Goal: Download file/media

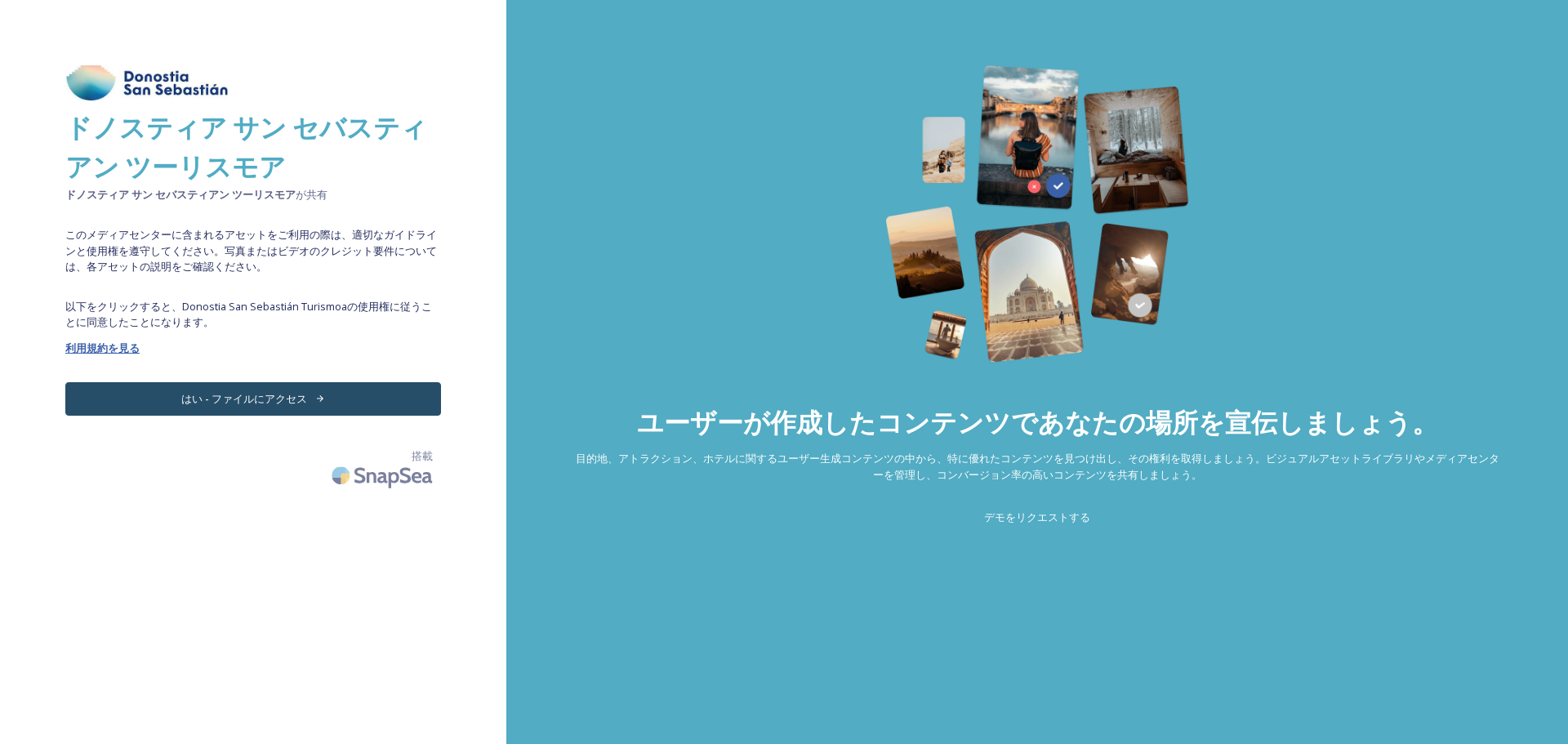
click at [119, 353] on font "利用規約を見る" at bounding box center [103, 347] width 74 height 14
click at [277, 398] on font "はい - ファイルにアクセス" at bounding box center [245, 398] width 126 height 14
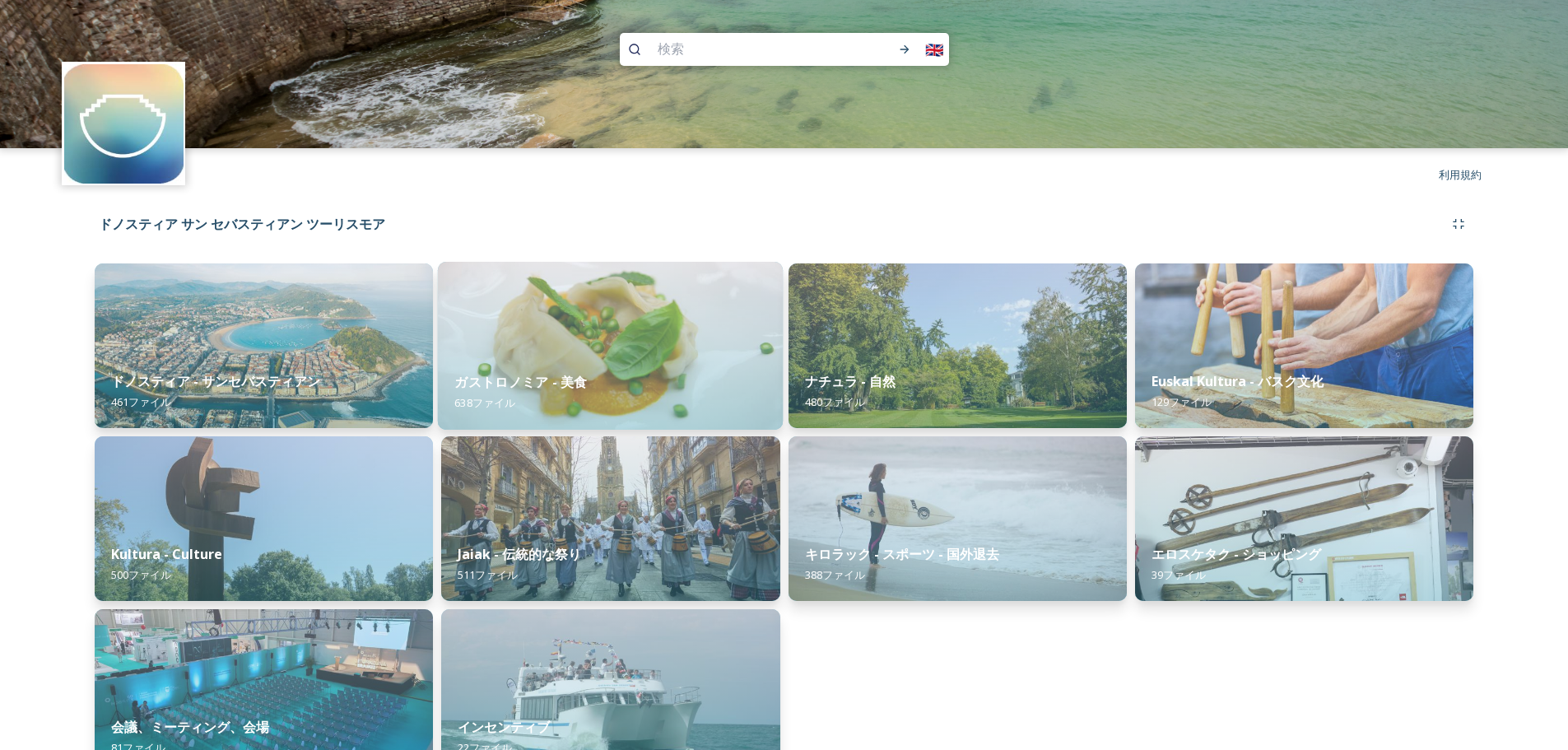
click at [682, 381] on div "ガストロノミア - 美食 638 ファイル" at bounding box center [611, 392] width 345 height 75
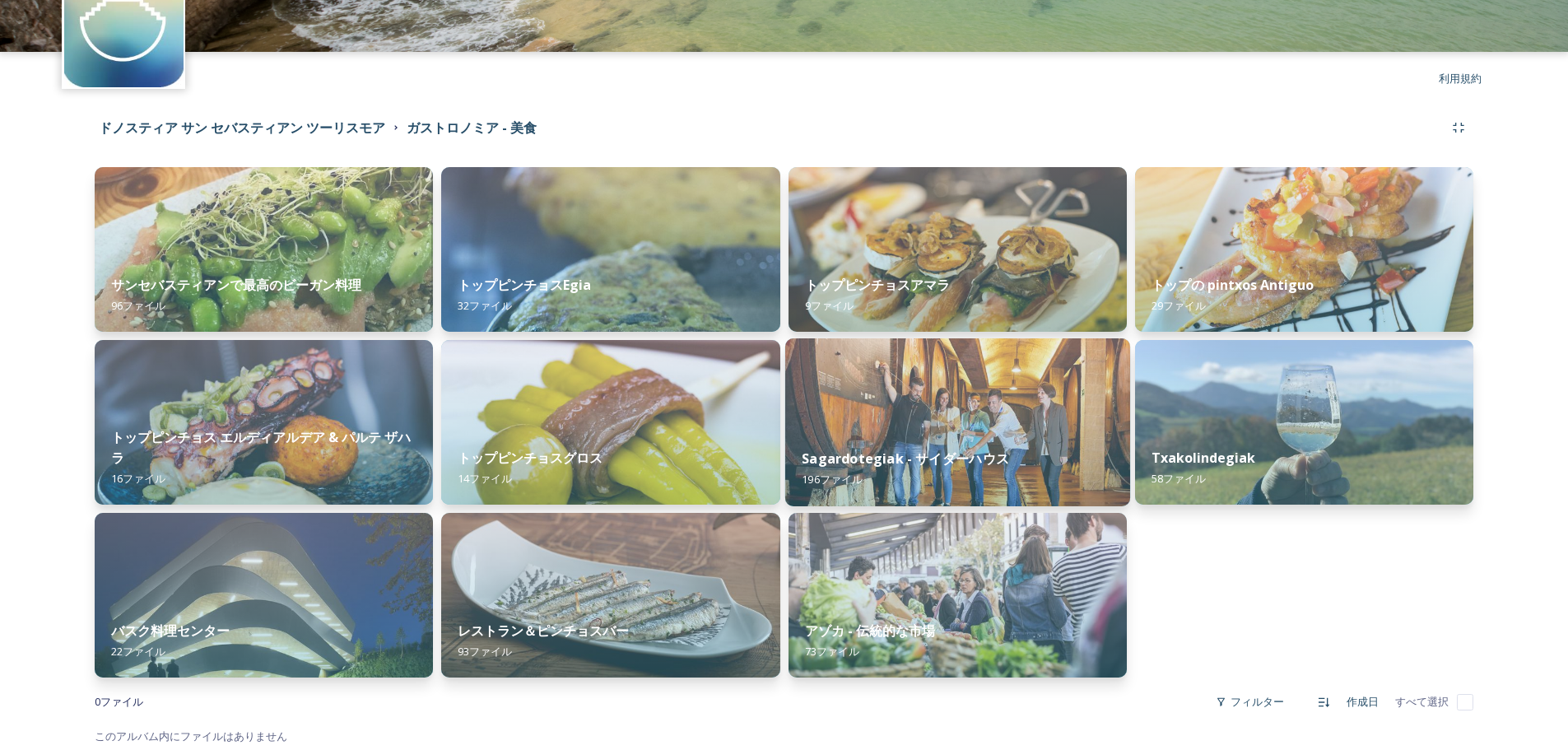
scroll to position [101, 0]
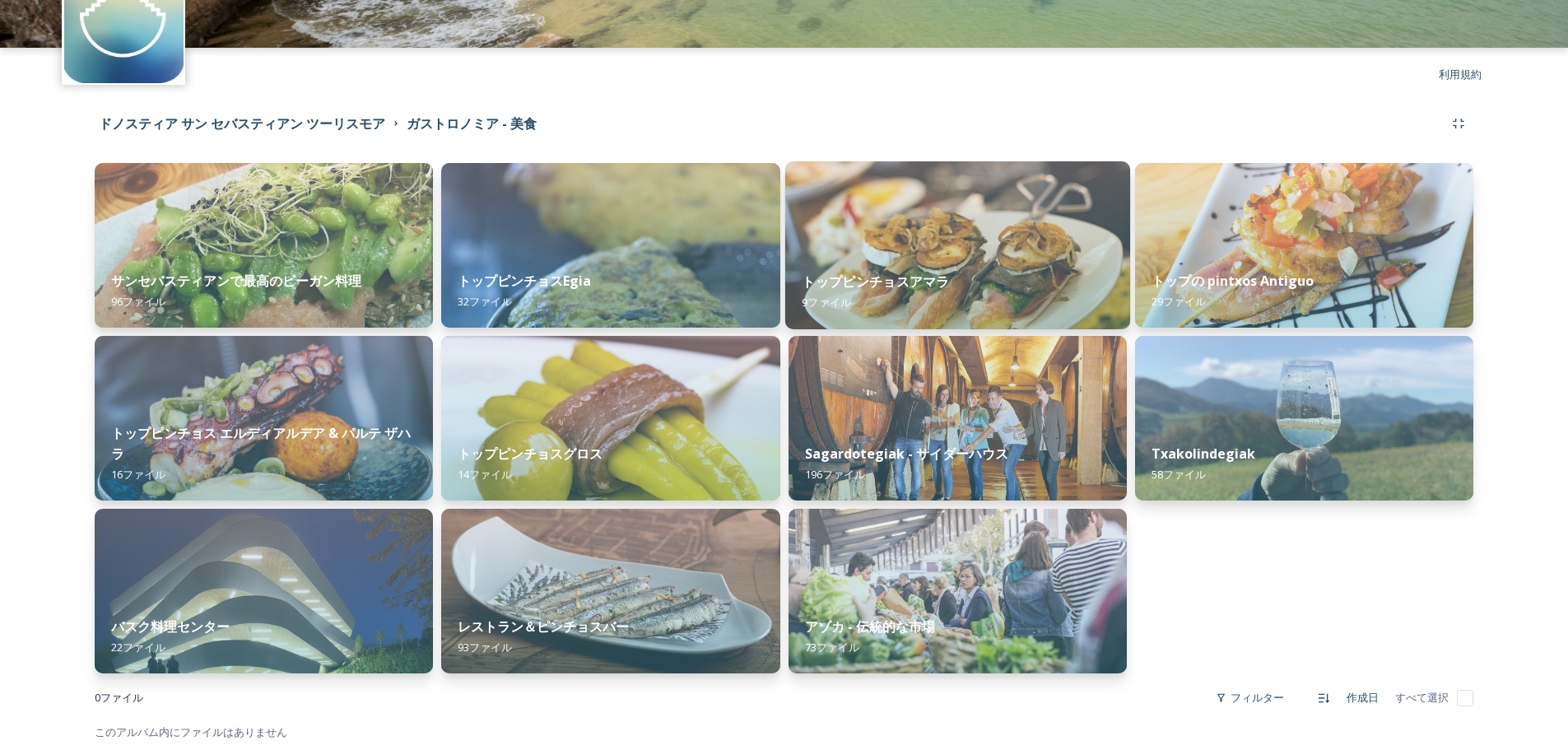
click at [933, 300] on div "トップピンチョスアマラ 9 ファイル" at bounding box center [957, 292] width 345 height 75
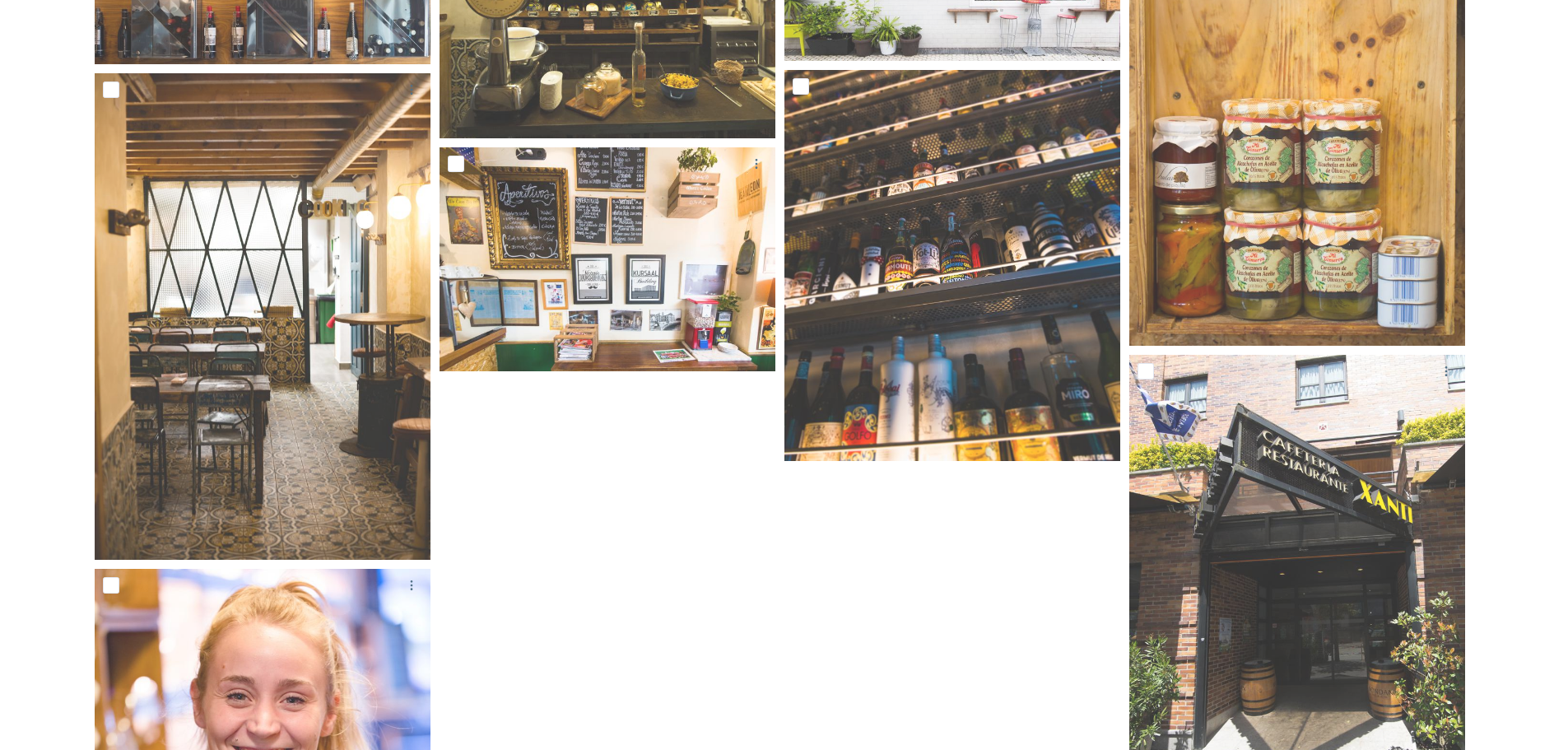
scroll to position [155, 0]
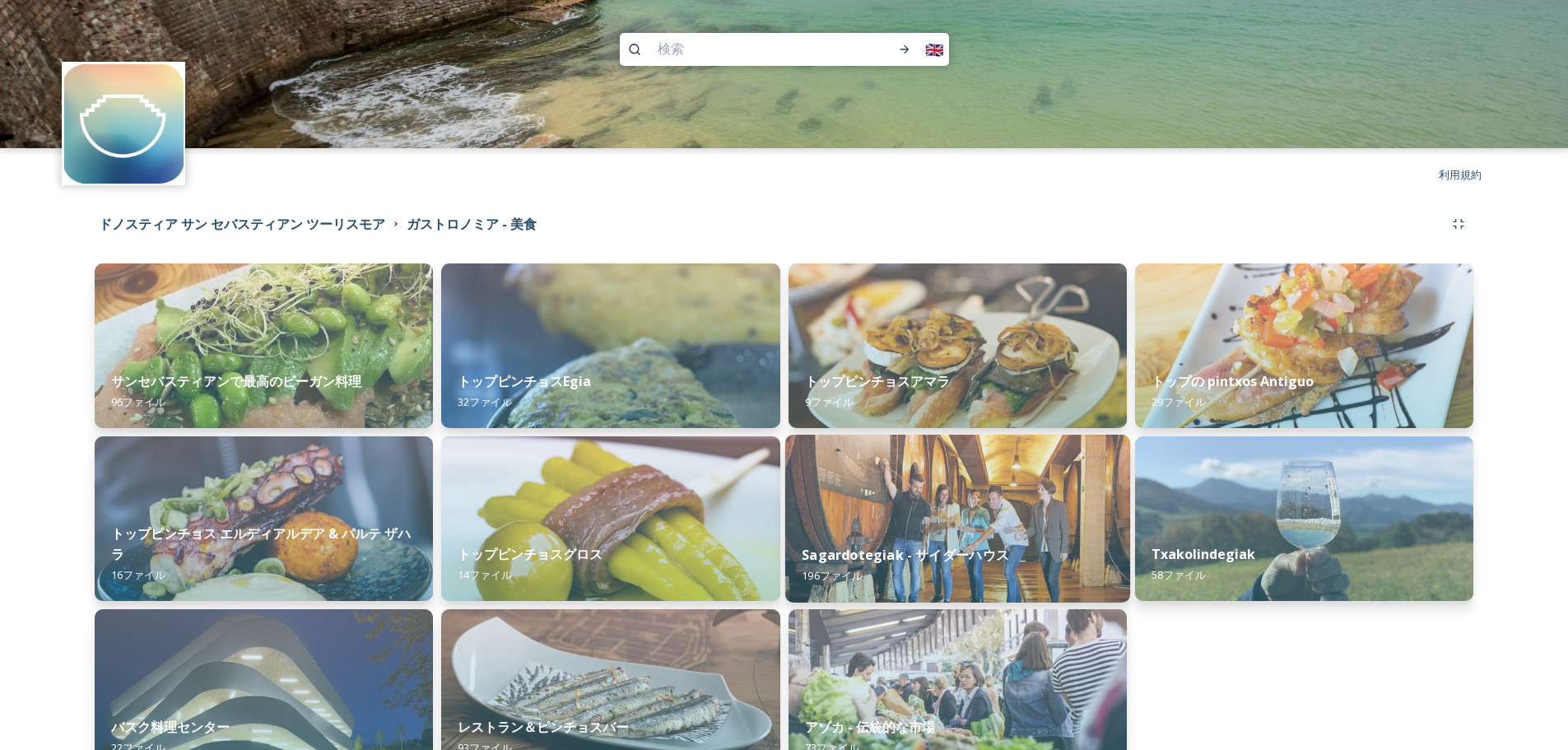
click at [998, 523] on img at bounding box center [957, 518] width 345 height 168
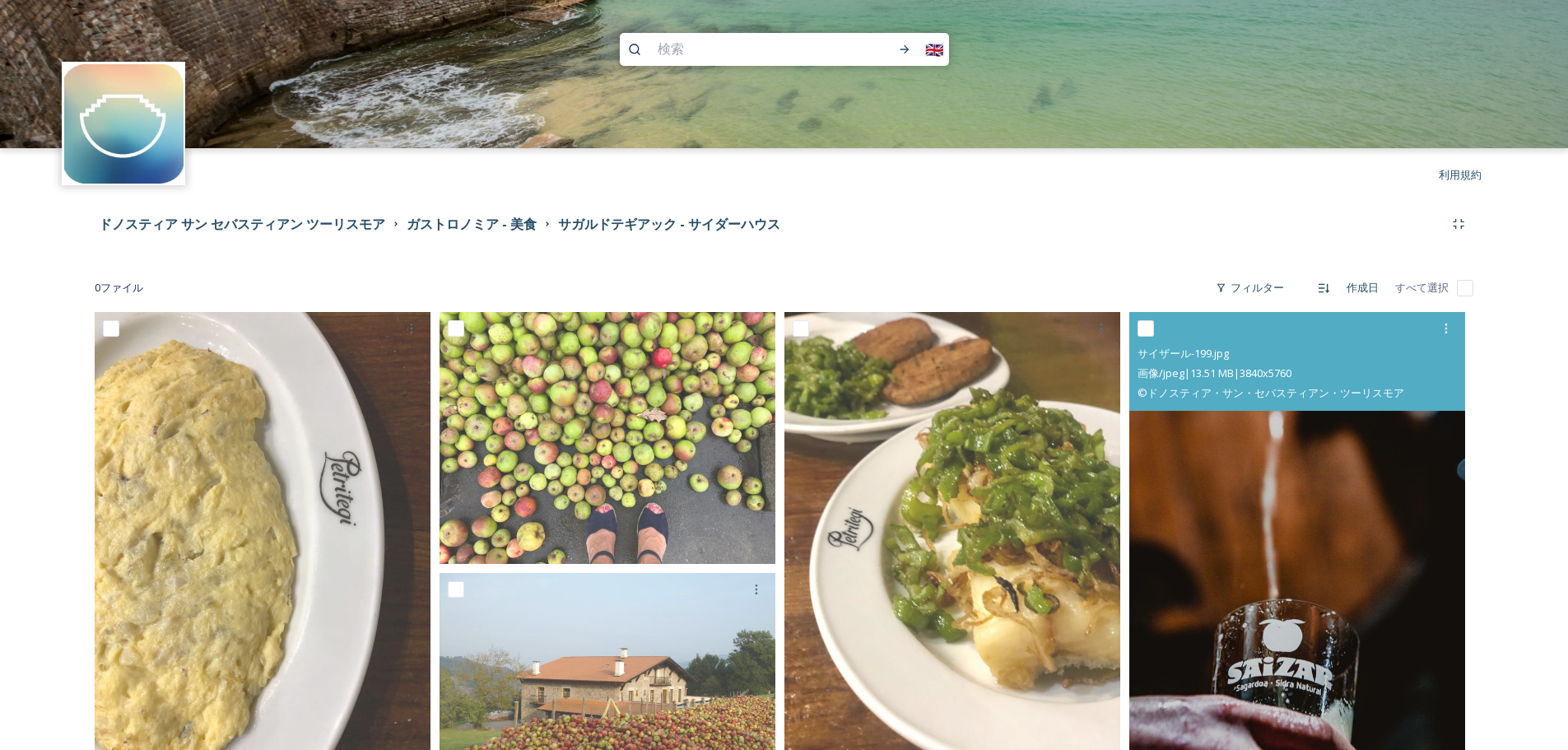
click at [1355, 527] on img at bounding box center [1297, 563] width 336 height 504
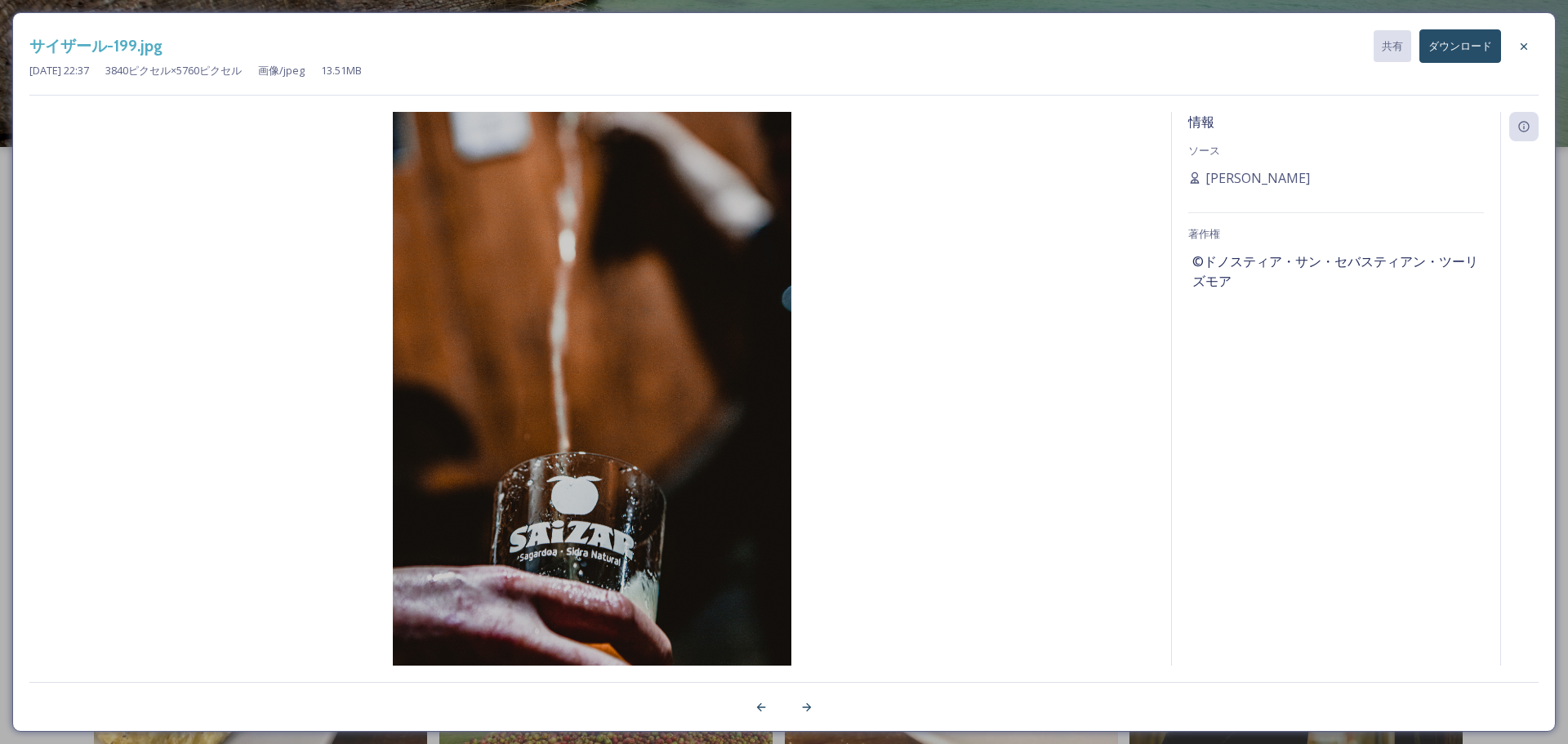
drag, startPoint x: 1130, startPoint y: 229, endPoint x: 1100, endPoint y: 209, distance: 36.1
click at [1100, 209] on img at bounding box center [592, 410] width 1126 height 597
click at [1523, 45] on icon at bounding box center [1523, 46] width 7 height 7
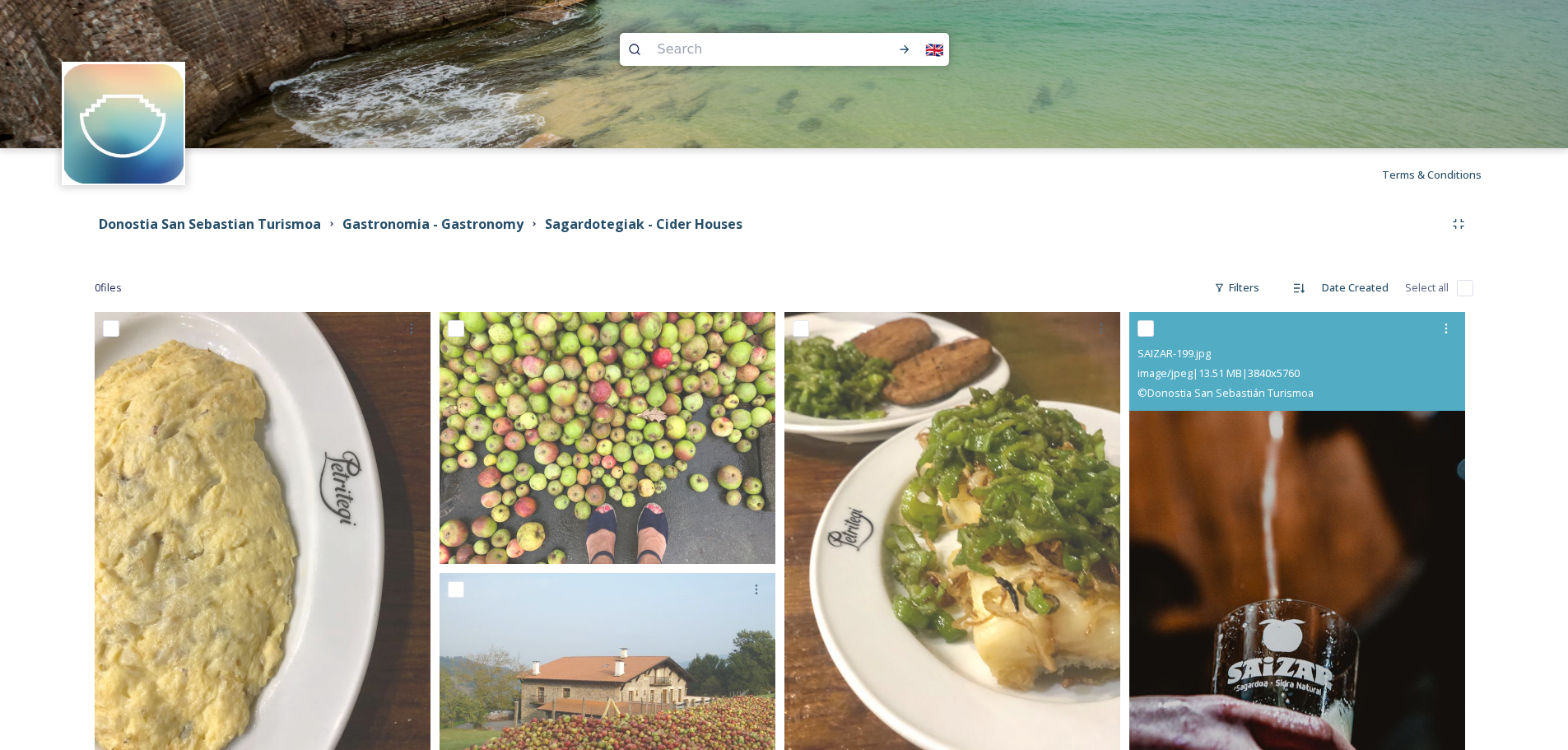
click at [1253, 432] on img at bounding box center [1297, 563] width 336 height 504
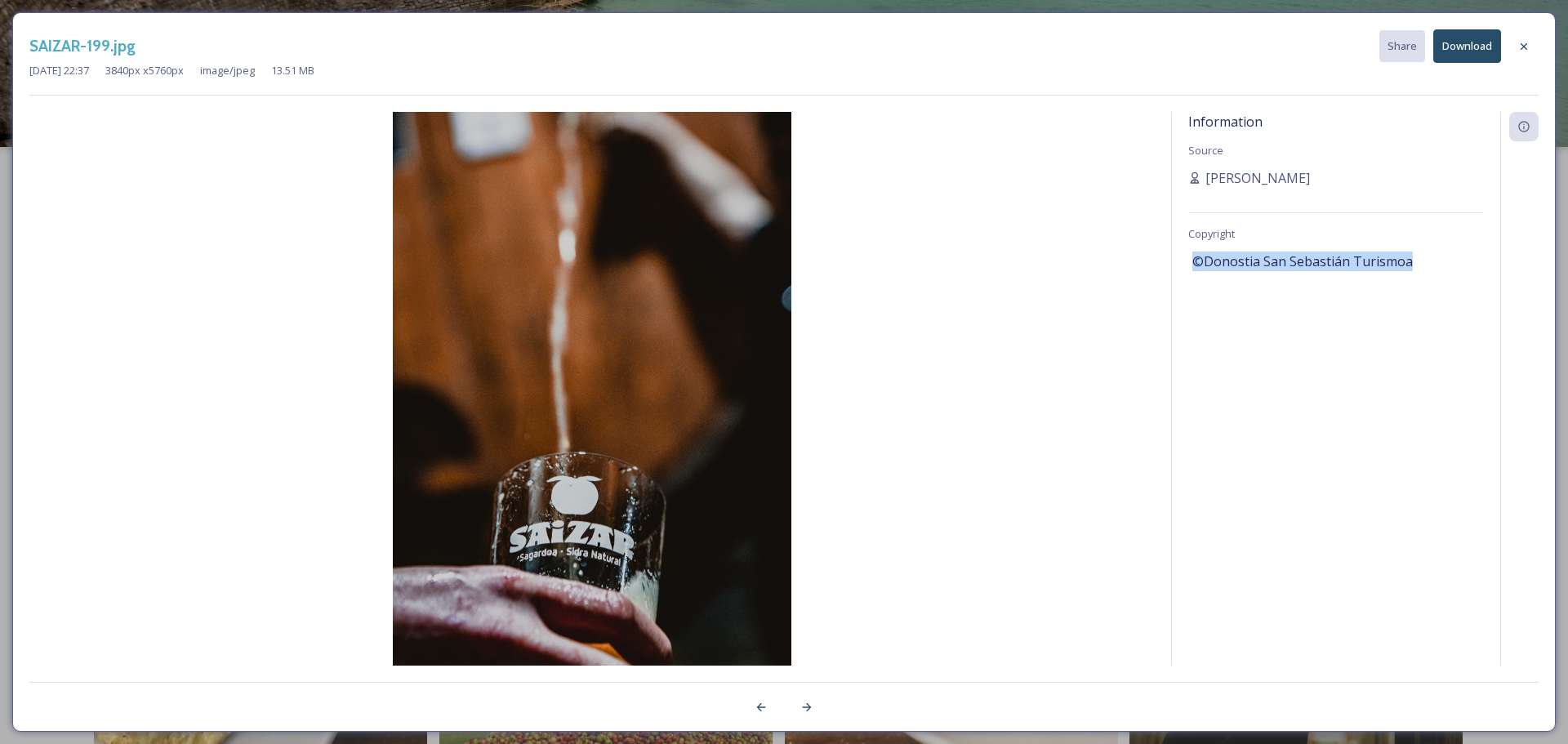
drag, startPoint x: 1414, startPoint y: 258, endPoint x: 1180, endPoint y: 261, distance: 234.0
click at [1180, 261] on div "Information Source Ankara Fernandez Copyright ©Donostia San Sebastián Turismoa" at bounding box center [1336, 389] width 328 height 554
copy span "©Donostia San Sebastián Turismoa"
click at [166, 386] on img at bounding box center [592, 410] width 1126 height 597
click at [1112, 72] on div "[DATE] 22:37 3840 px x 5760 px image/jpeg 13.51 MB" at bounding box center [784, 70] width 1509 height 15
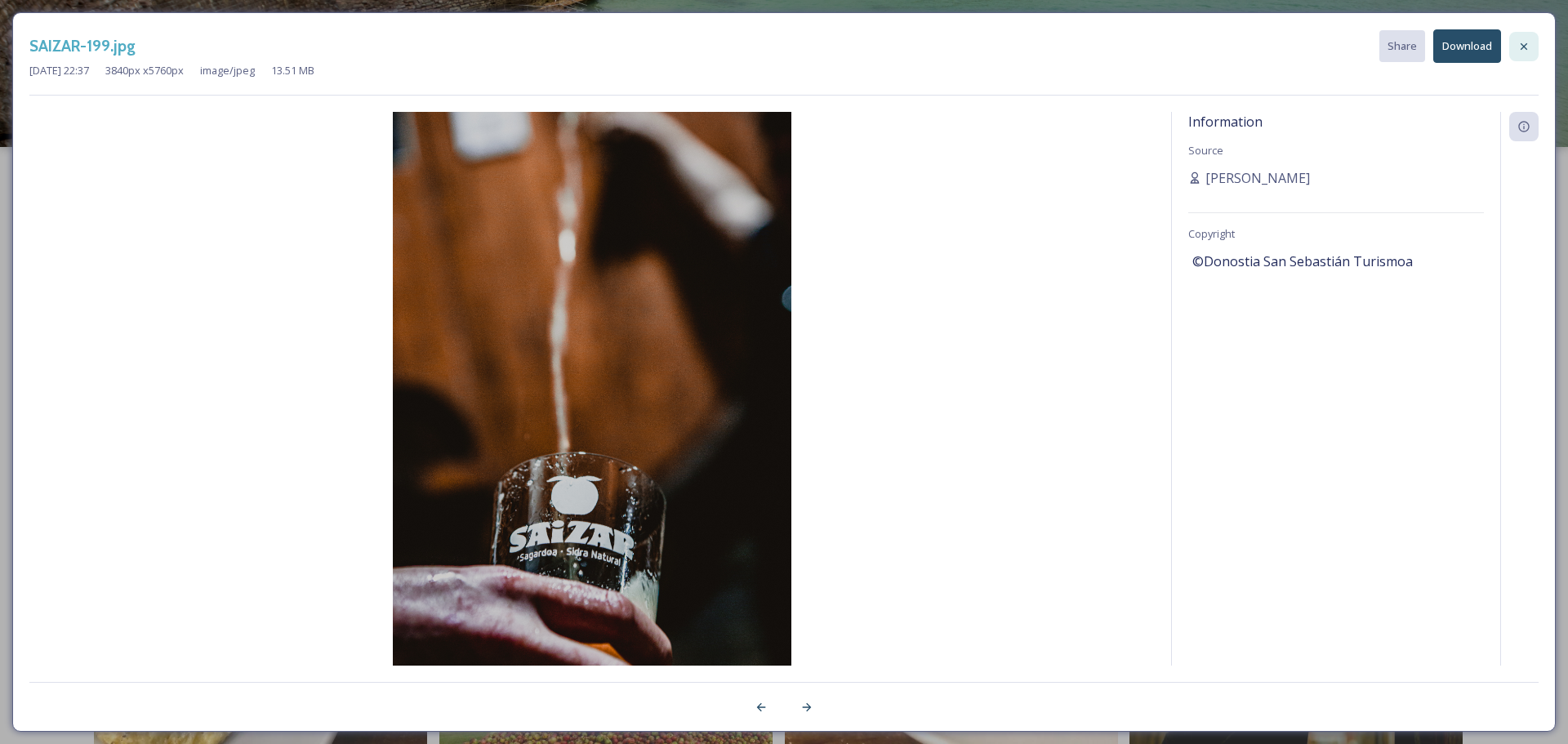
click at [1535, 44] on div at bounding box center [1523, 46] width 29 height 29
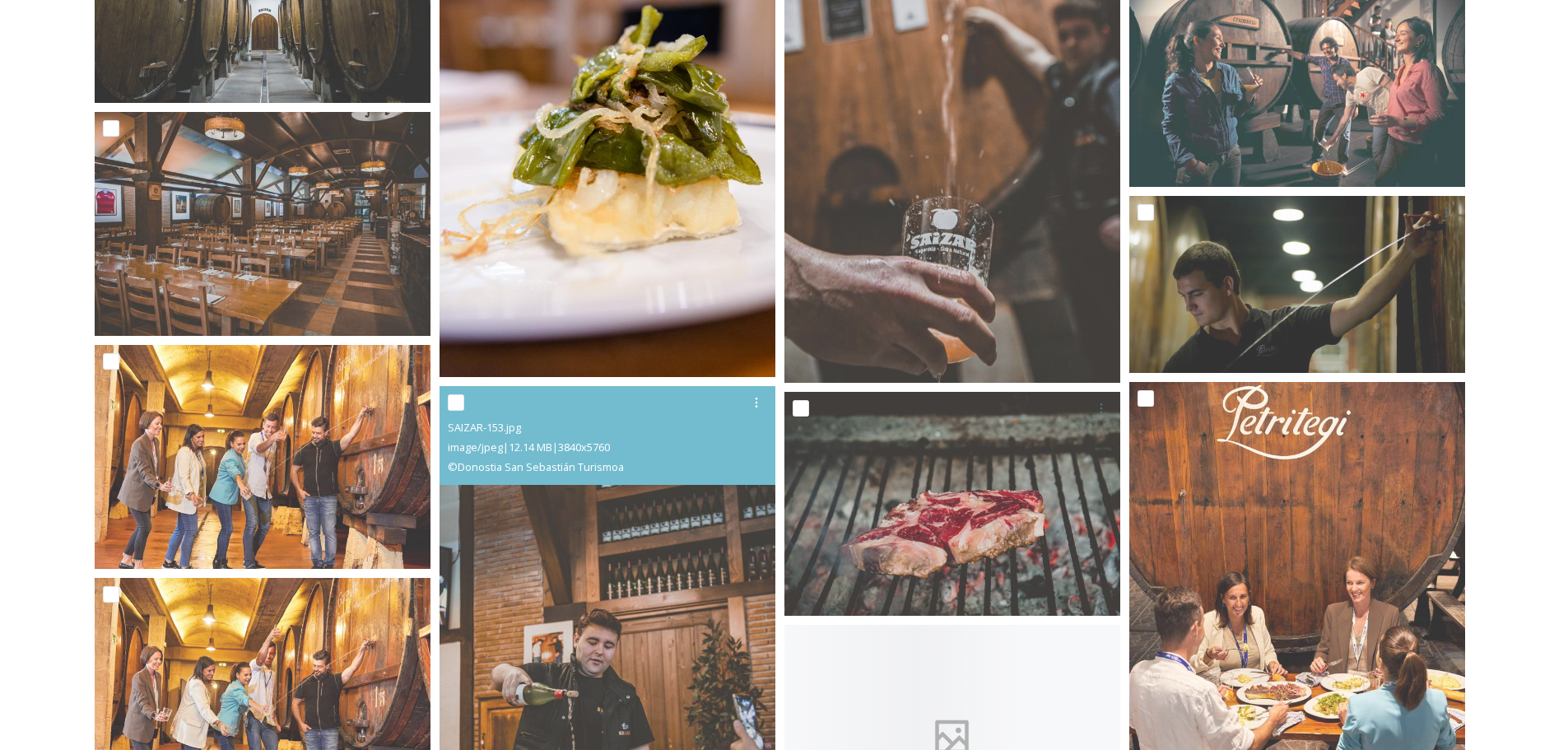
scroll to position [988, 0]
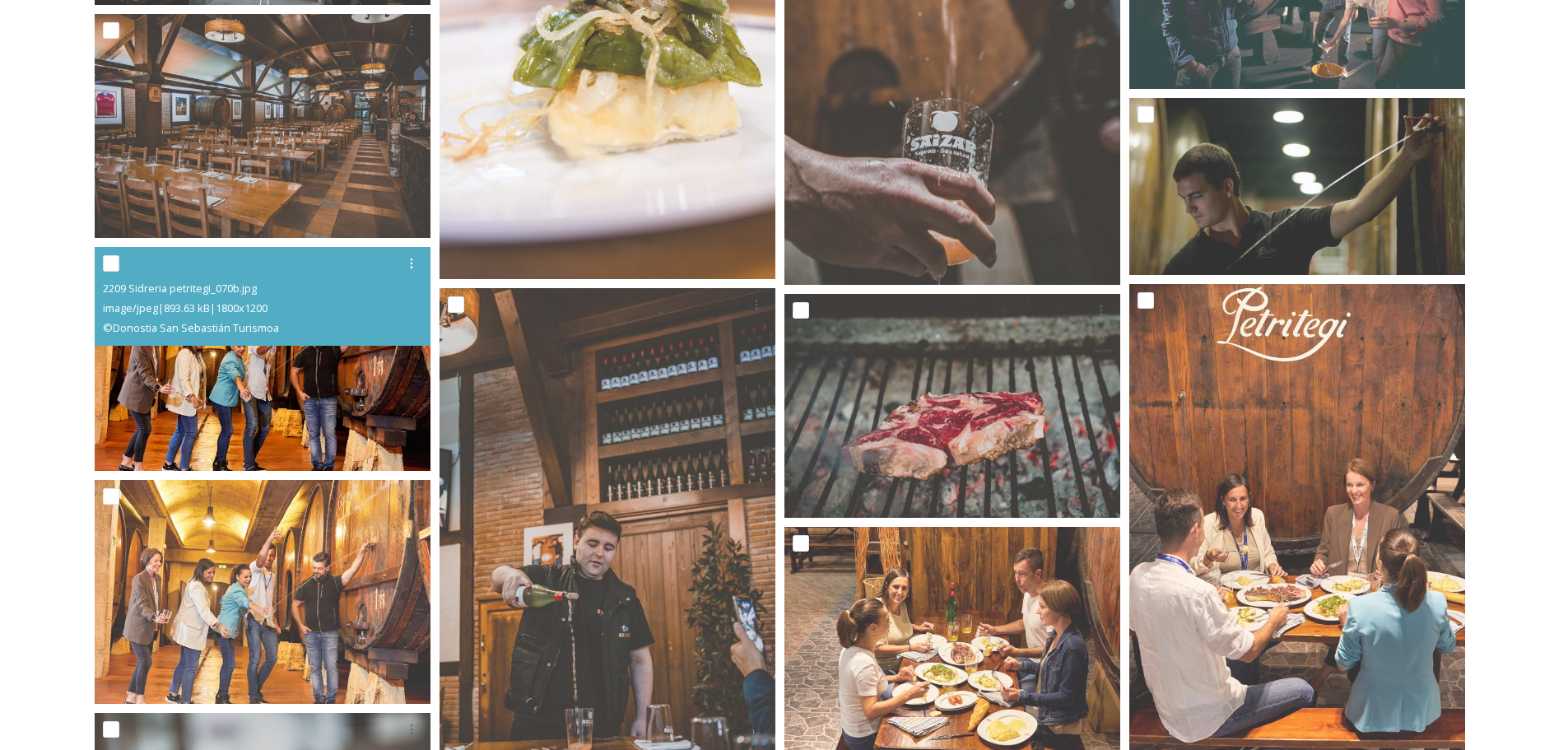
click at [361, 379] on img at bounding box center [263, 358] width 336 height 223
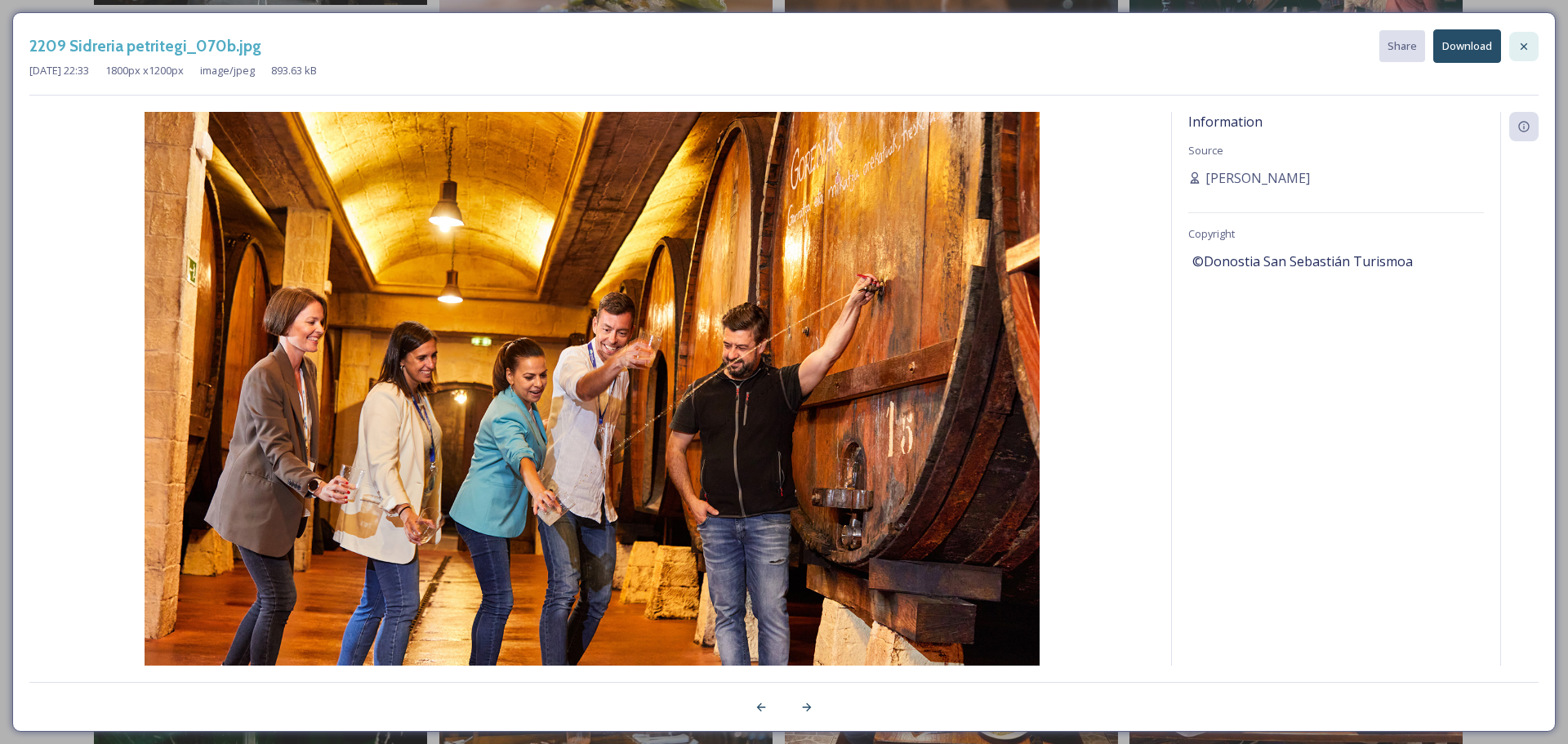
click at [1520, 46] on icon at bounding box center [1524, 47] width 13 height 13
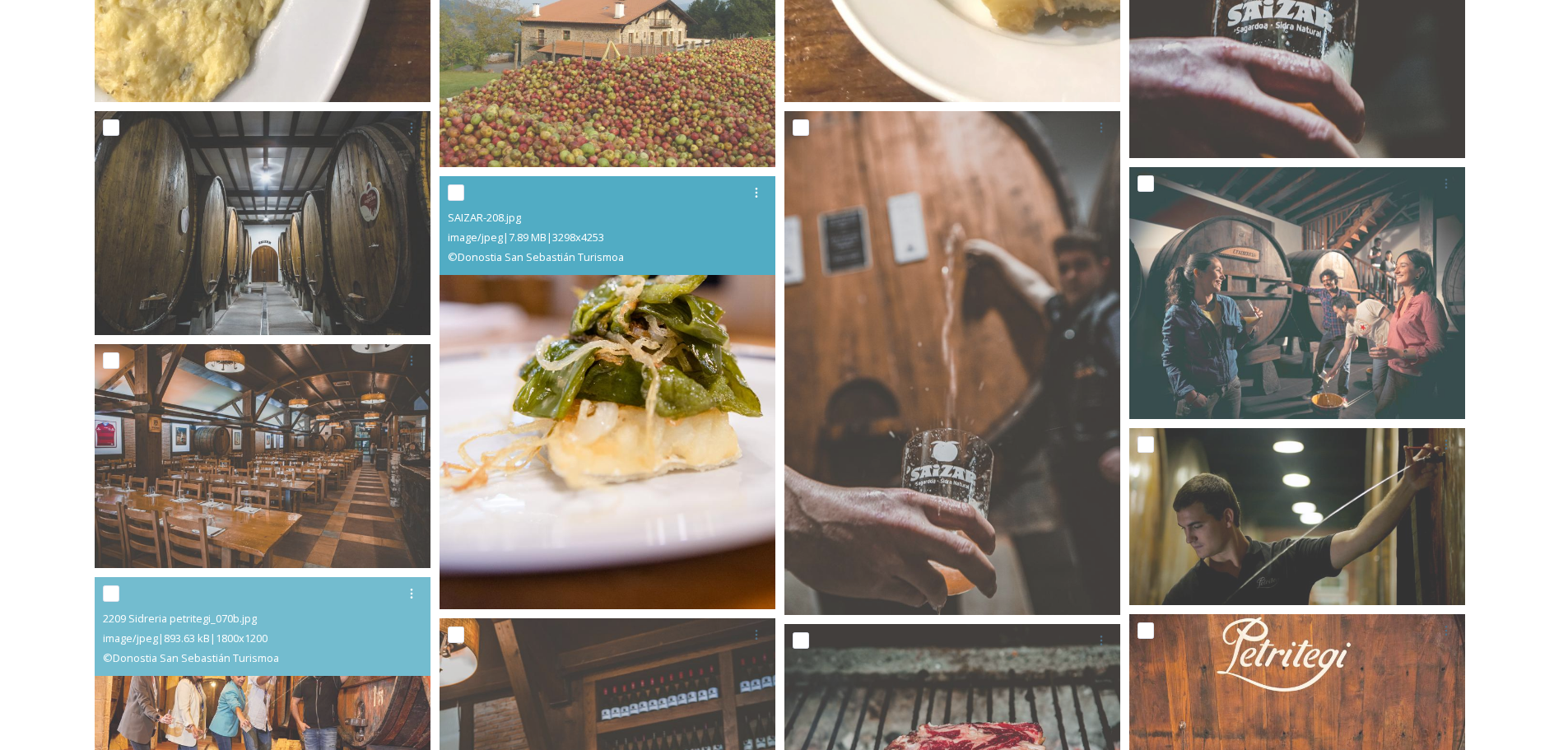
scroll to position [659, 0]
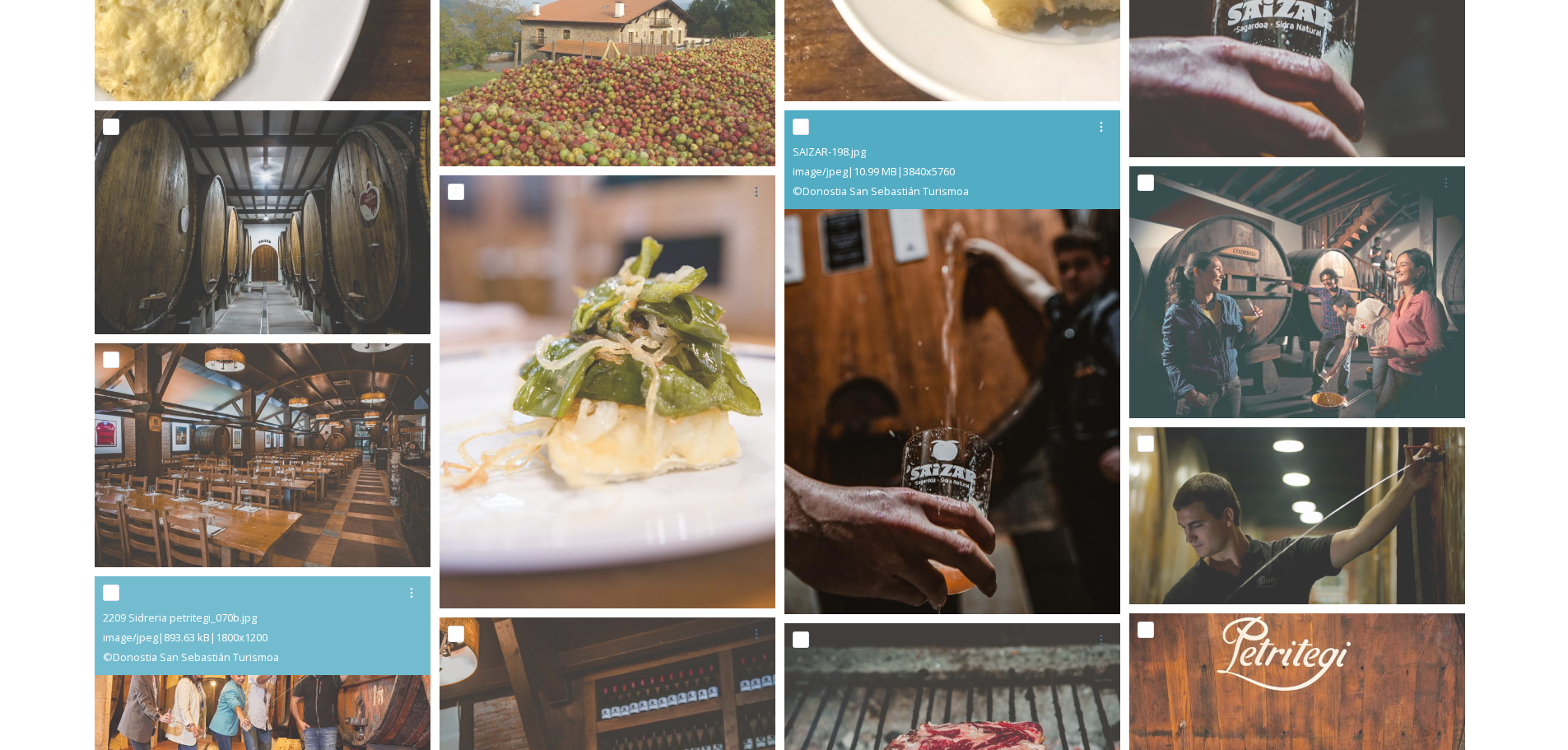
click at [1100, 345] on img at bounding box center [952, 362] width 336 height 504
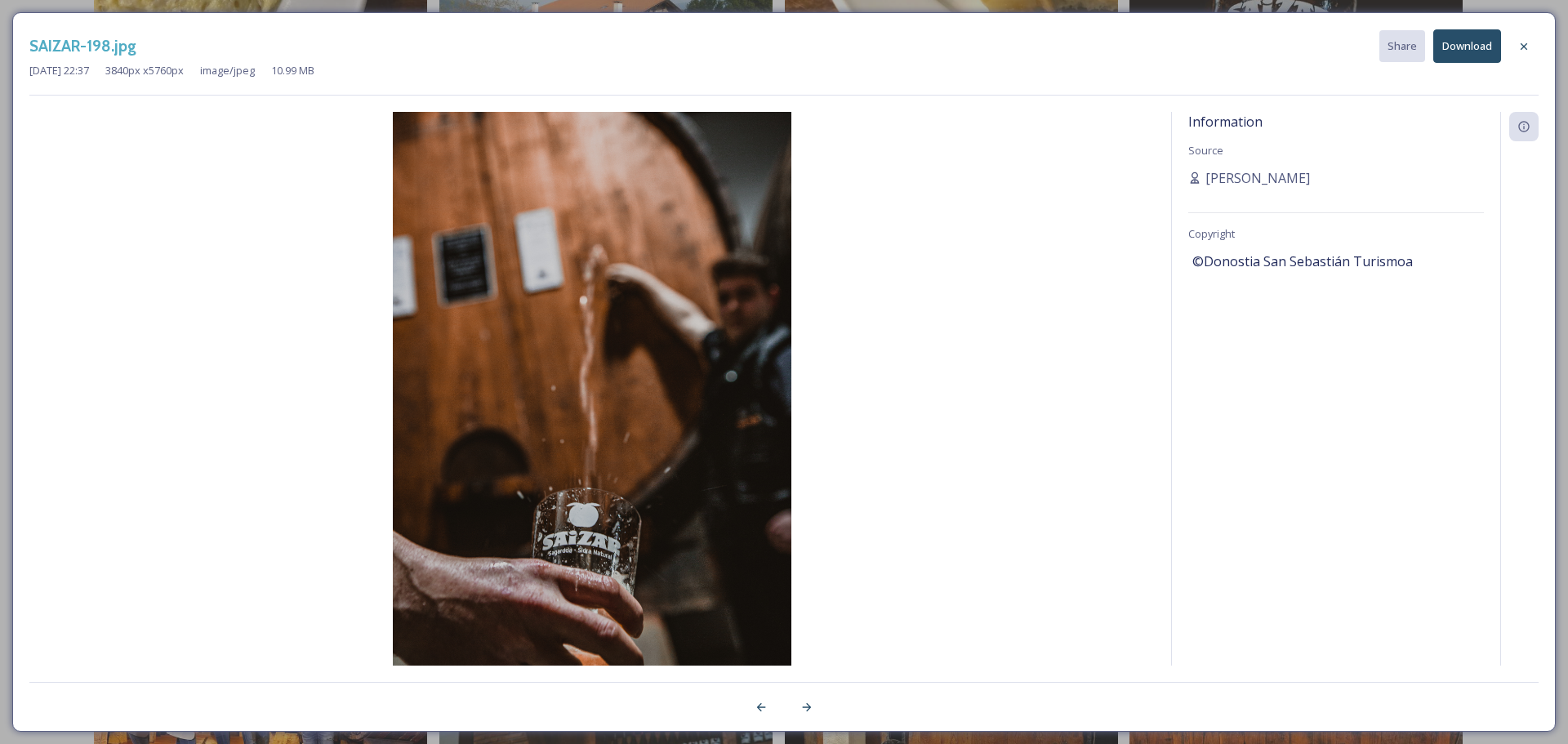
click at [1540, 49] on div "SAIZAR-198.jpg Share Download [DATE] 22:37 3840 px x 5760 px image/jpeg 10.99 M…" at bounding box center [784, 372] width 1543 height 719
click at [1522, 40] on icon at bounding box center [1524, 47] width 13 height 13
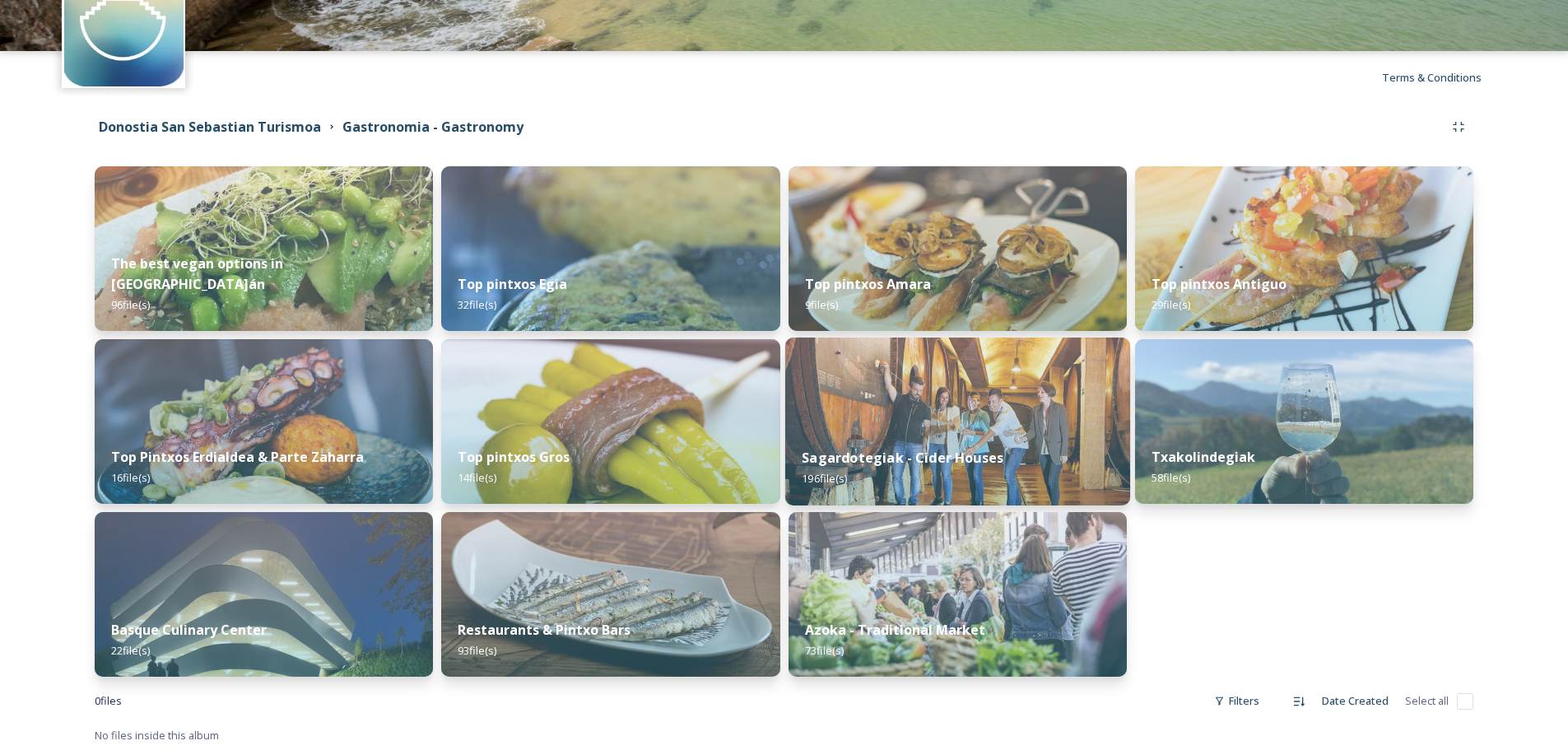
scroll to position [101, 0]
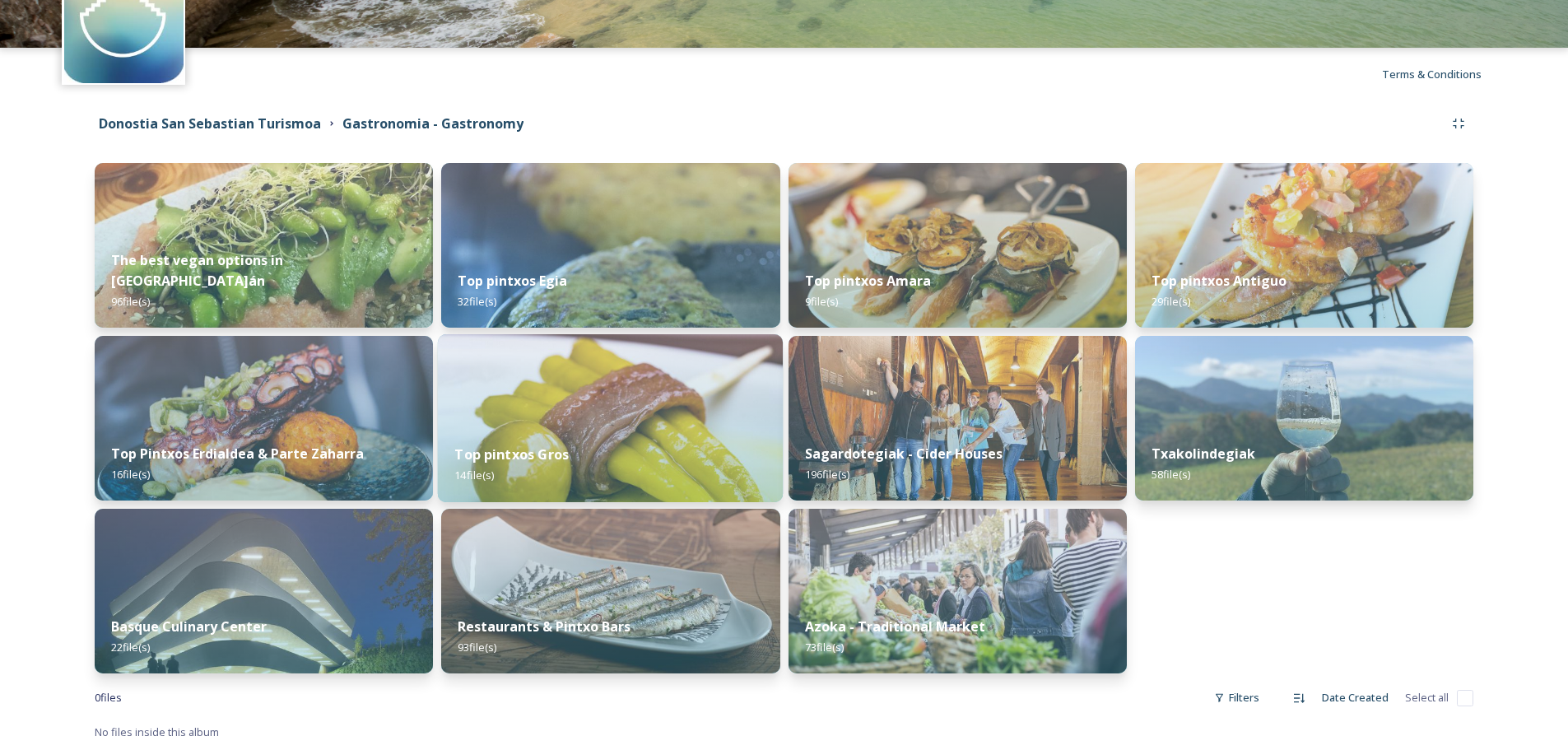
click at [676, 433] on div "Top pintxos Gros 14 file(s)" at bounding box center [611, 464] width 345 height 75
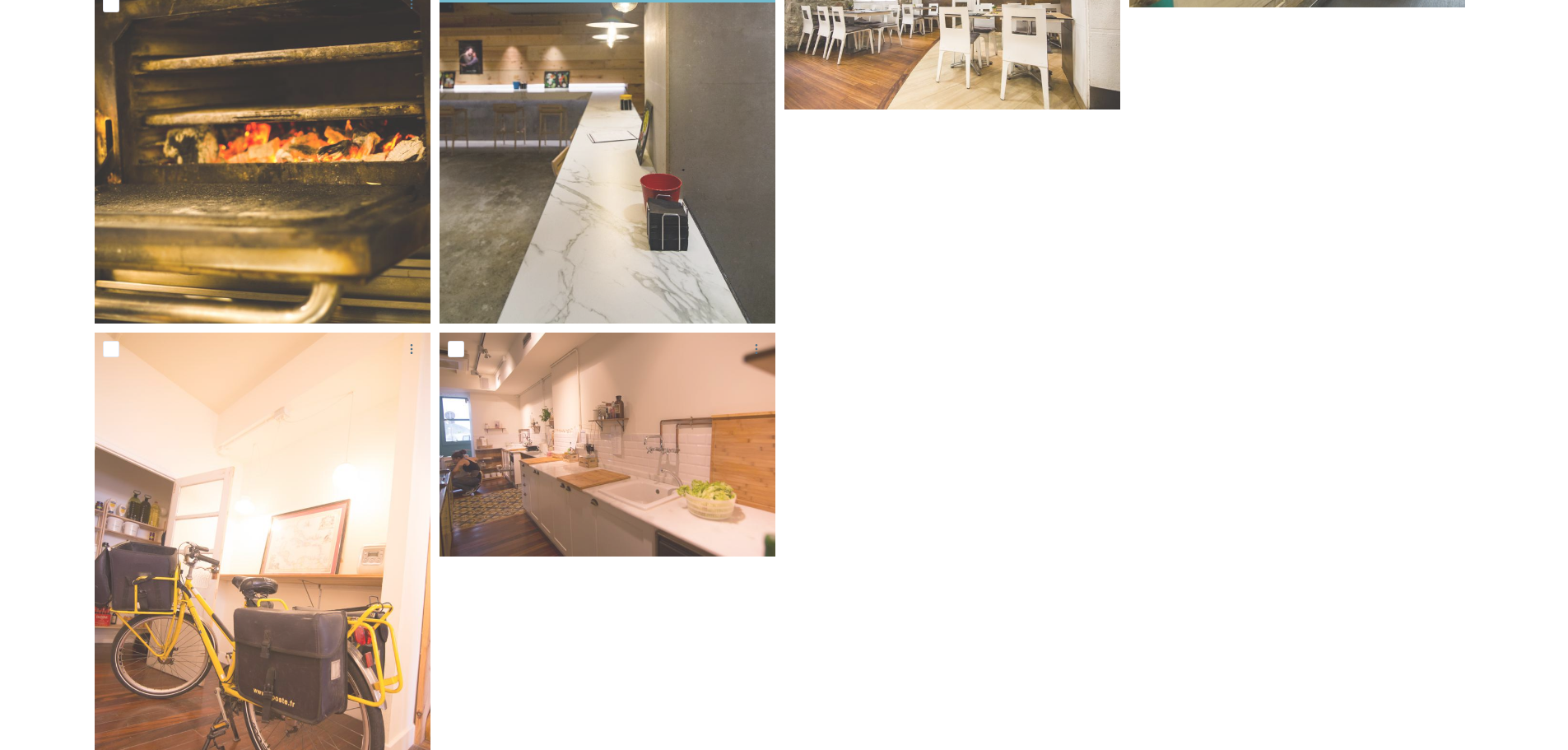
scroll to position [1193, 0]
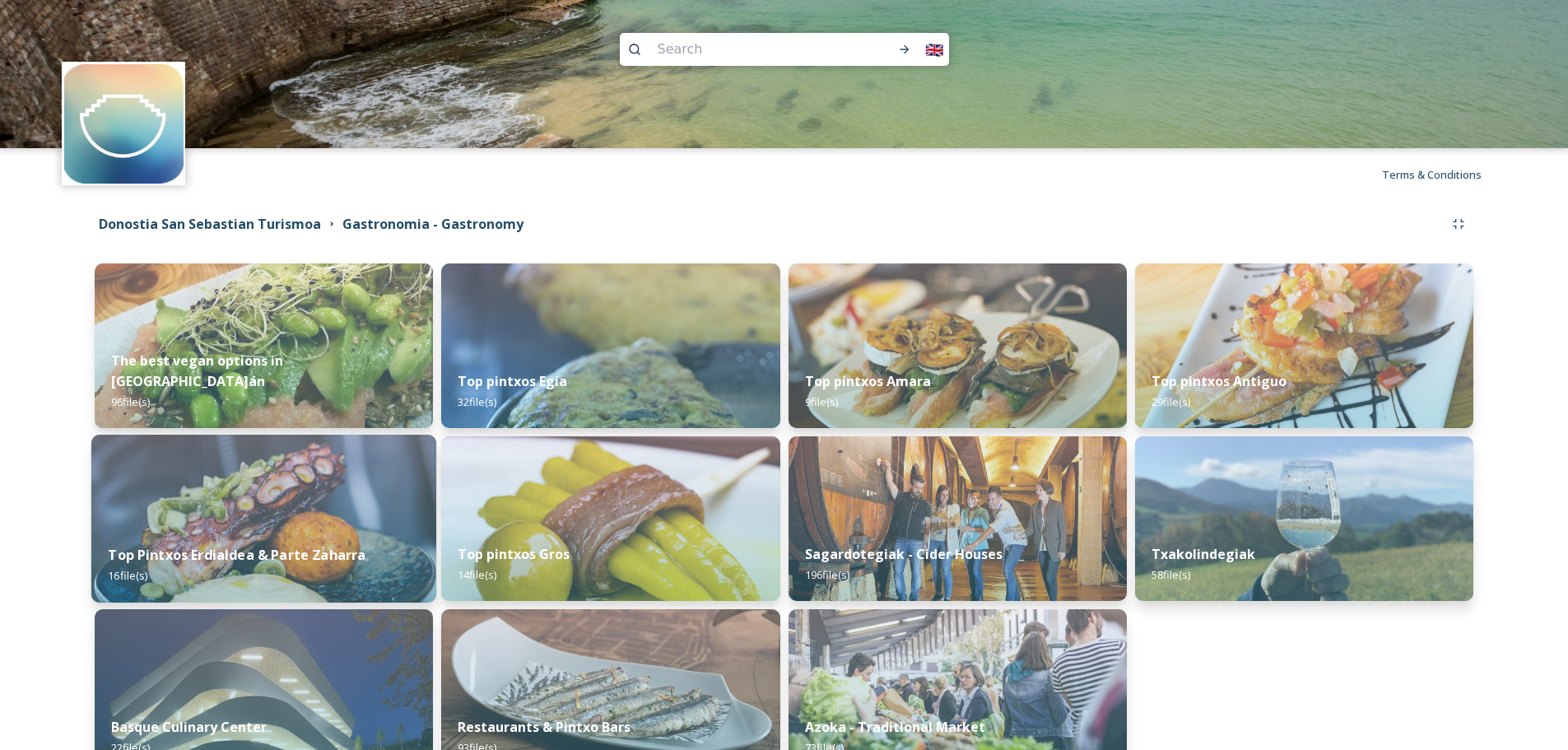
click at [381, 501] on img at bounding box center [264, 518] width 345 height 168
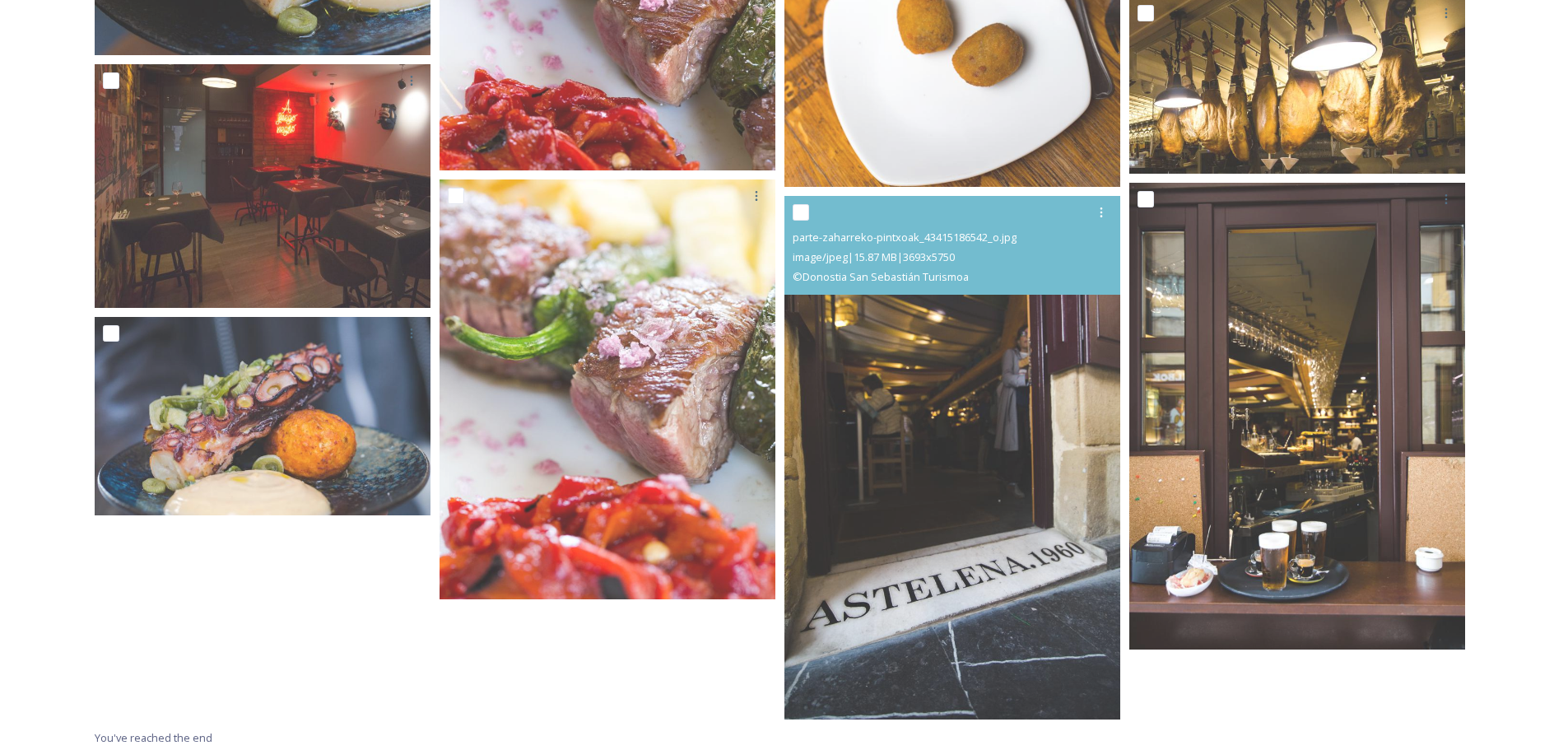
scroll to position [1179, 0]
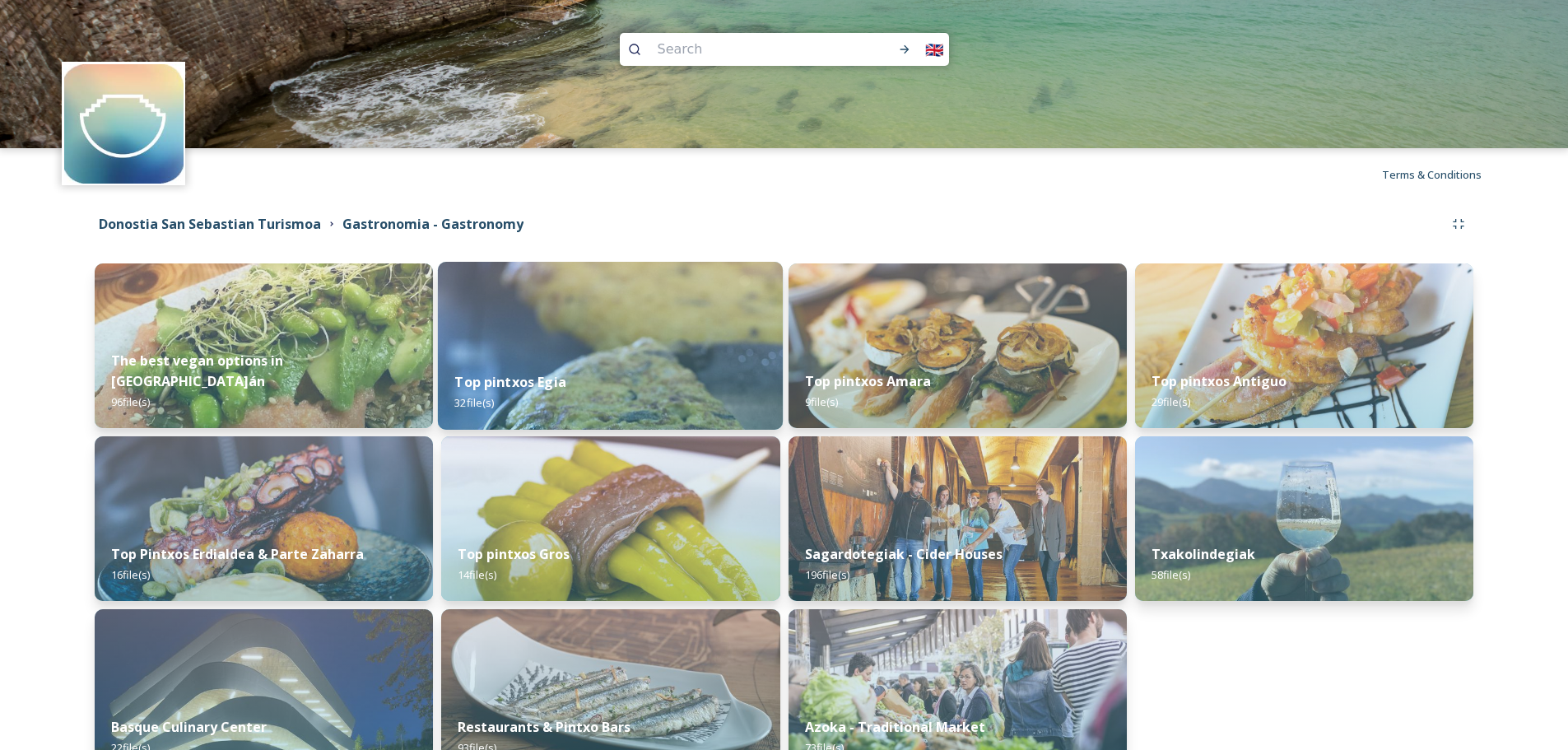
click at [565, 317] on img at bounding box center [611, 345] width 345 height 168
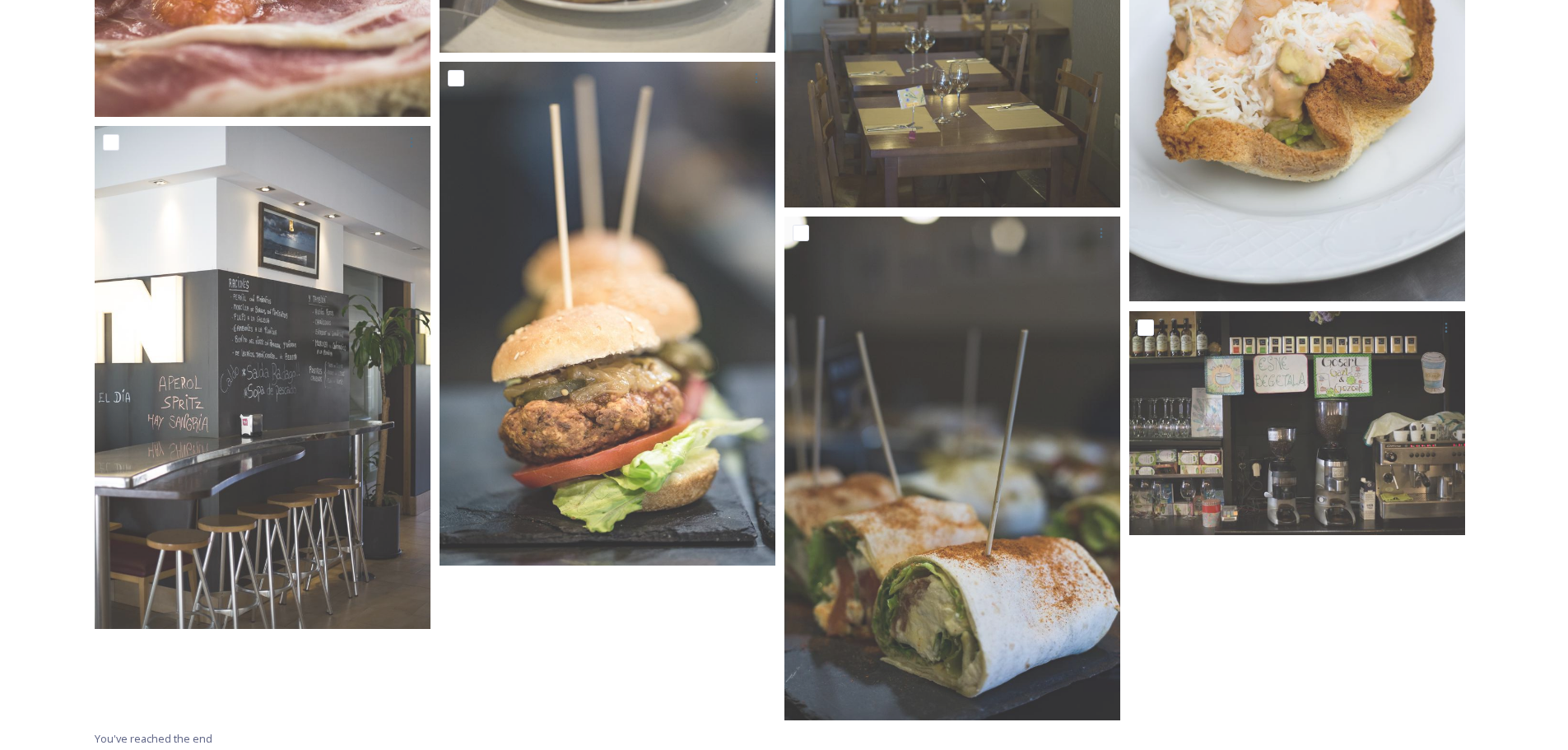
scroll to position [3127, 0]
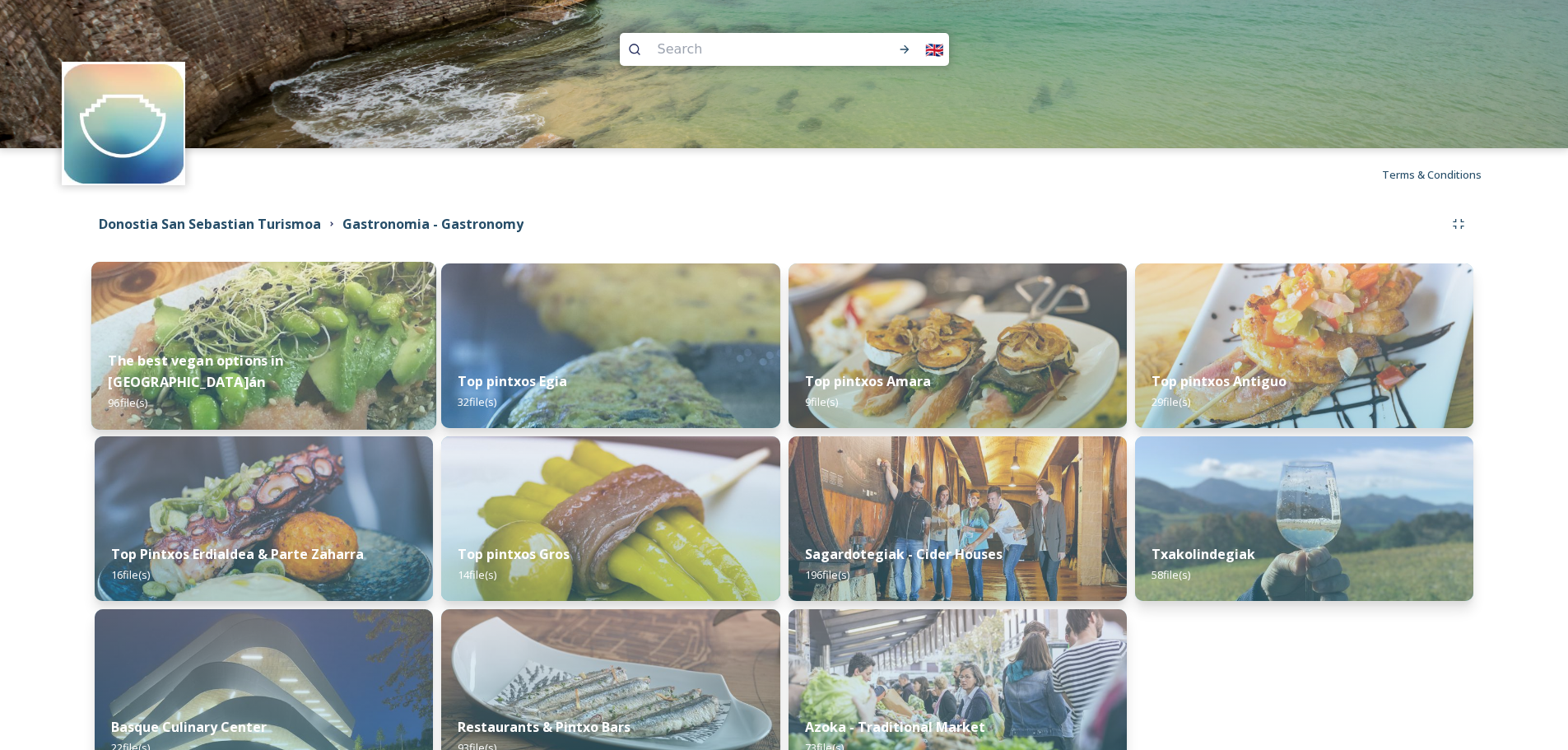
click at [339, 325] on img at bounding box center [264, 345] width 345 height 168
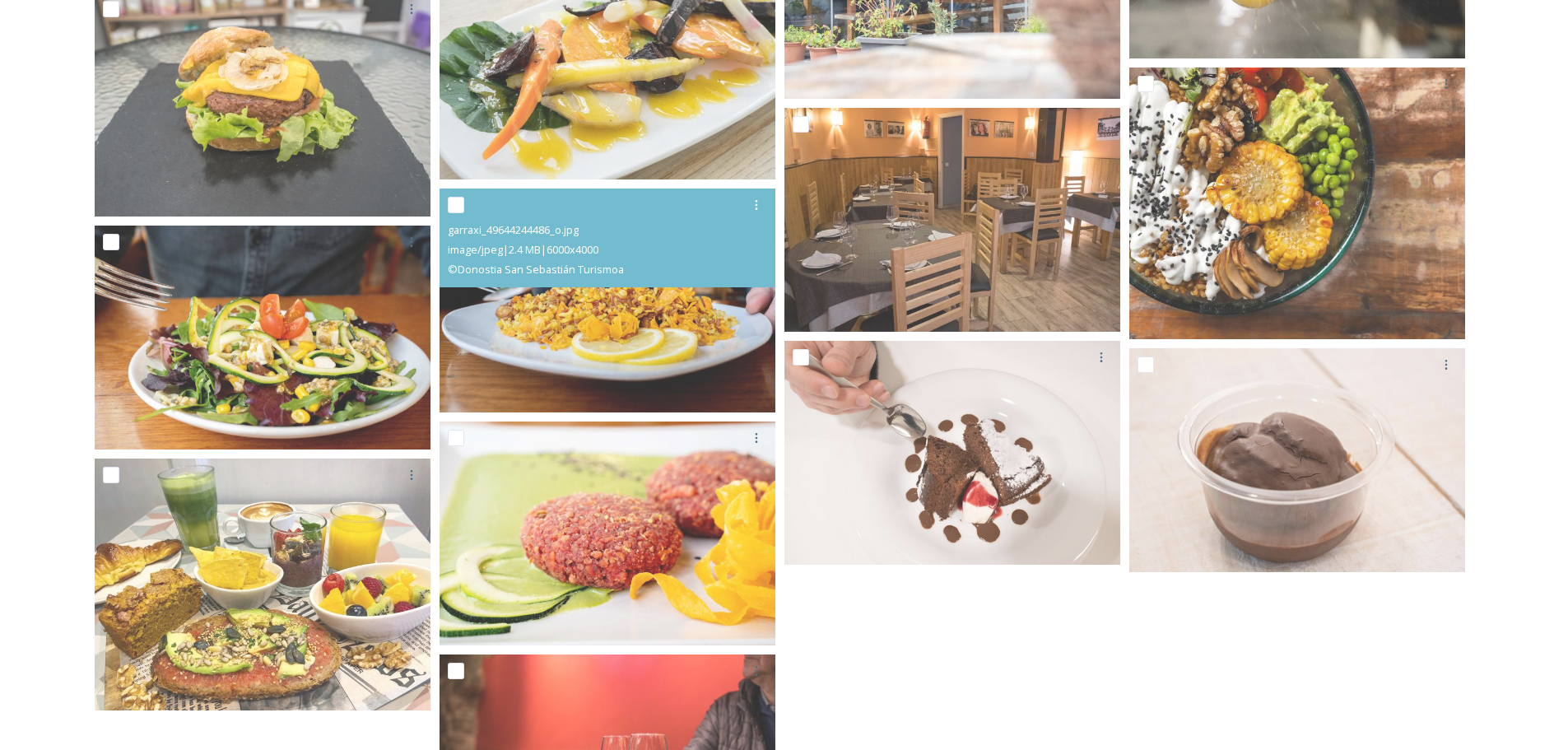
scroll to position [5734, 0]
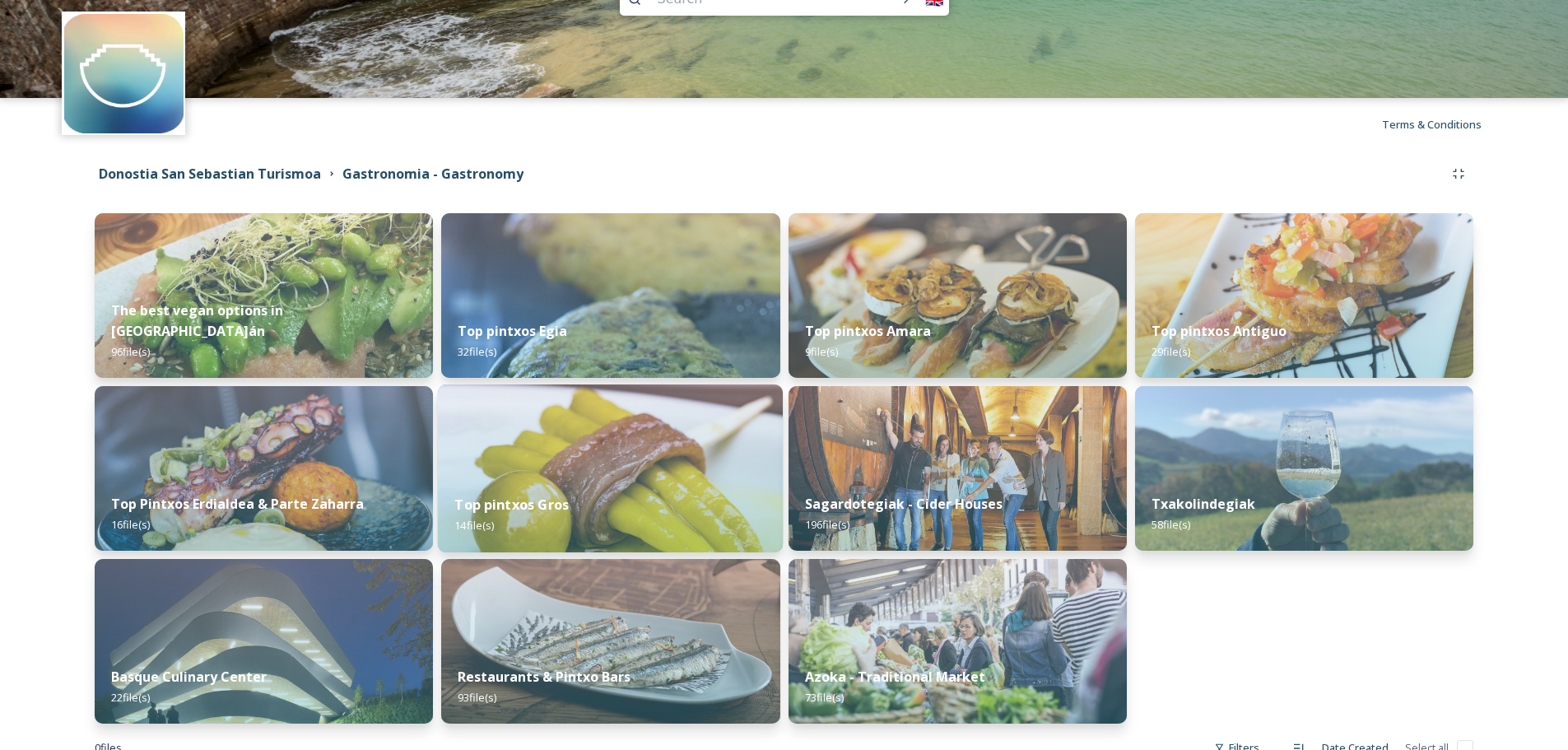
scroll to position [101, 0]
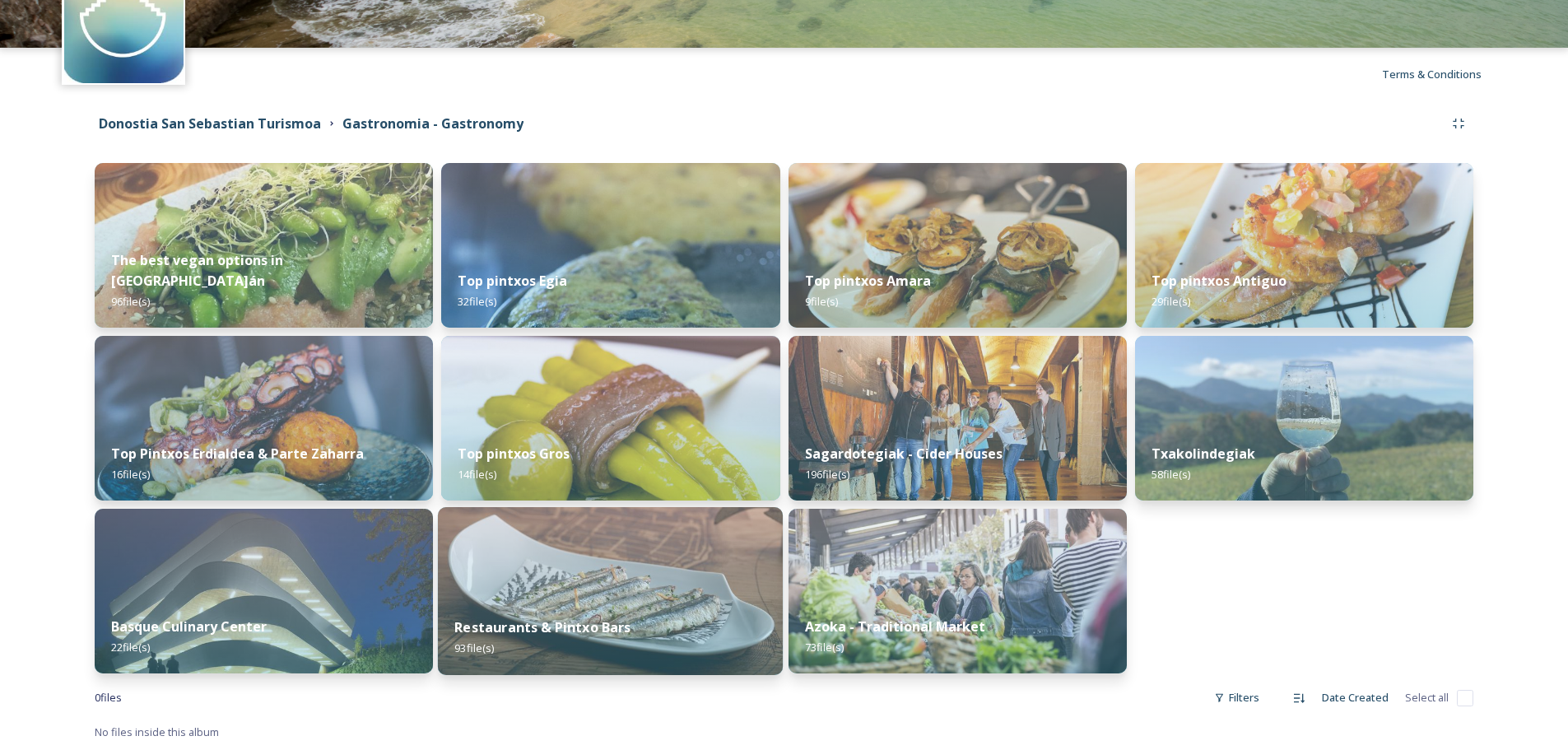
click at [645, 551] on img at bounding box center [611, 591] width 345 height 168
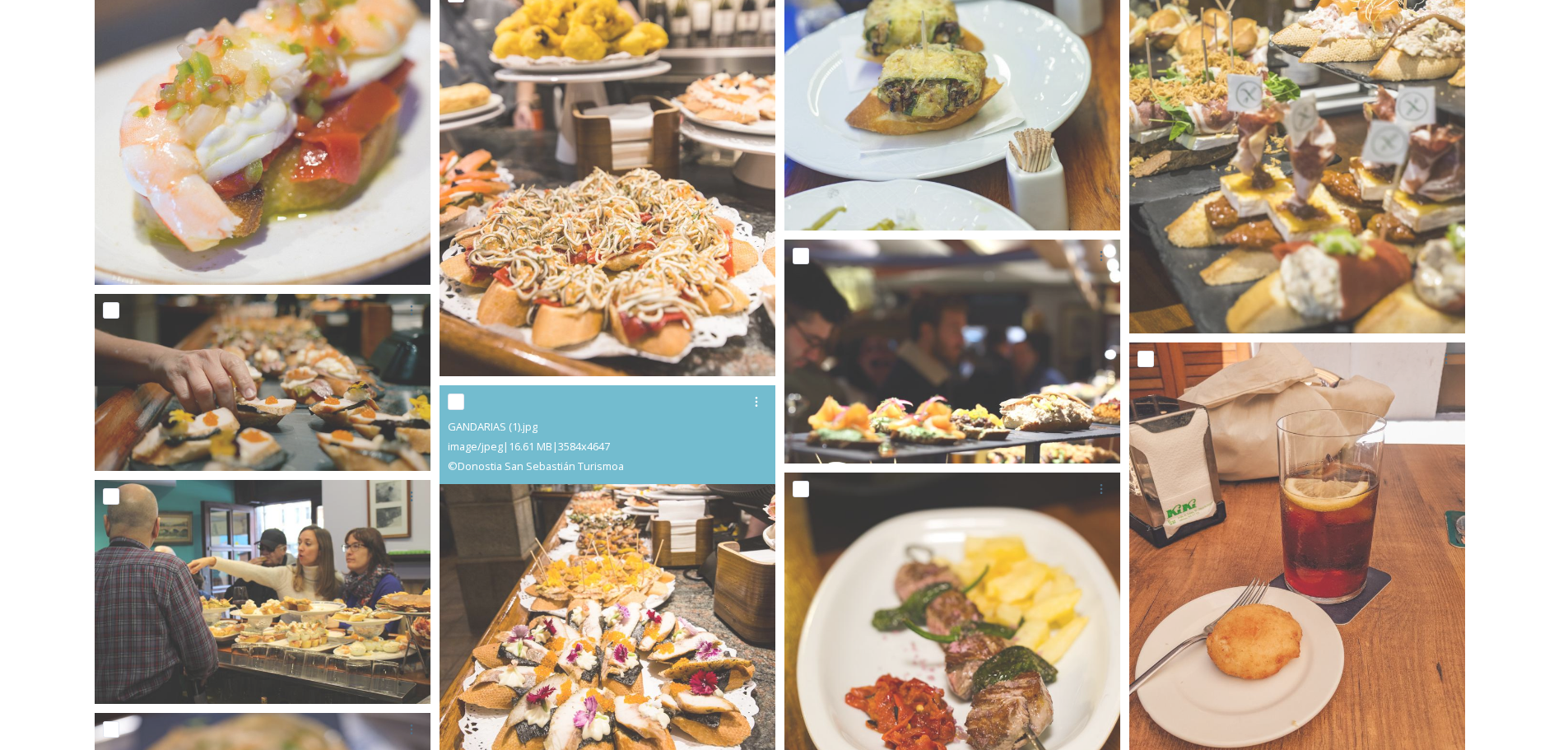
scroll to position [4324, 0]
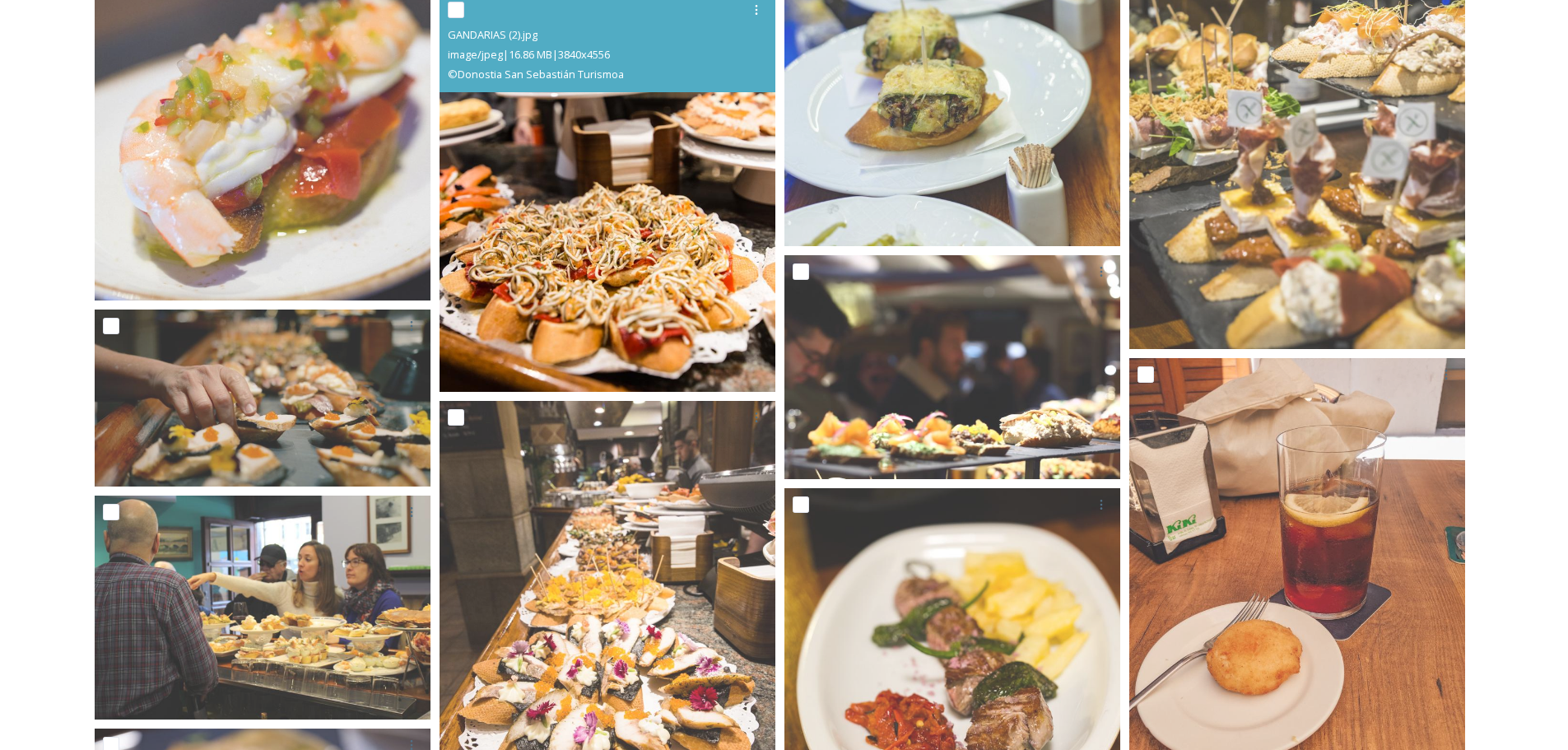
click at [597, 336] on img at bounding box center [607, 192] width 336 height 398
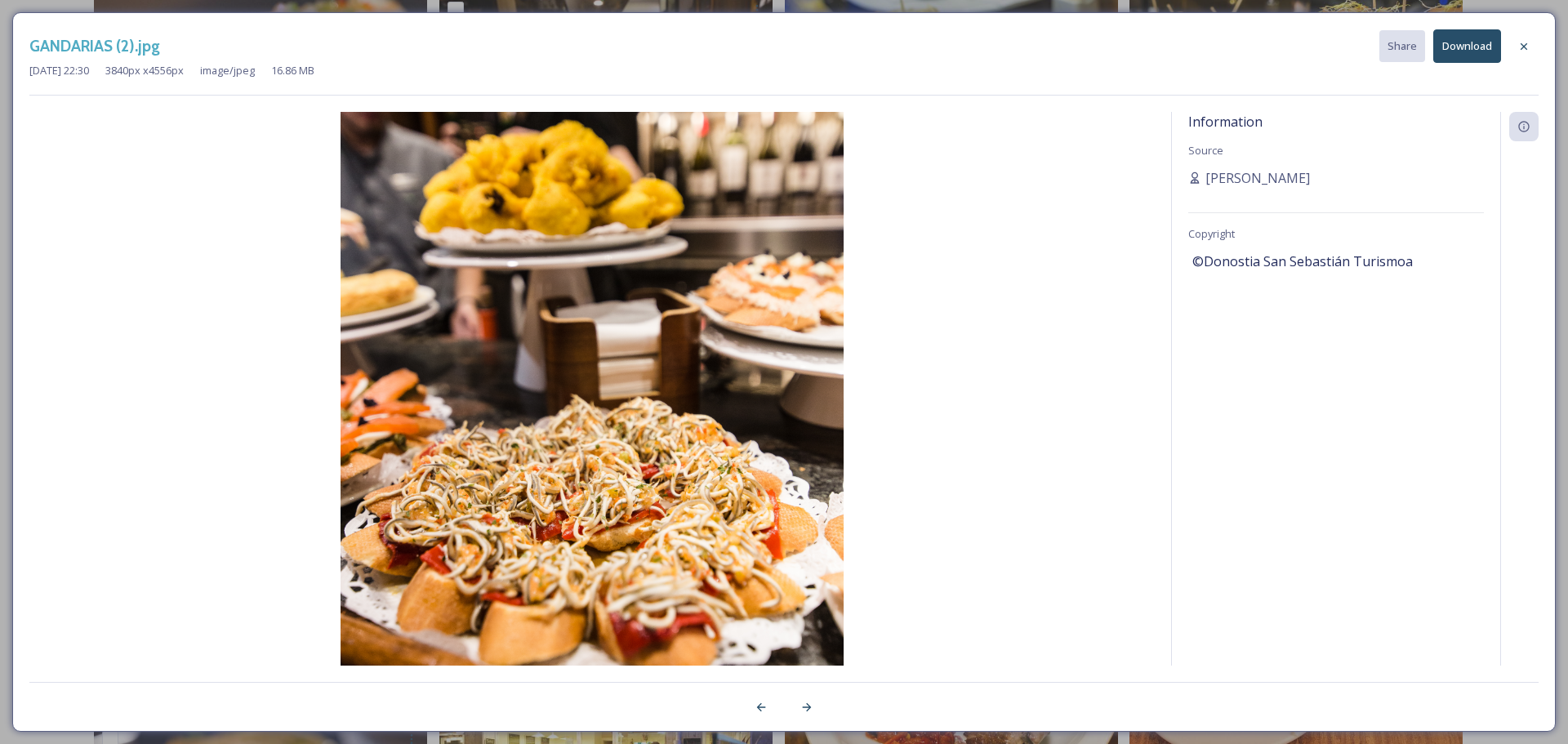
click at [1468, 46] on button "Download" at bounding box center [1466, 46] width 68 height 33
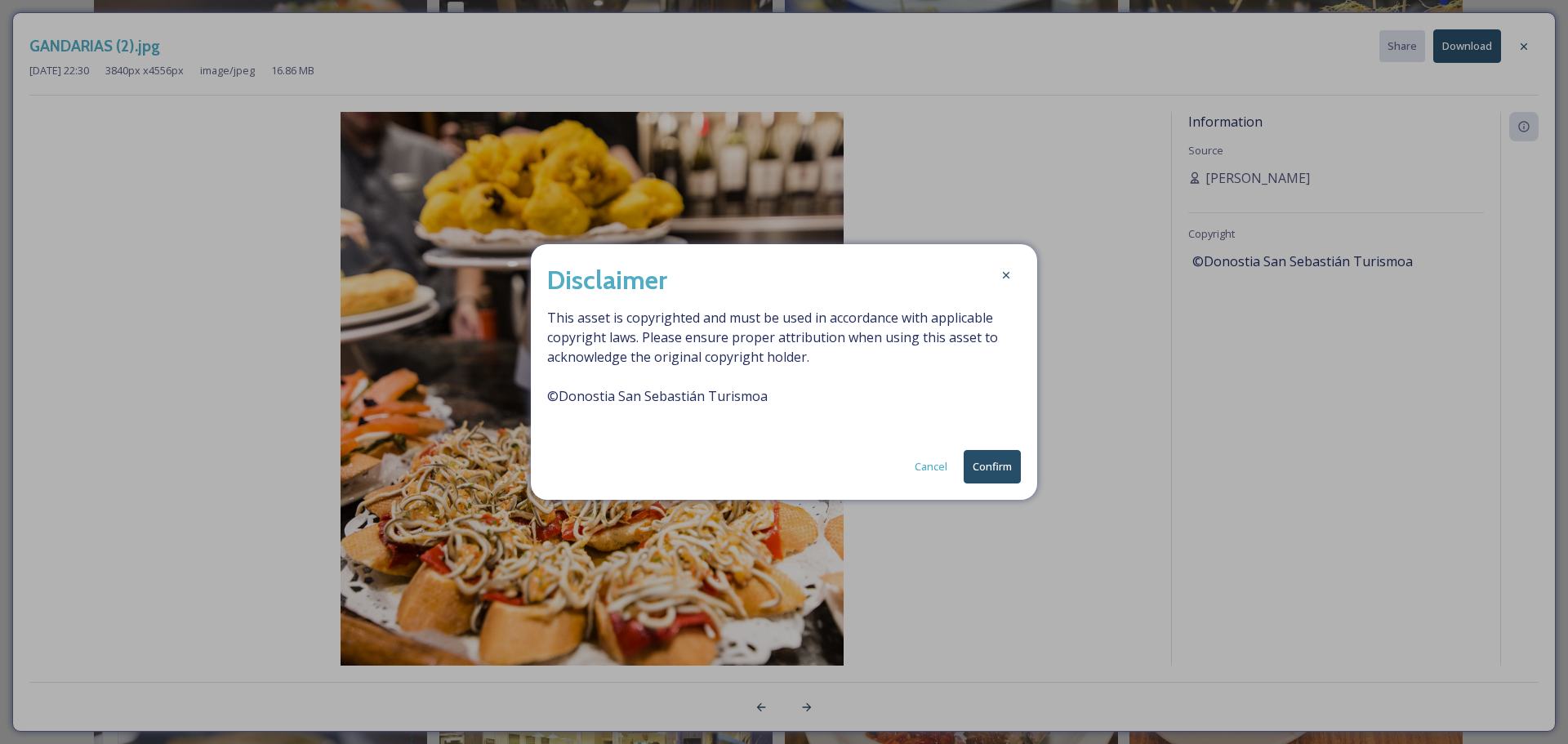
click at [972, 475] on button "Confirm" at bounding box center [992, 466] width 57 height 33
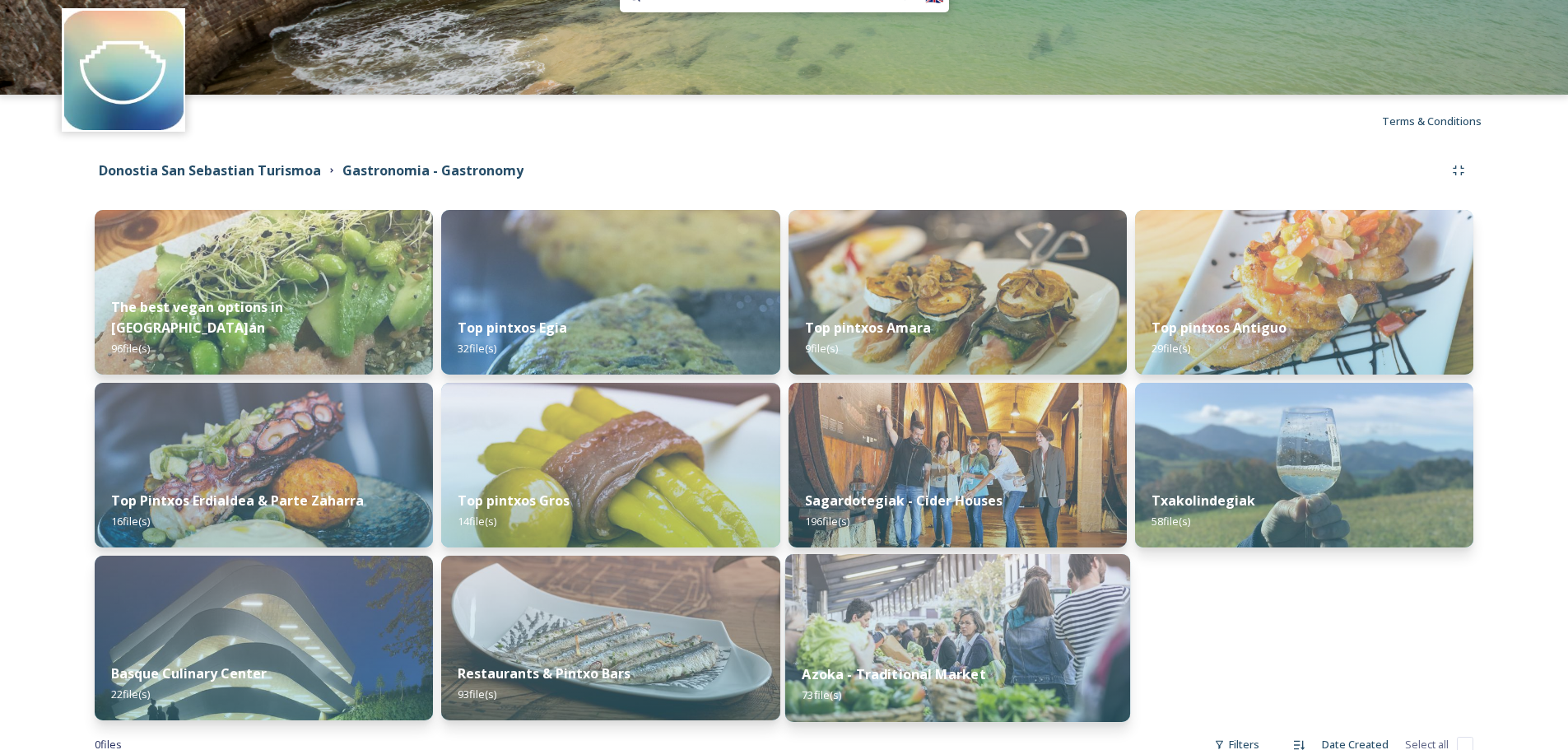
scroll to position [101, 0]
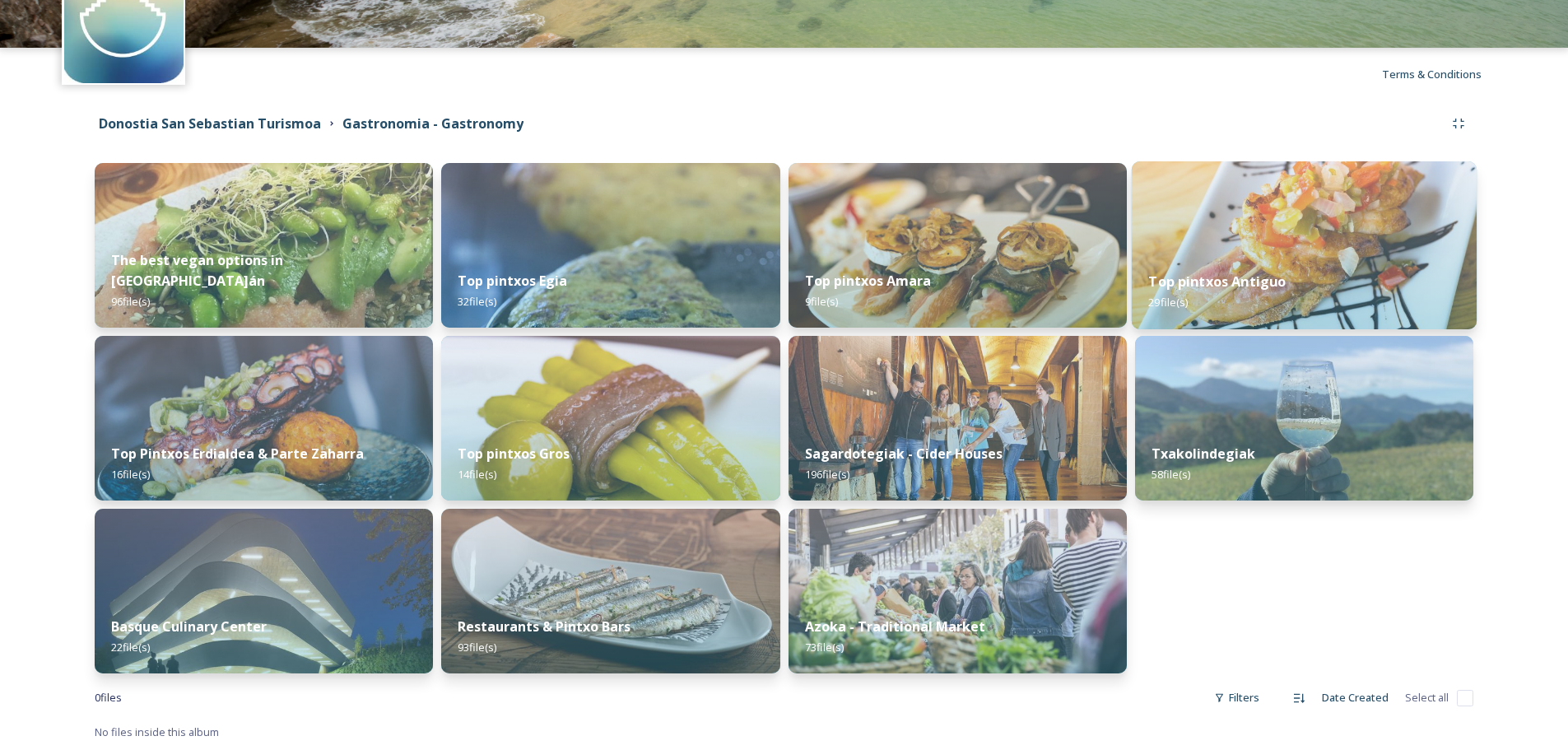
click at [1291, 293] on div "Top pintxos Antiguo 29 file(s)" at bounding box center [1304, 292] width 345 height 75
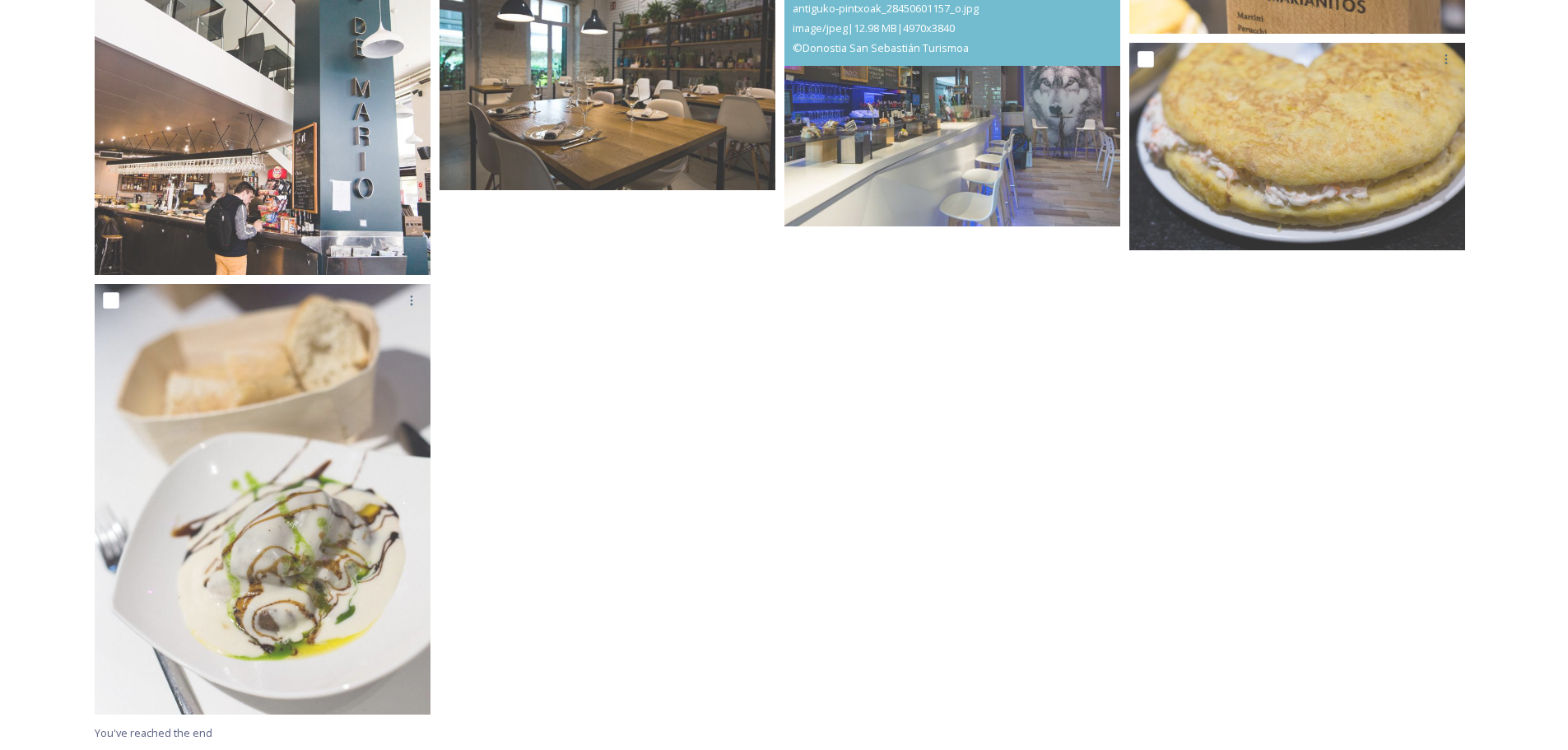
scroll to position [2441, 0]
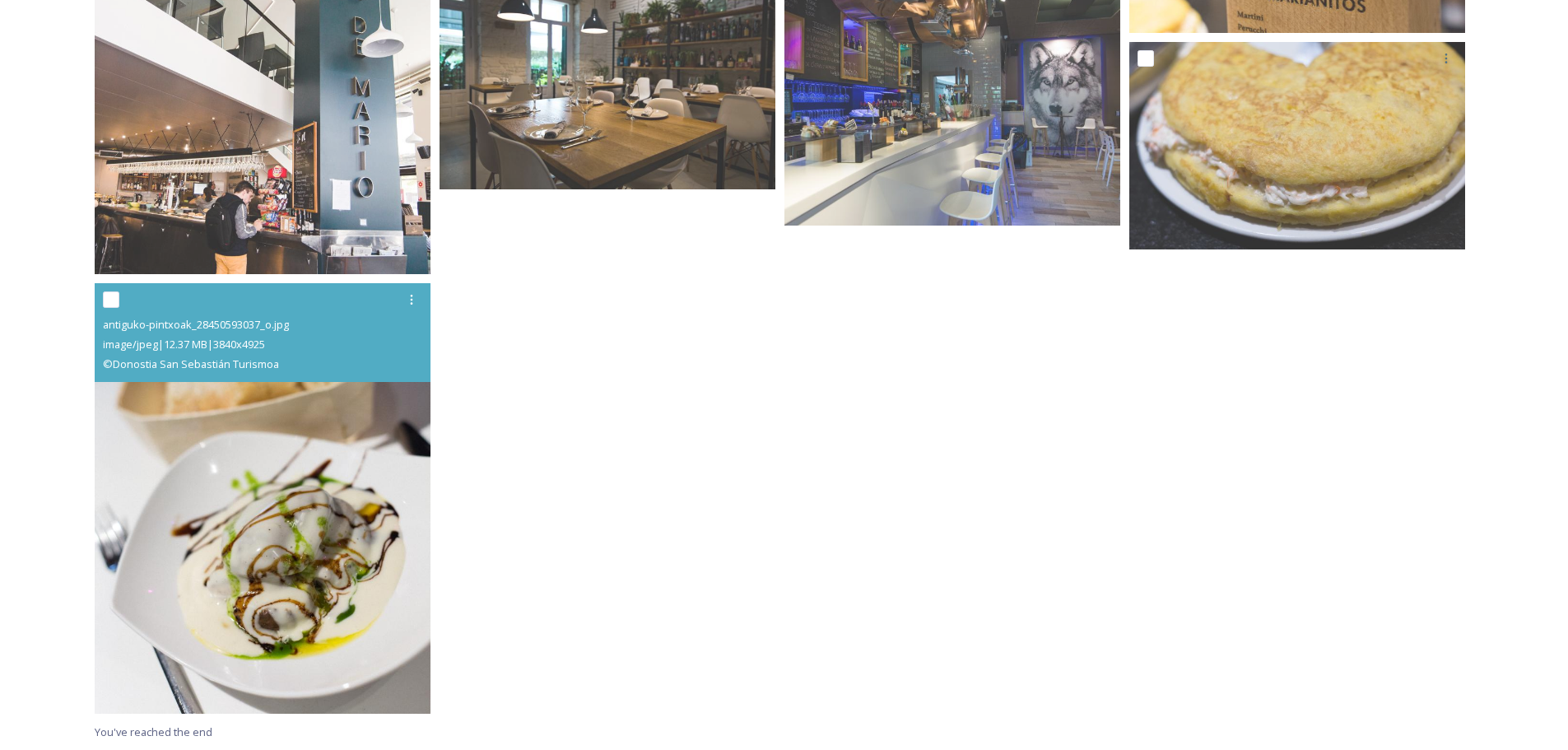
click at [342, 430] on img at bounding box center [263, 499] width 336 height 432
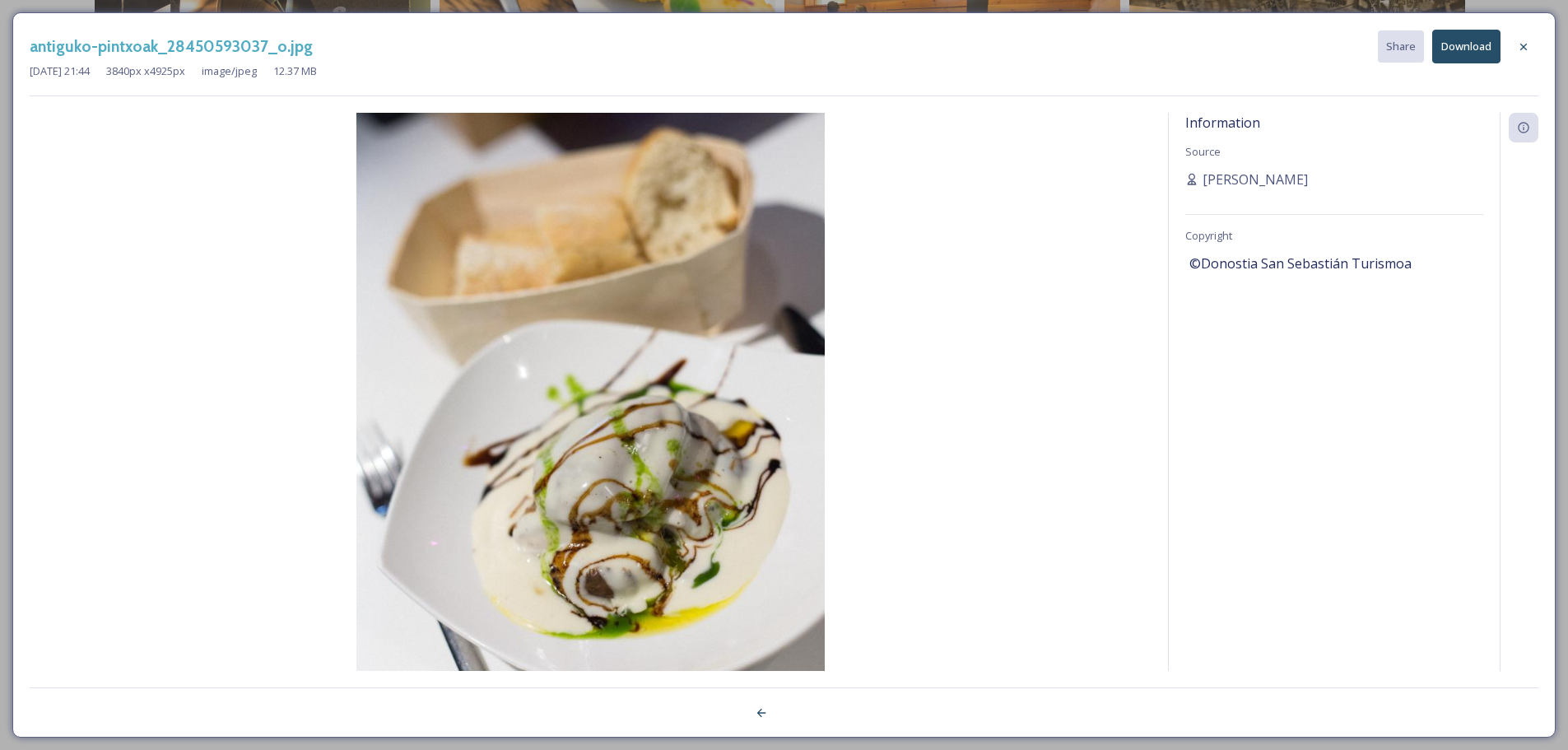
scroll to position [2001, 0]
click at [1466, 50] on button "Download" at bounding box center [1478, 46] width 68 height 34
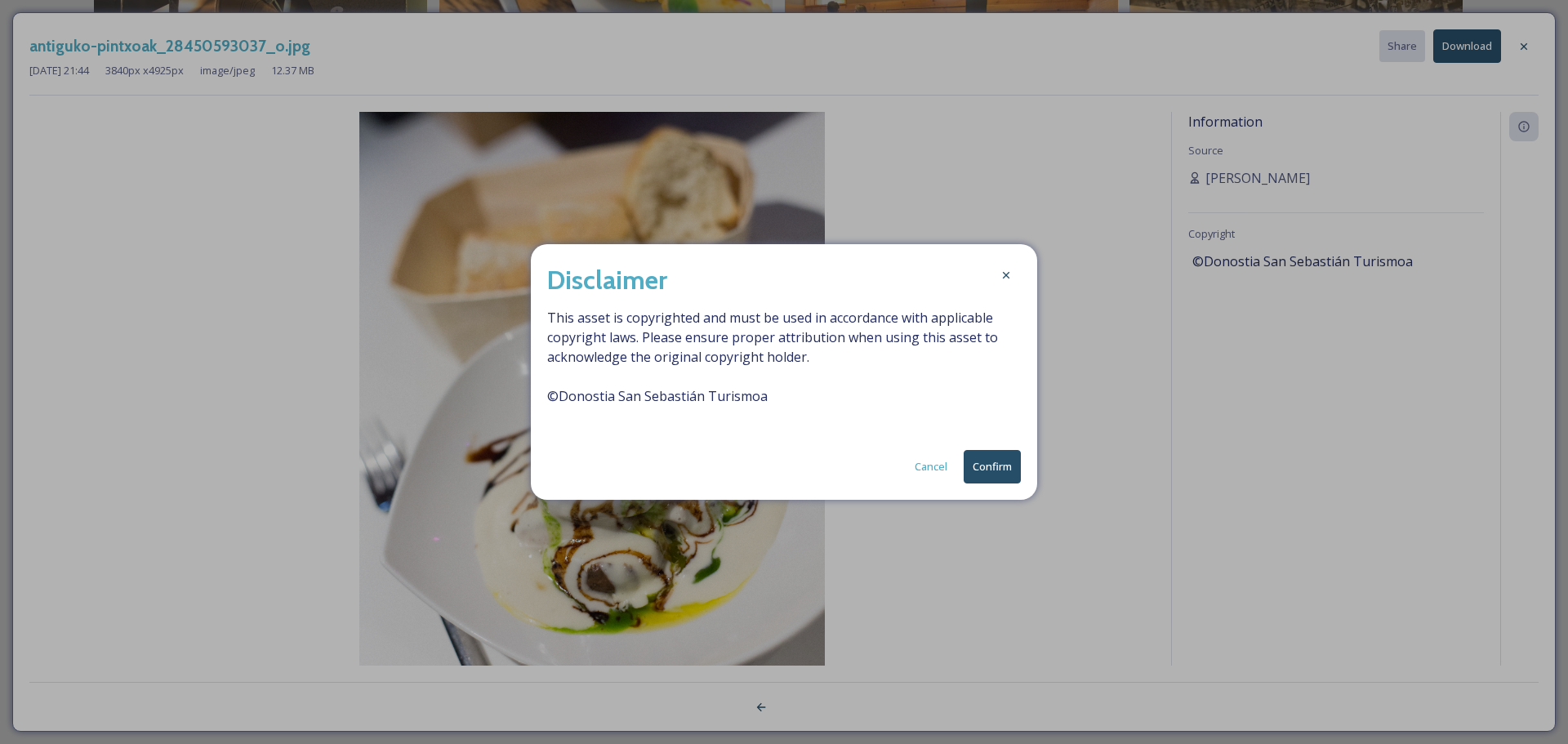
click at [976, 454] on button "Confirm" at bounding box center [992, 466] width 57 height 33
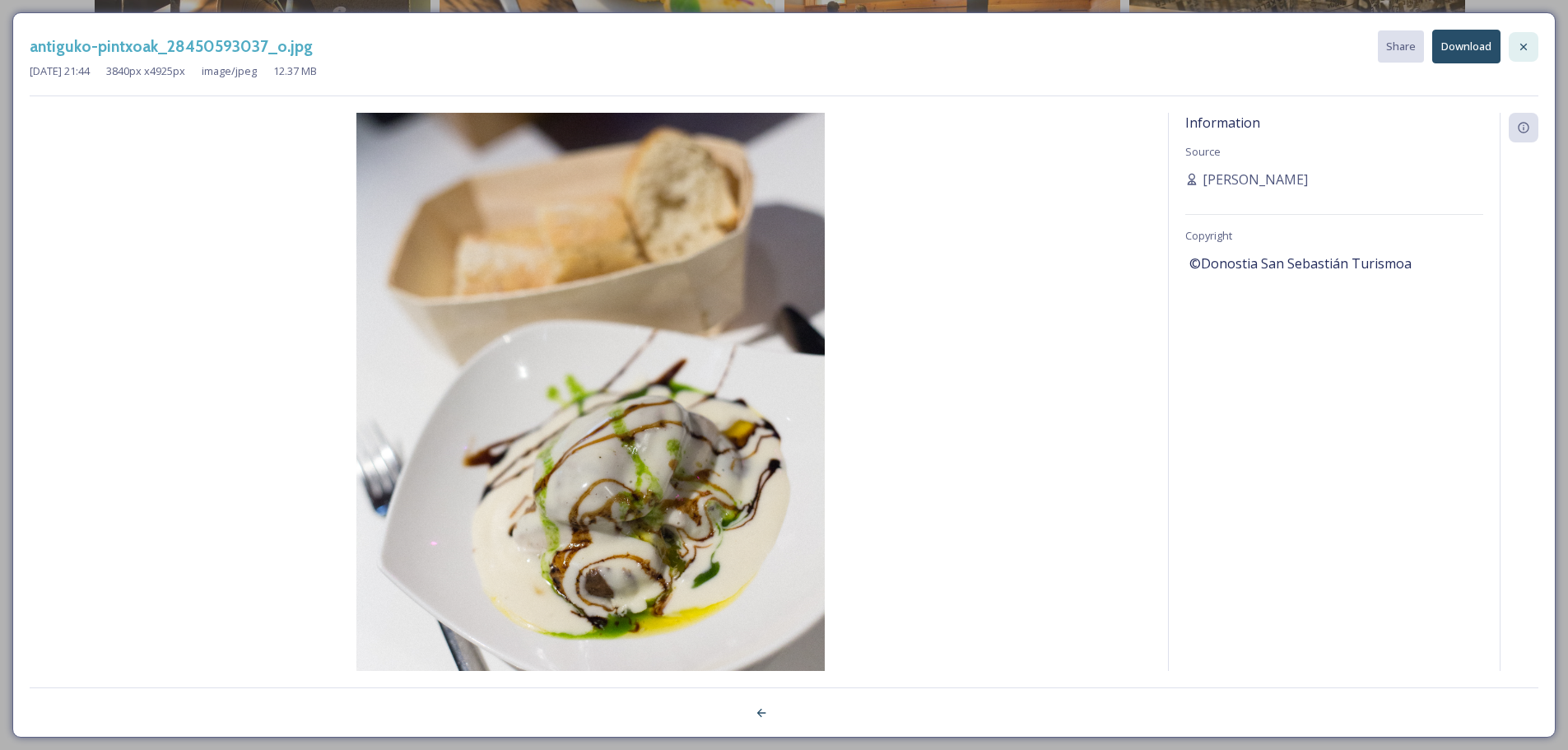
click at [1524, 49] on icon at bounding box center [1524, 47] width 13 height 13
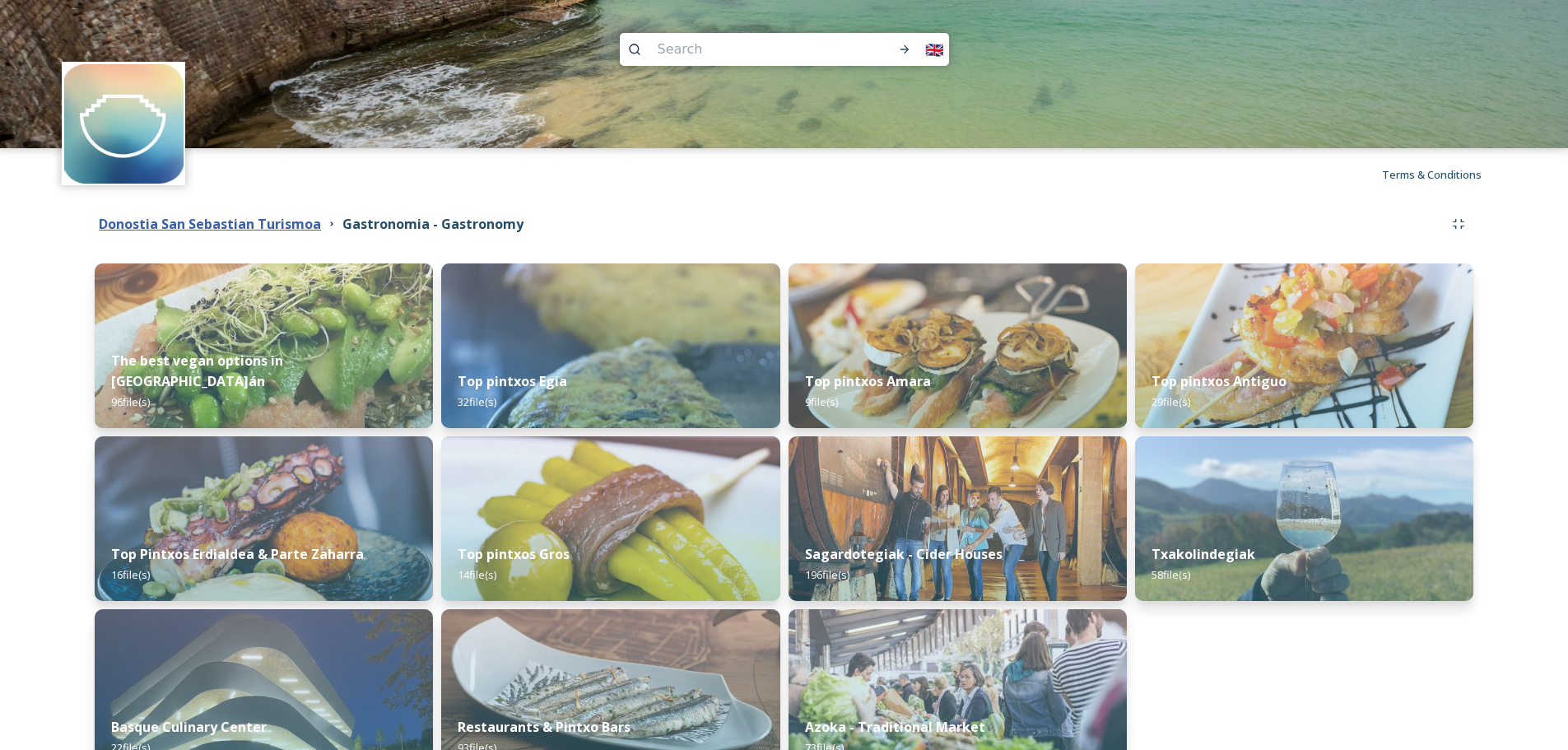
click at [214, 221] on strong "Donostia San Sebastian Turismoa" at bounding box center [210, 223] width 222 height 18
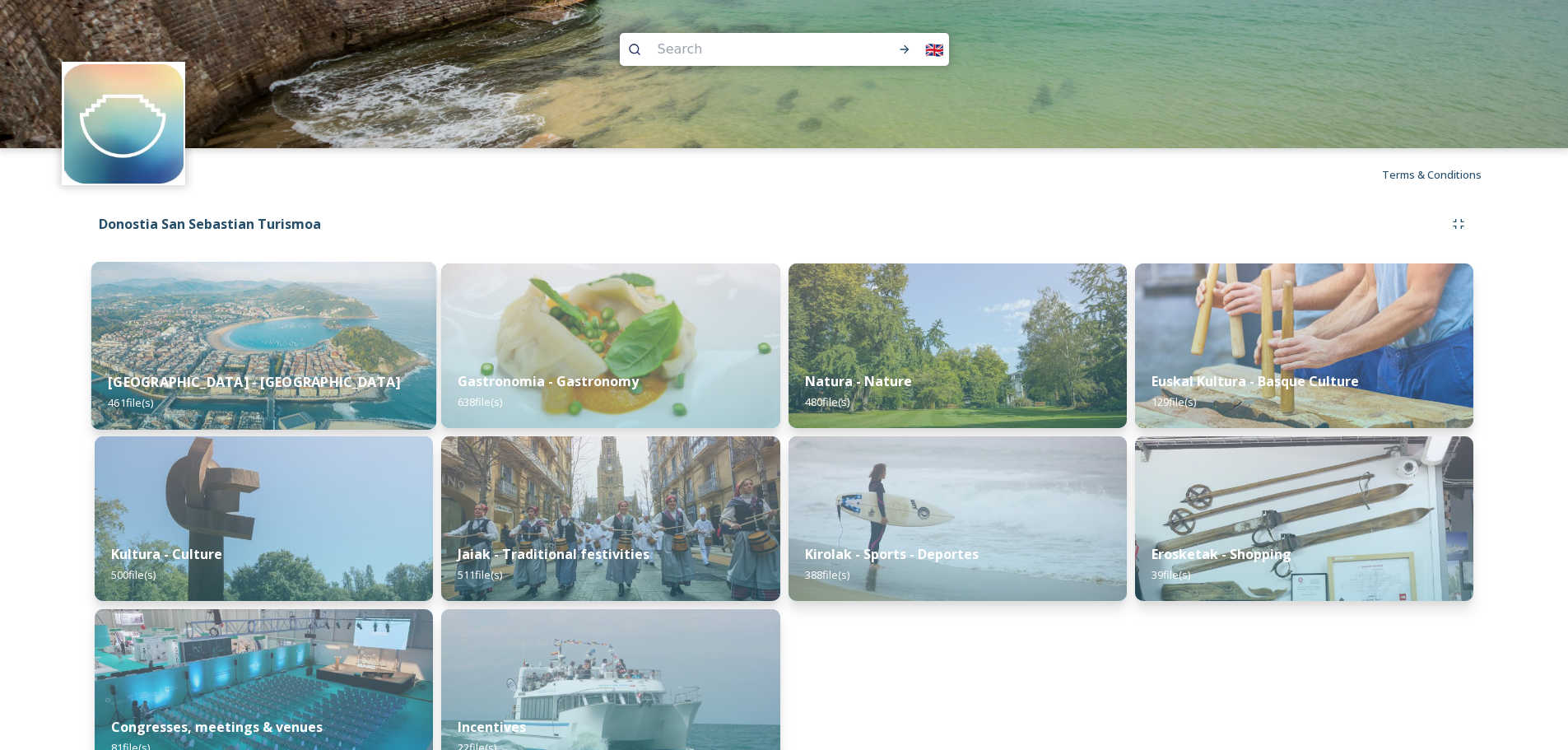
click at [334, 382] on div "[GEOGRAPHIC_DATA] - San Sebastian 461 file(s)" at bounding box center [264, 392] width 345 height 75
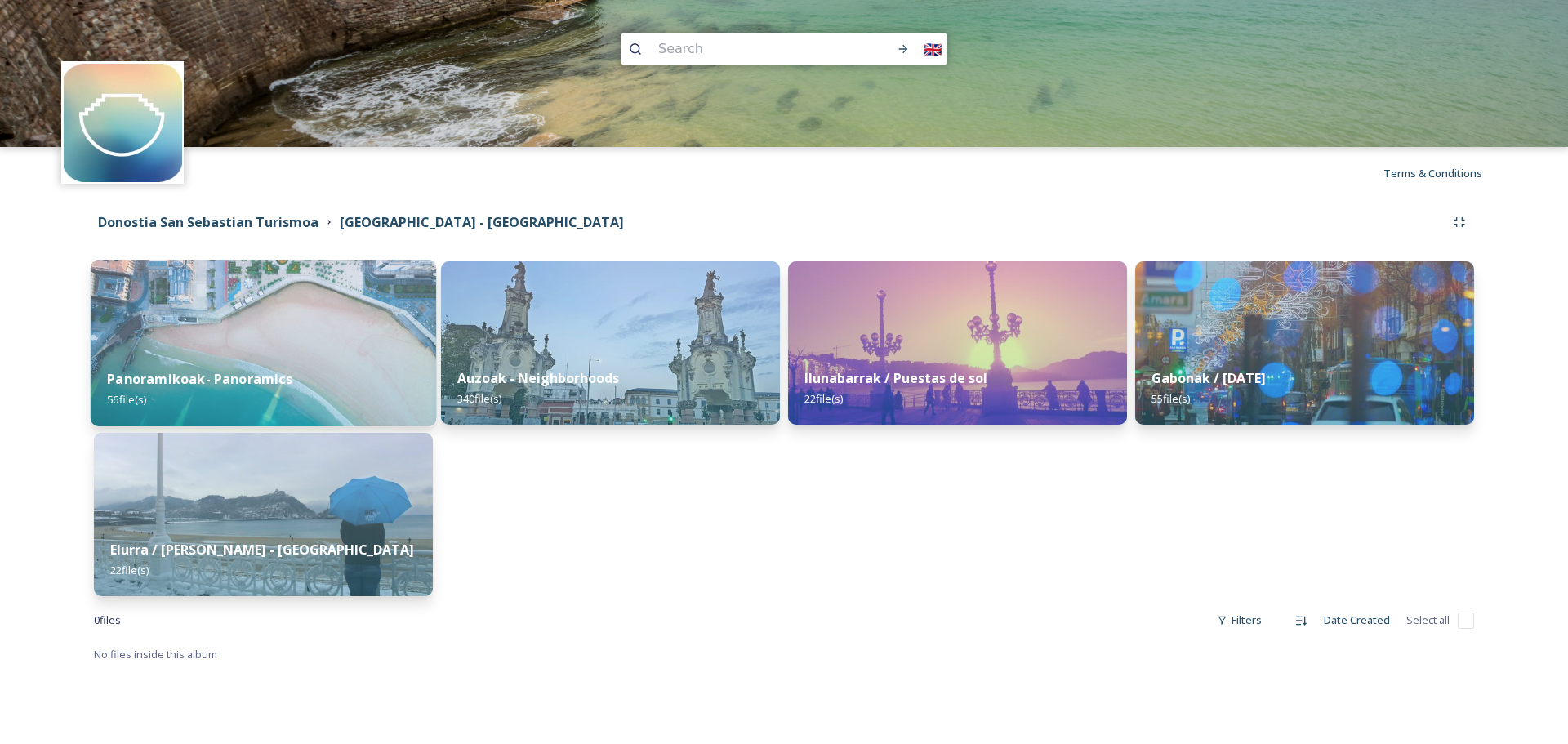
click at [294, 360] on div "Panoramikoak- Panoramics 56 file(s)" at bounding box center [263, 389] width 345 height 74
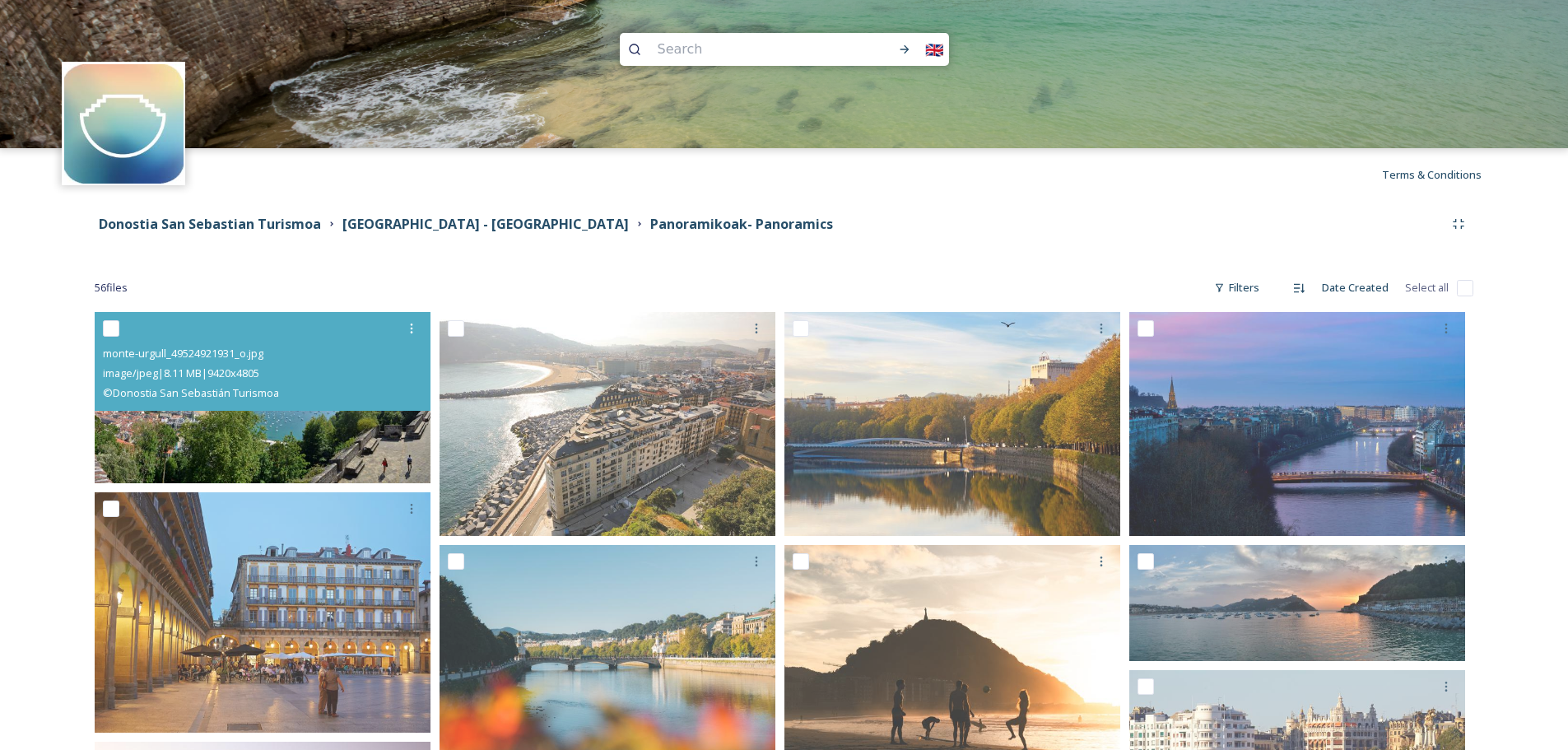
click at [352, 461] on img at bounding box center [263, 397] width 336 height 172
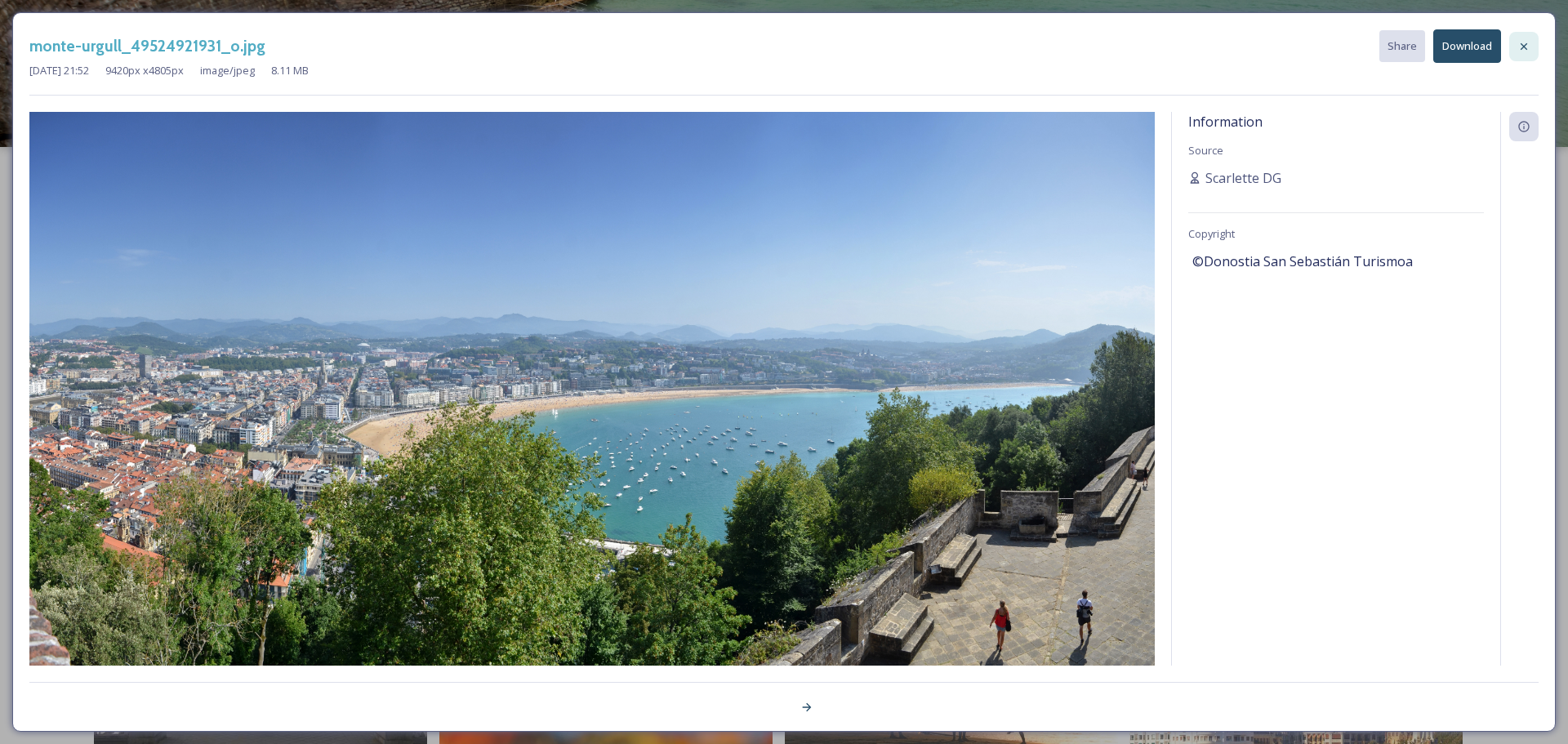
click at [1523, 43] on icon at bounding box center [1524, 47] width 13 height 13
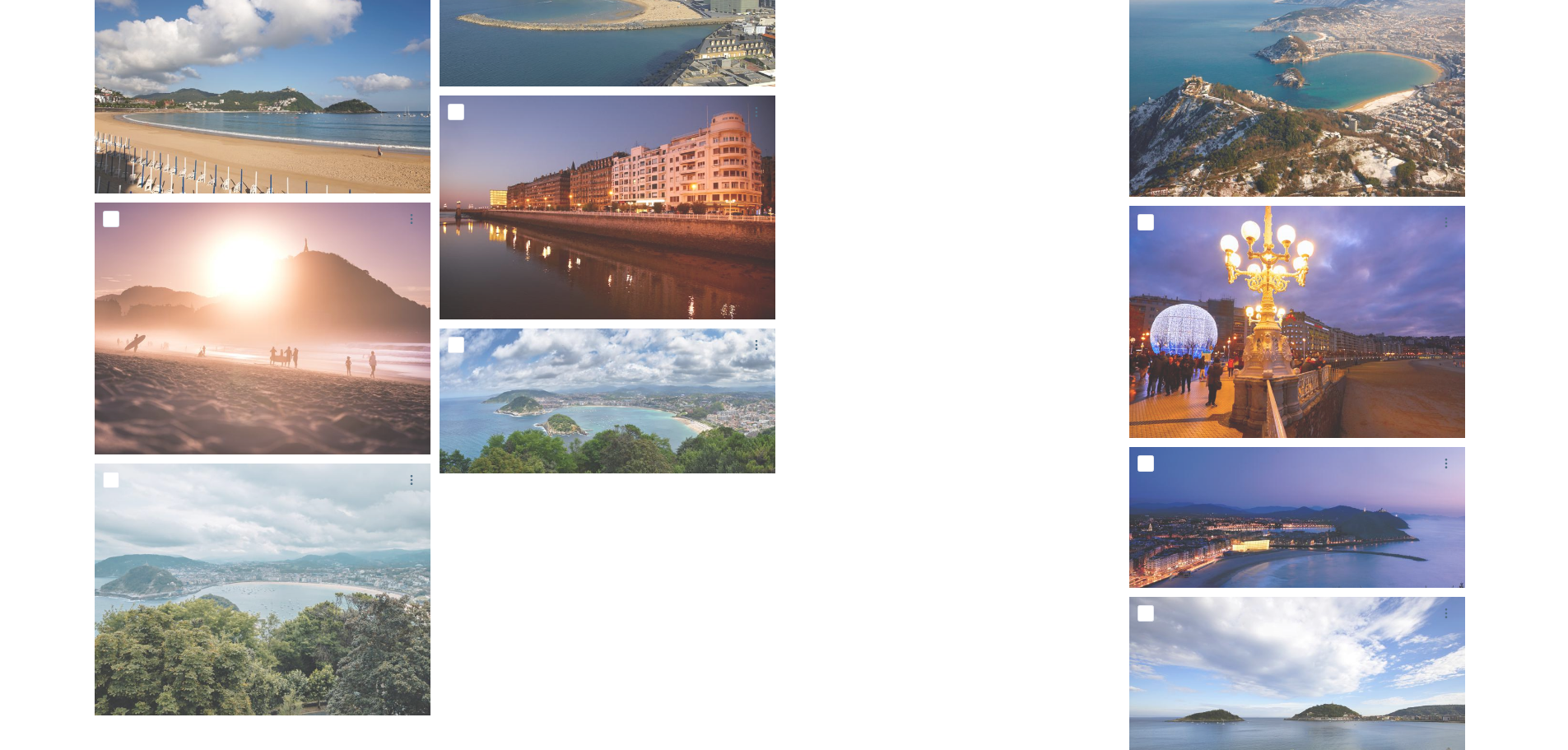
scroll to position [2965, 0]
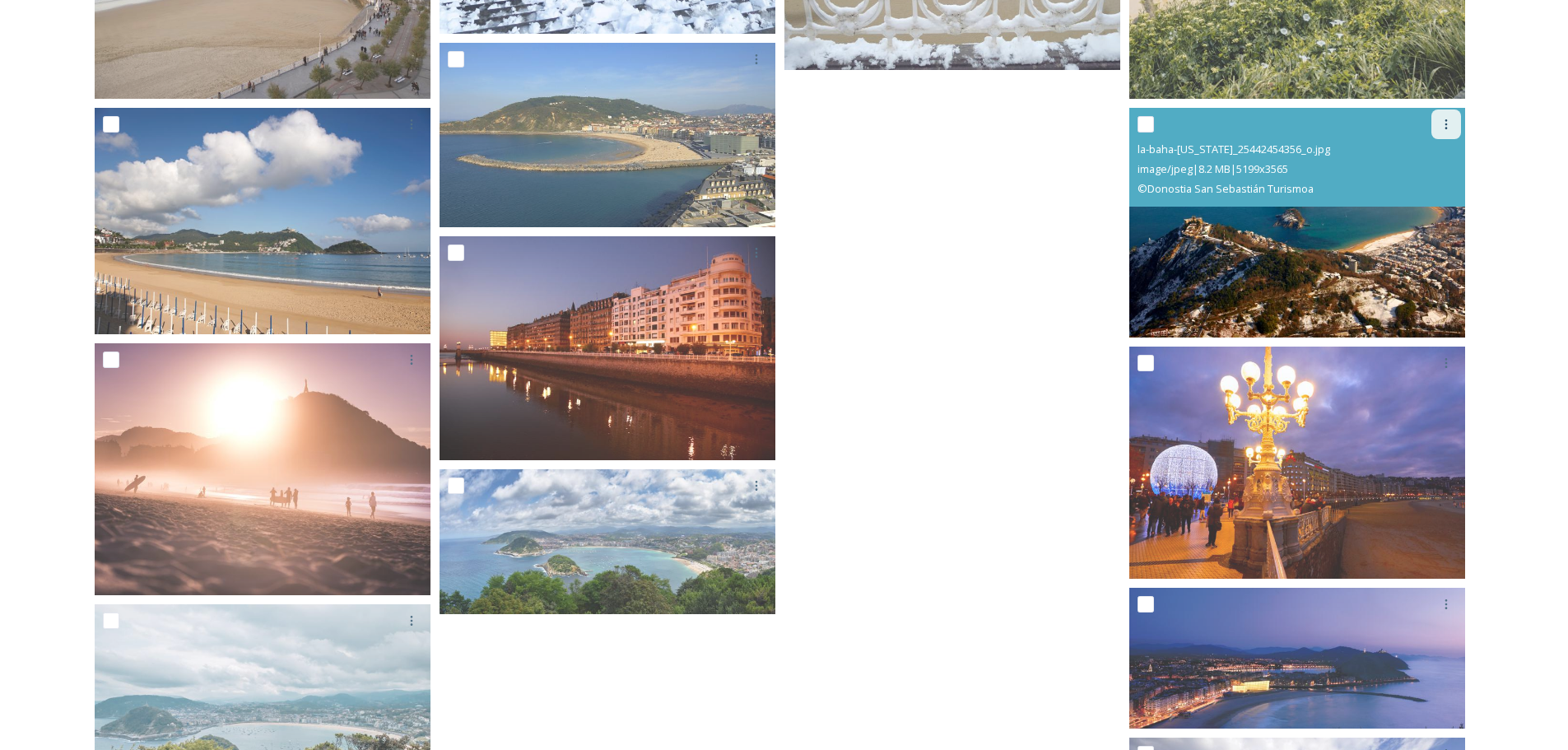
click at [1456, 114] on div at bounding box center [1445, 124] width 30 height 30
click at [1322, 244] on img at bounding box center [1297, 223] width 336 height 230
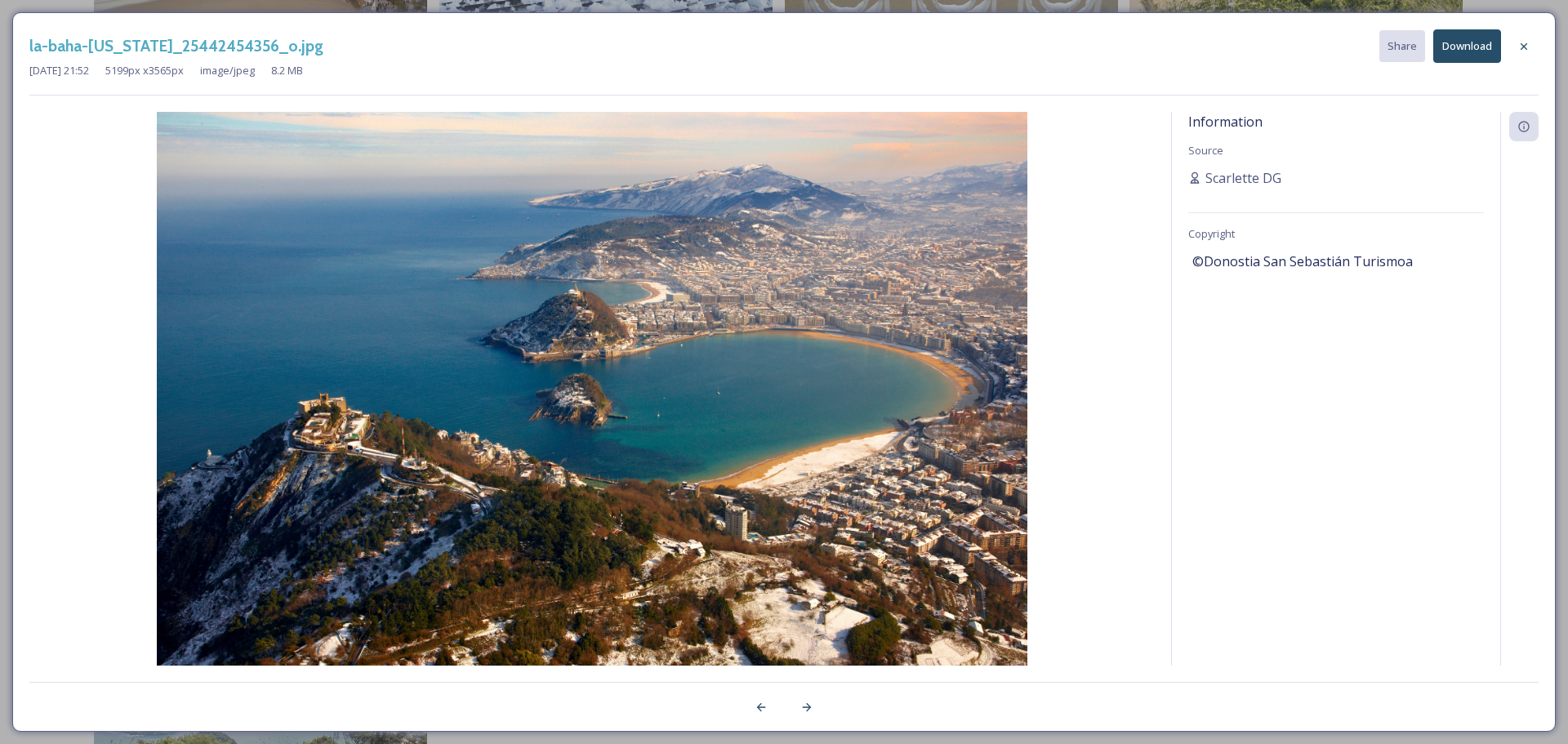
click at [1463, 49] on button "Download" at bounding box center [1466, 46] width 68 height 33
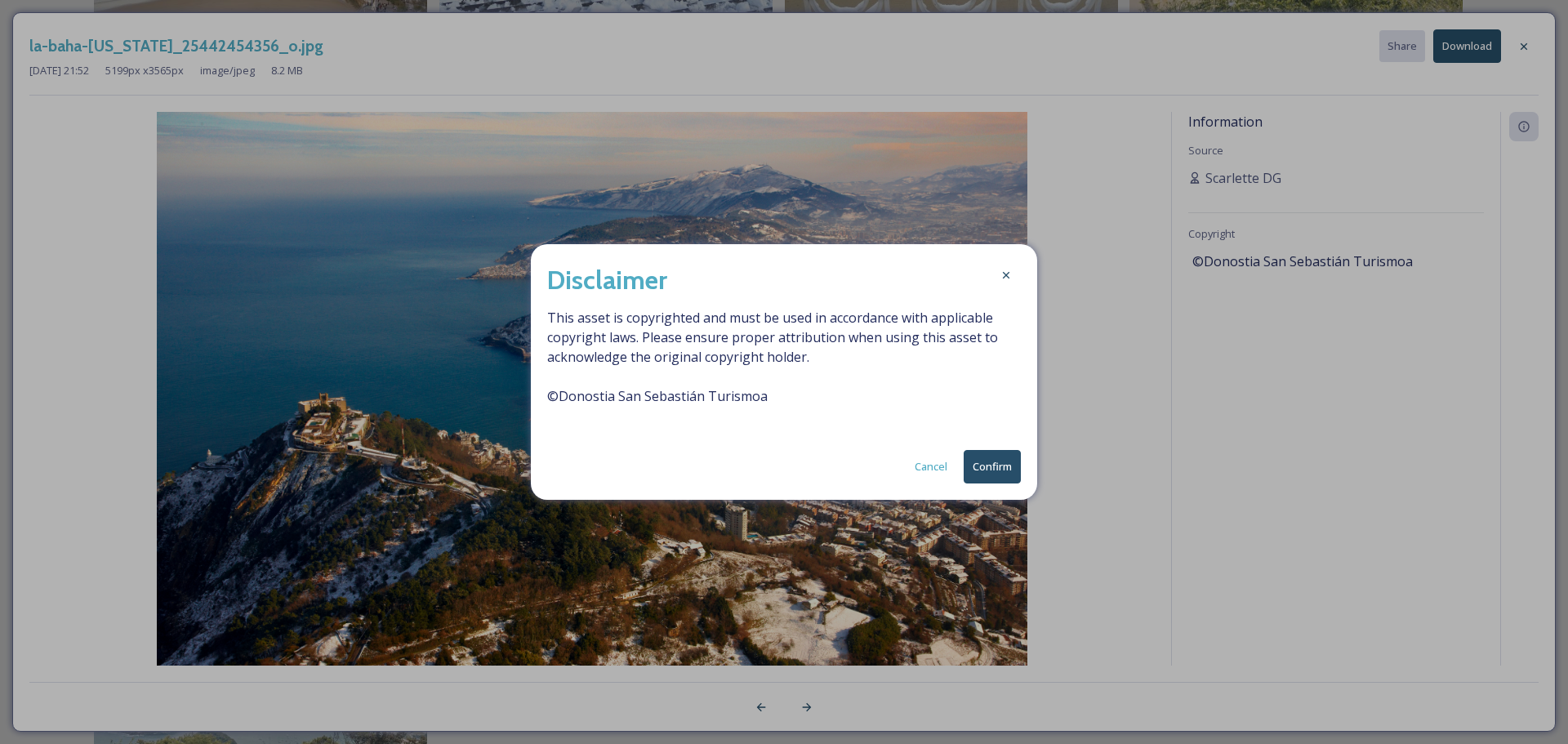
click at [991, 463] on button "Confirm" at bounding box center [992, 466] width 57 height 33
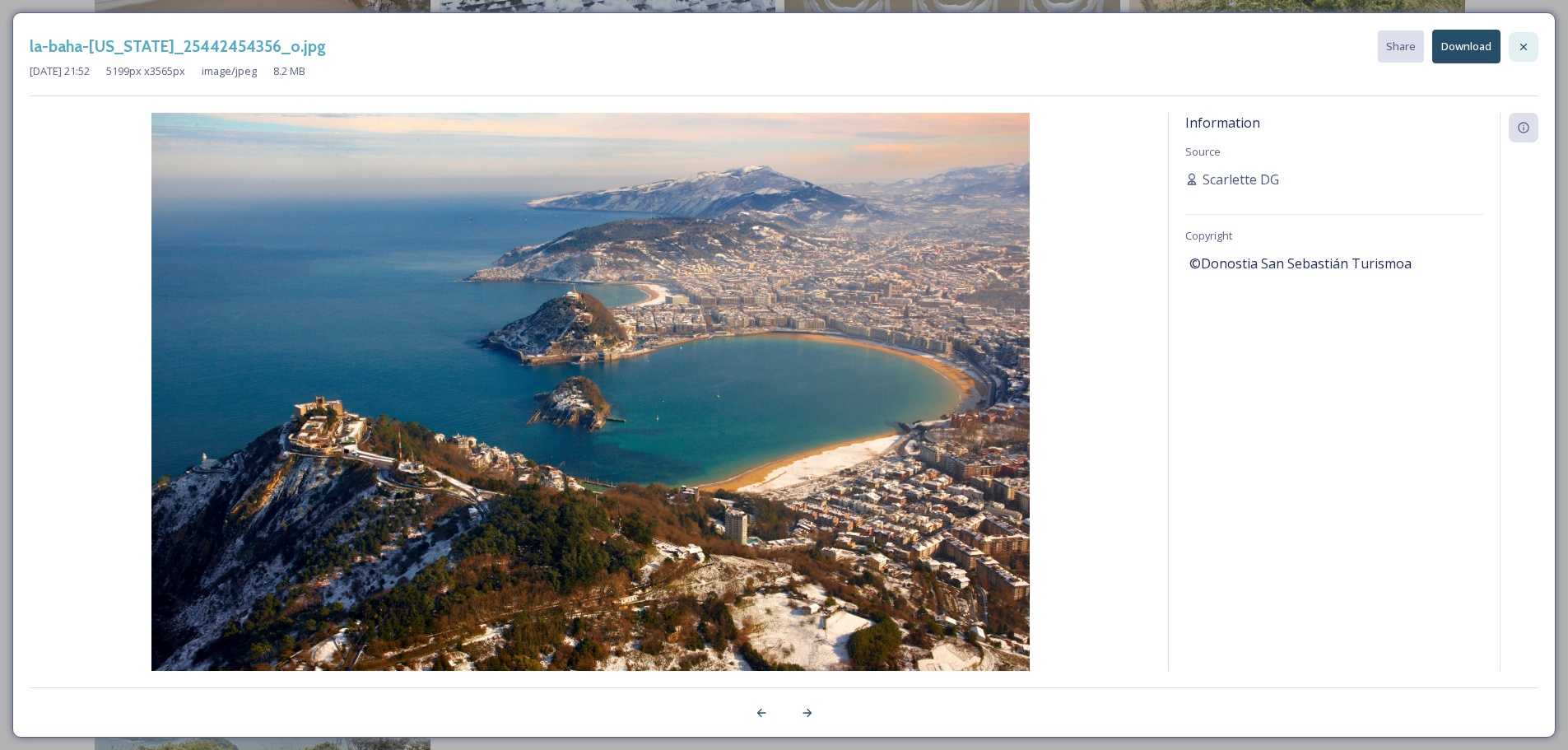
click at [1523, 46] on icon at bounding box center [1523, 46] width 7 height 7
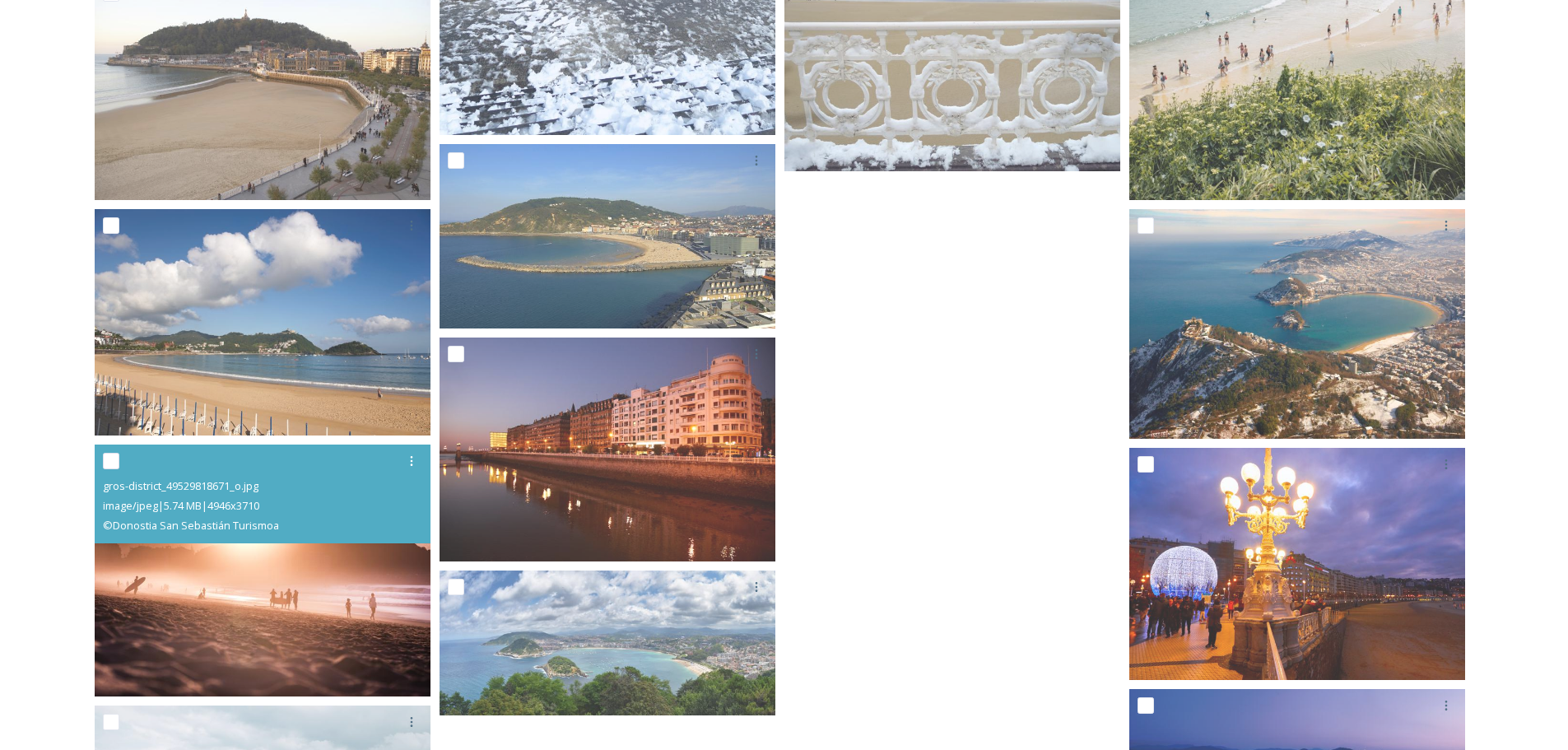
scroll to position [2718, 0]
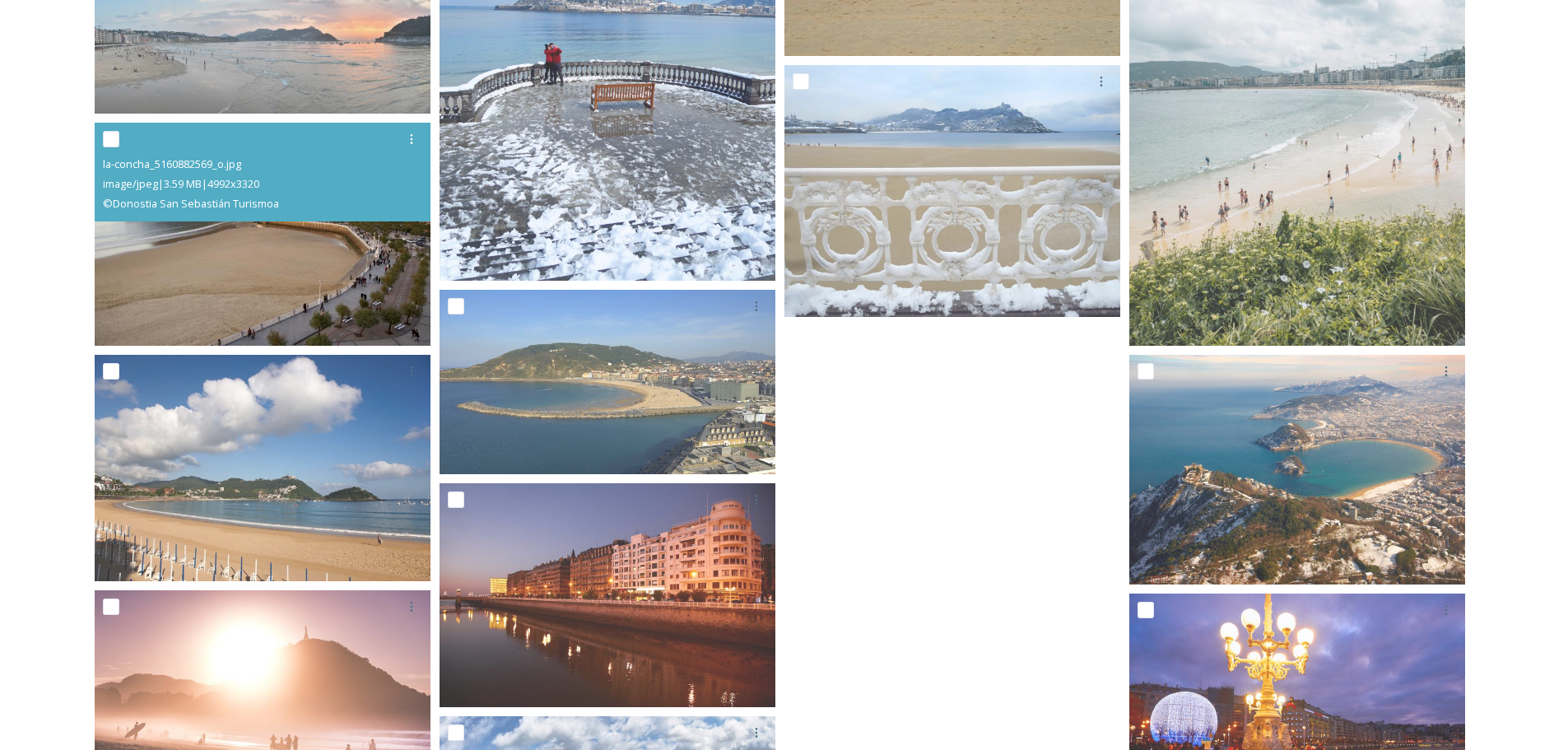
click at [363, 305] on img at bounding box center [263, 234] width 336 height 223
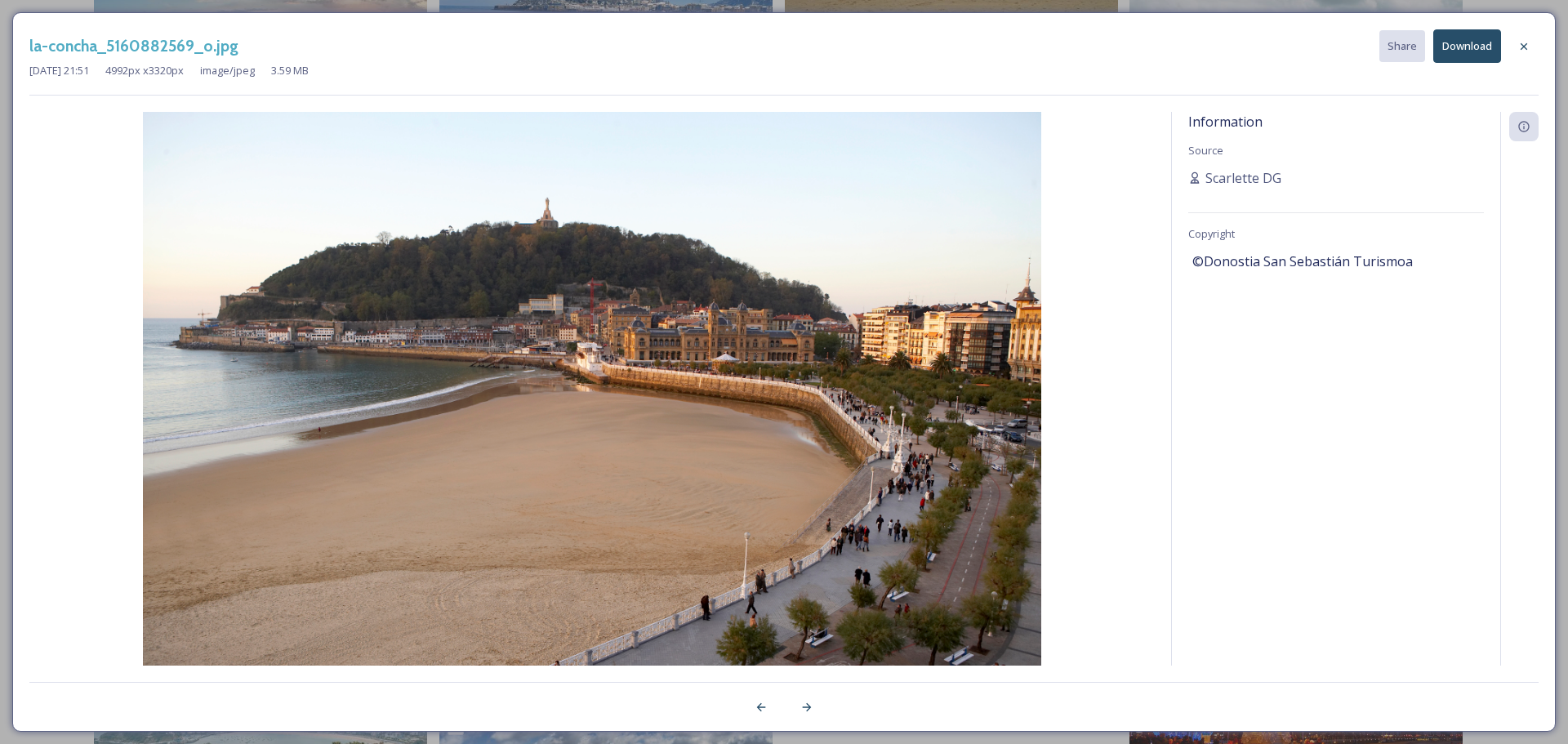
click at [1489, 49] on button "Download" at bounding box center [1466, 46] width 68 height 33
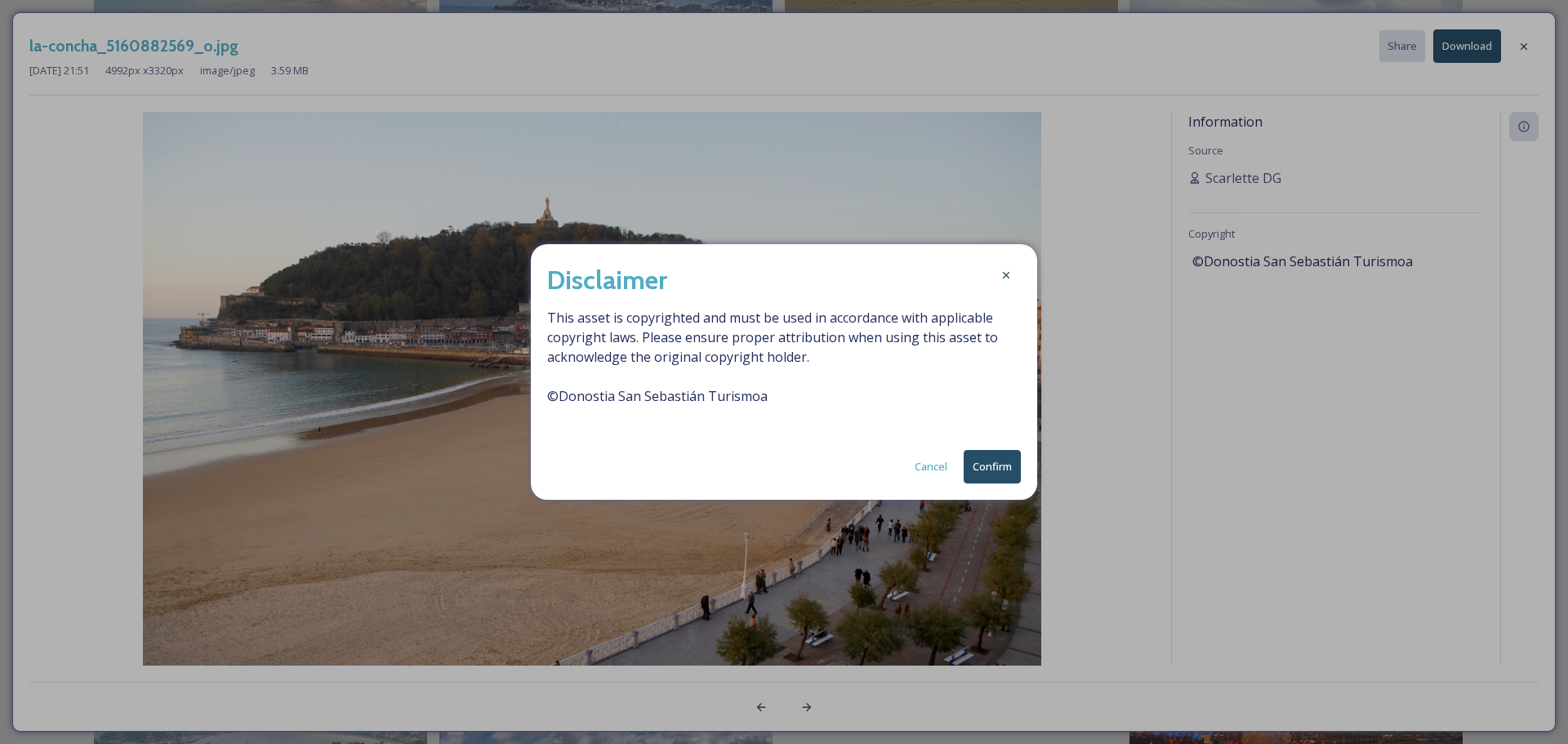
click at [1008, 466] on button "Confirm" at bounding box center [992, 466] width 57 height 33
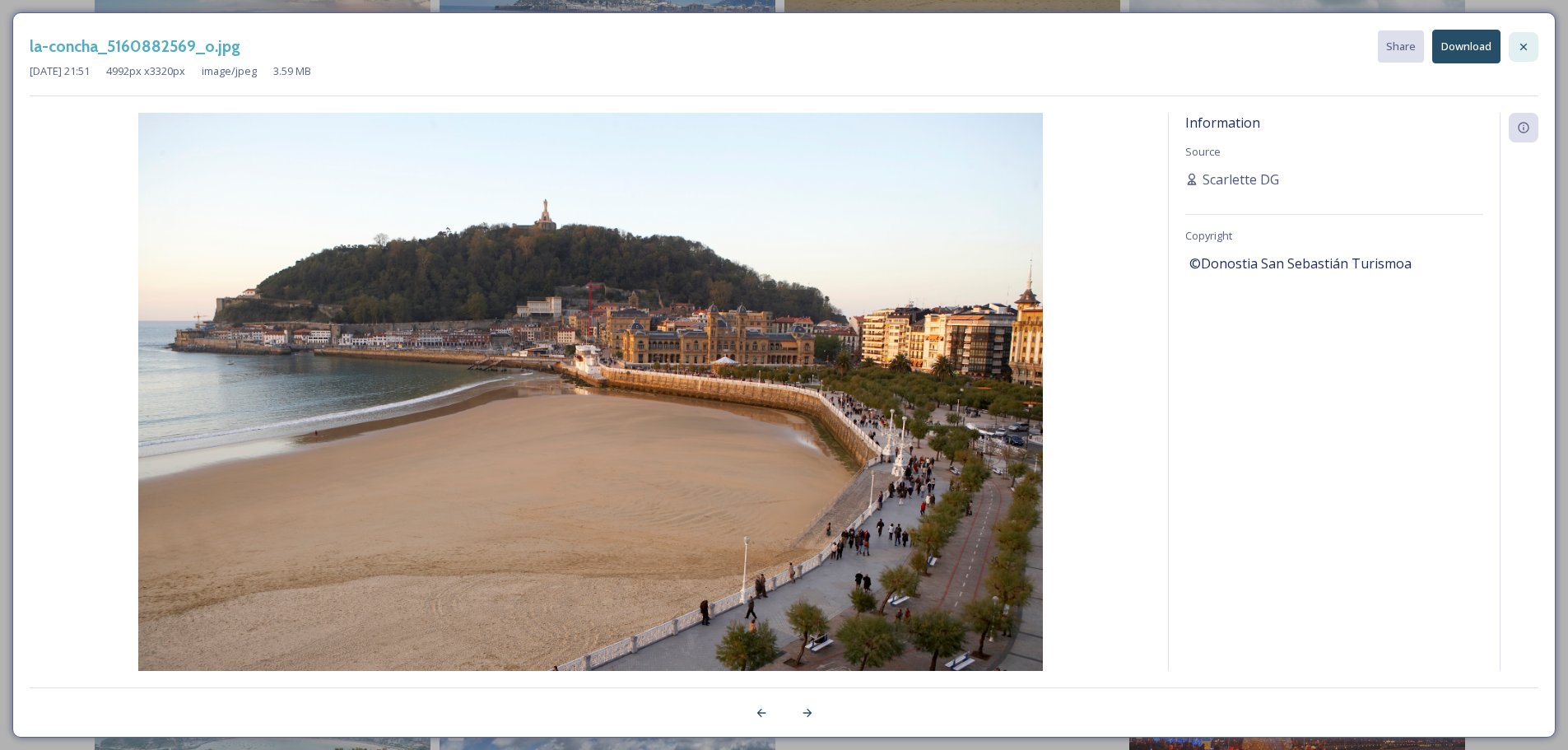
click at [1521, 40] on icon at bounding box center [1524, 47] width 13 height 13
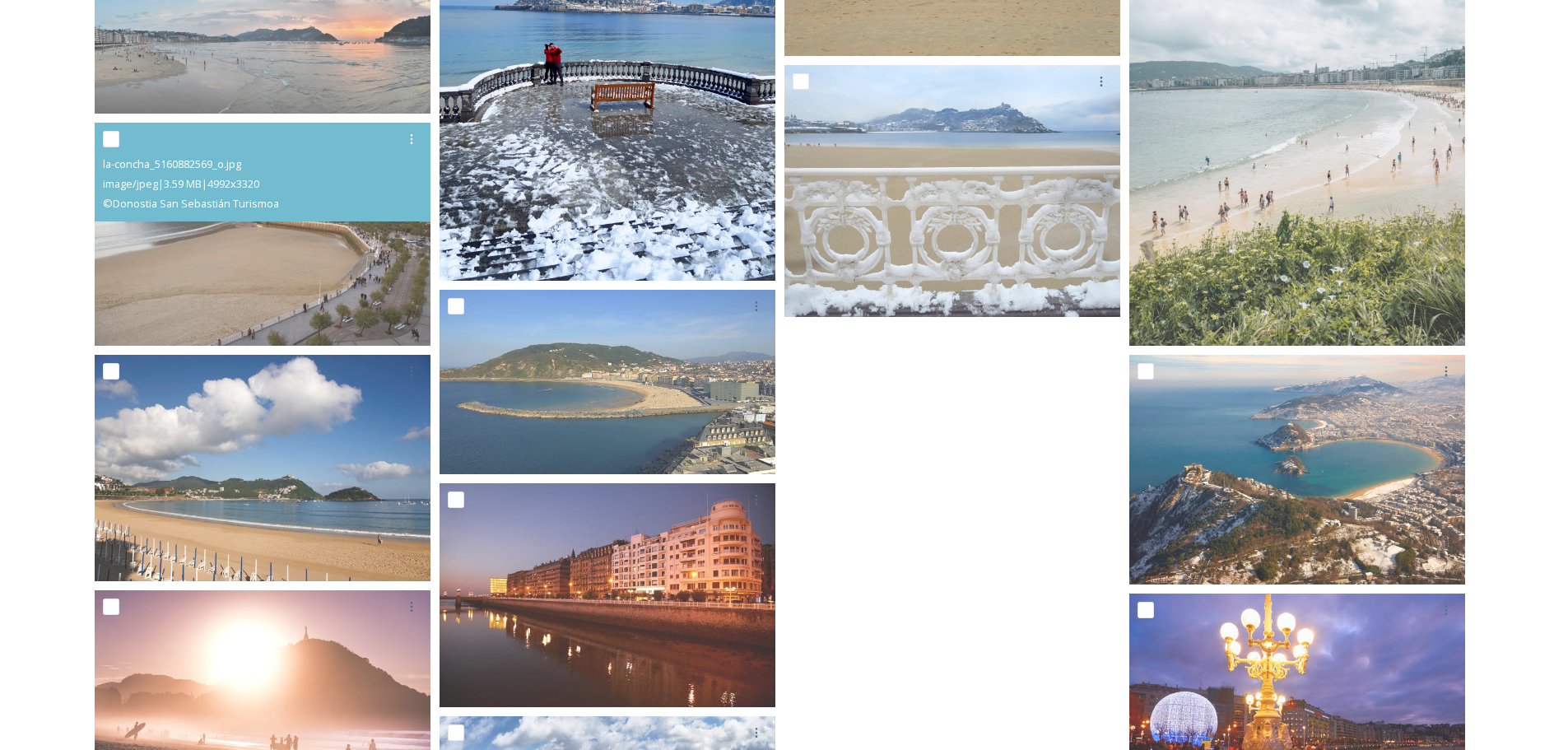
click at [550, 223] on img at bounding box center [607, 57] width 336 height 448
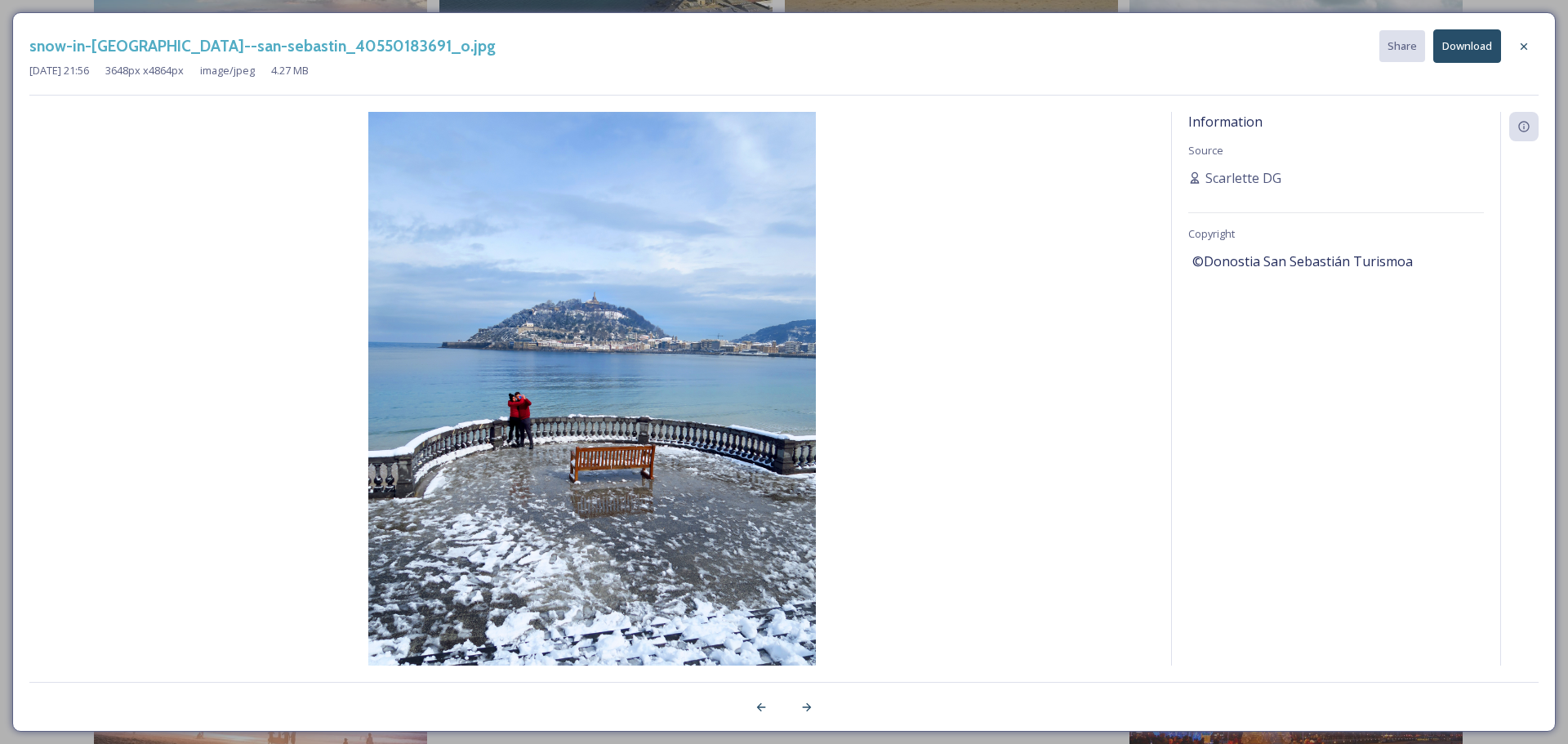
click at [1463, 65] on div "[DATE] 21:56 3648 px x 4864 px image/jpeg 4.27 MB" at bounding box center [784, 70] width 1509 height 15
click at [1463, 43] on button "Download" at bounding box center [1466, 46] width 68 height 33
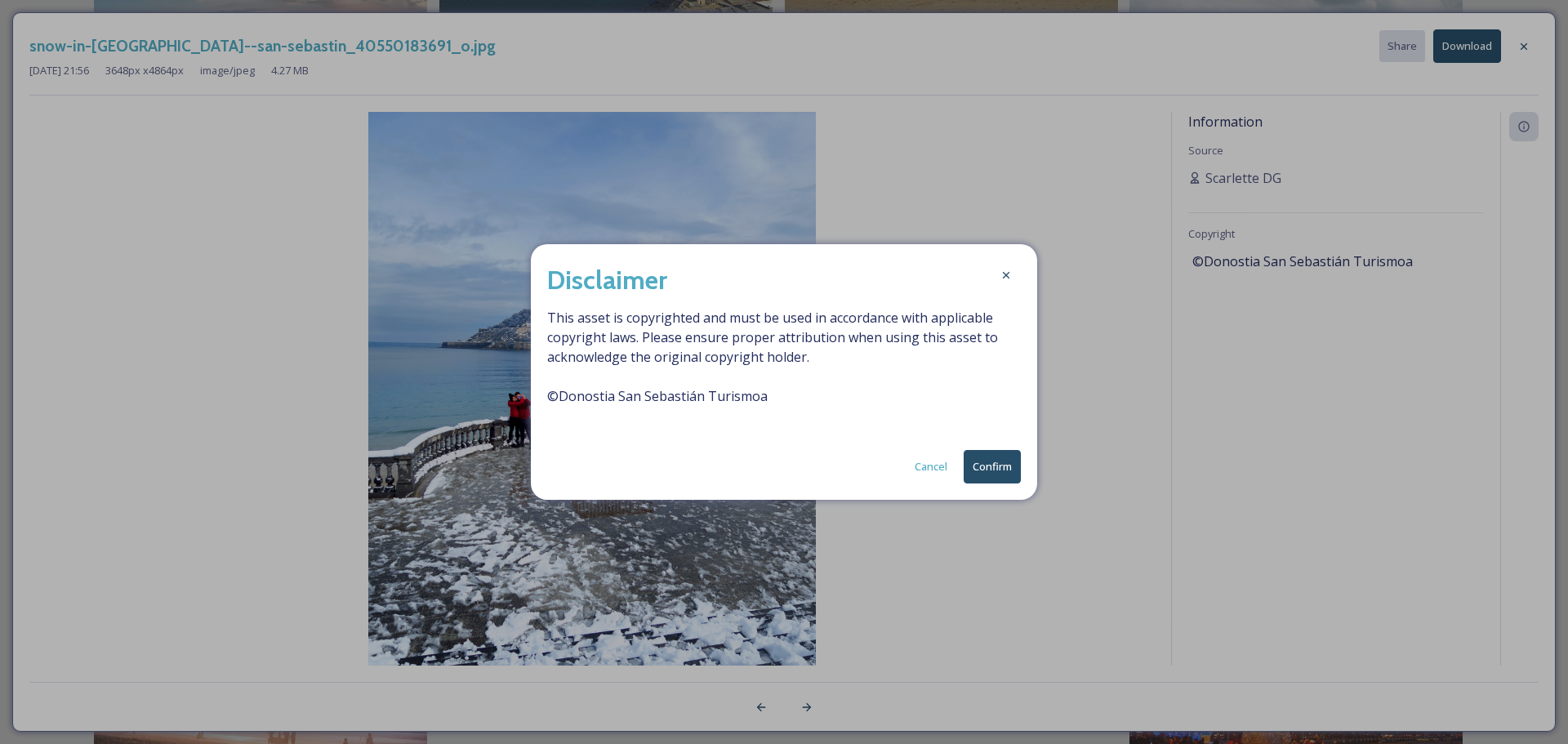
click at [998, 470] on button "Confirm" at bounding box center [992, 466] width 57 height 33
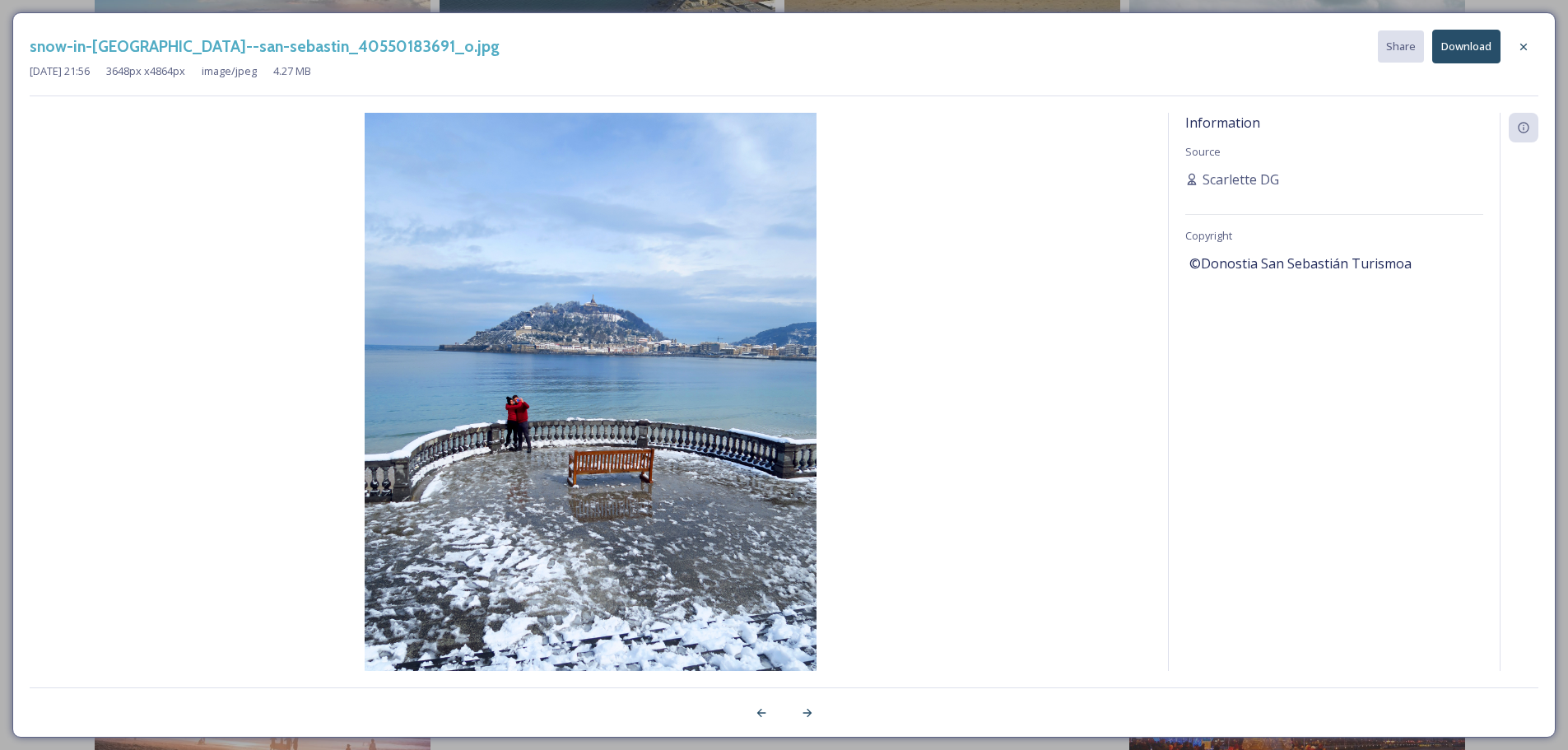
click at [1018, 193] on img at bounding box center [591, 413] width 1122 height 601
click at [1532, 42] on div at bounding box center [1523, 46] width 30 height 30
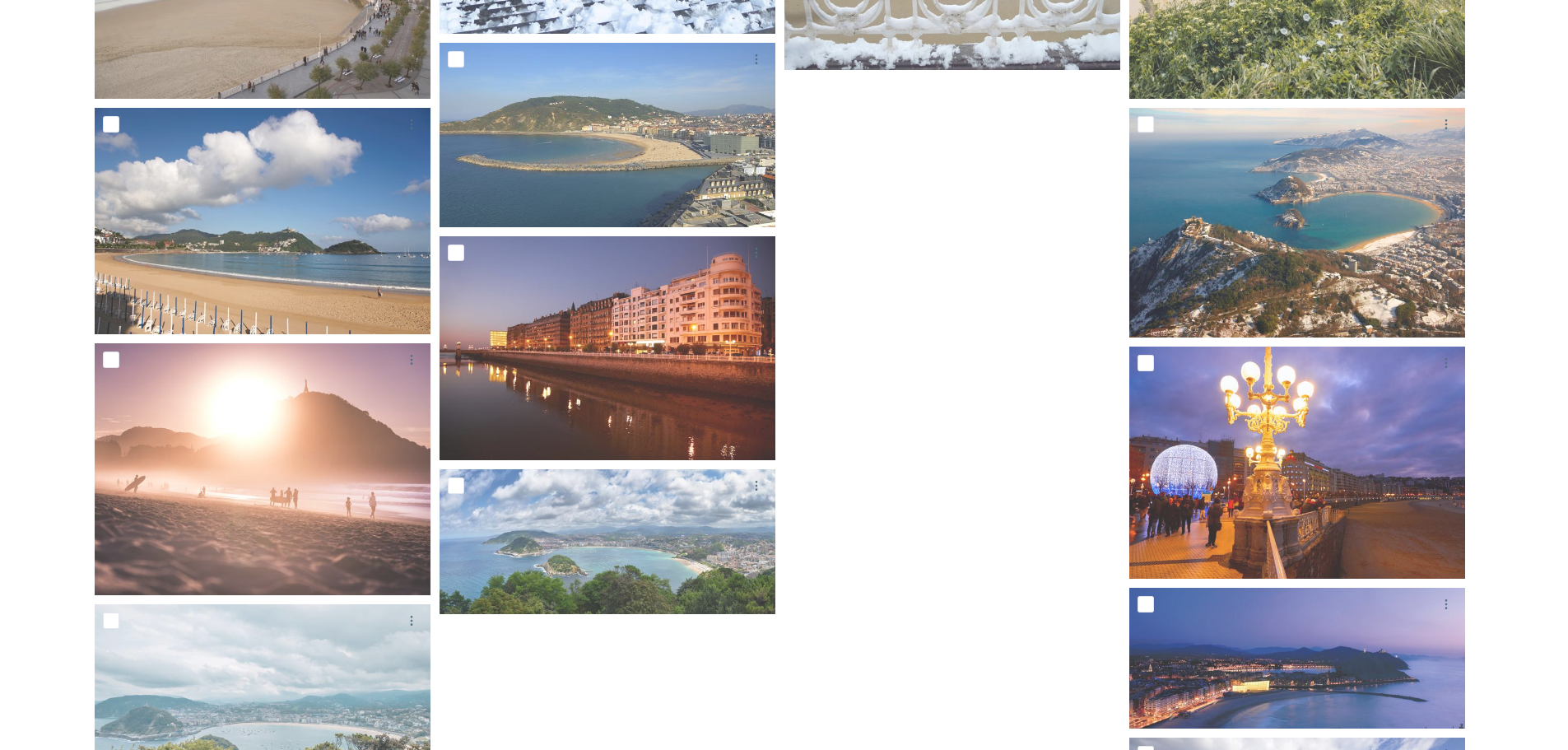
scroll to position [3212, 0]
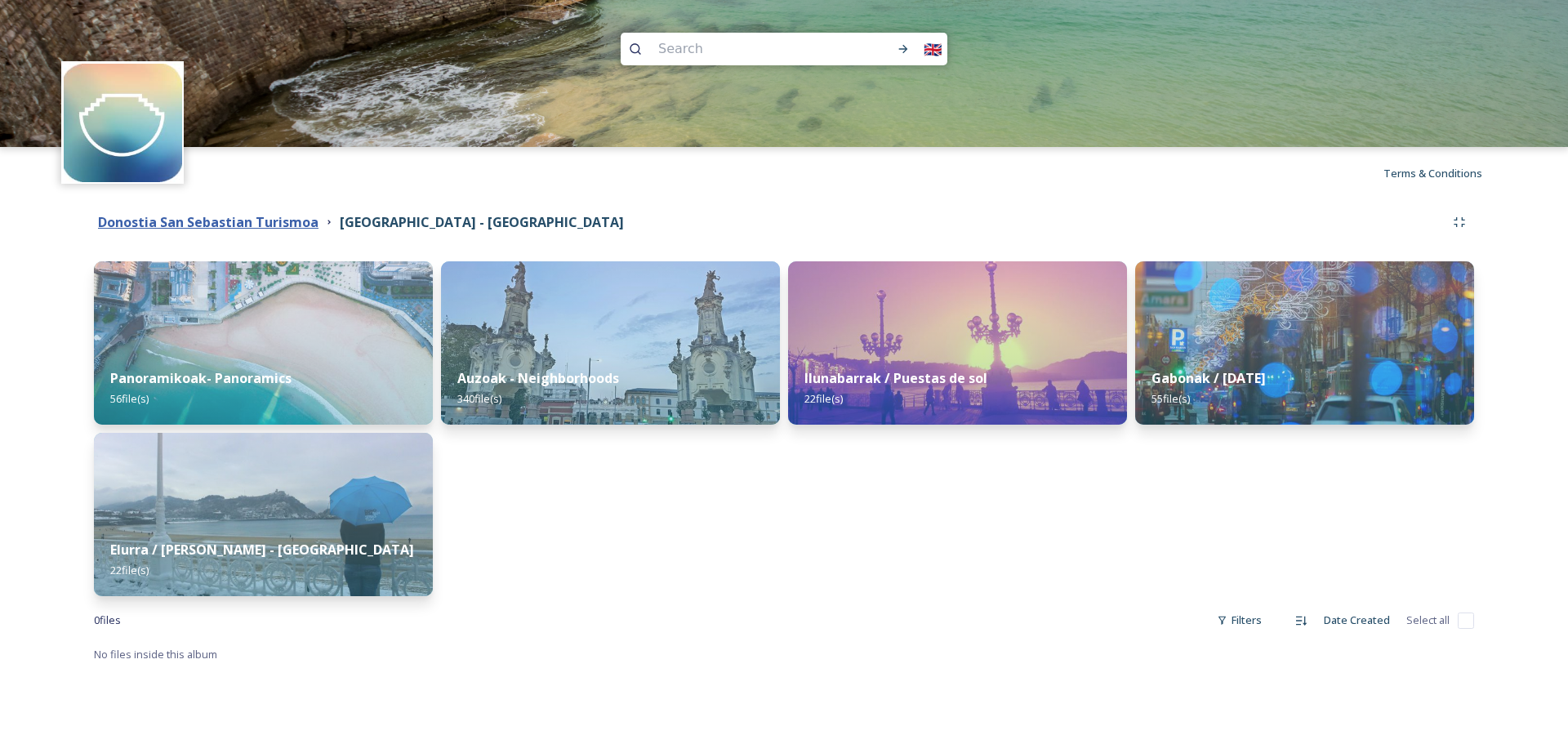
click at [168, 220] on strong "Donostia San Sebastian Turismoa" at bounding box center [208, 222] width 221 height 18
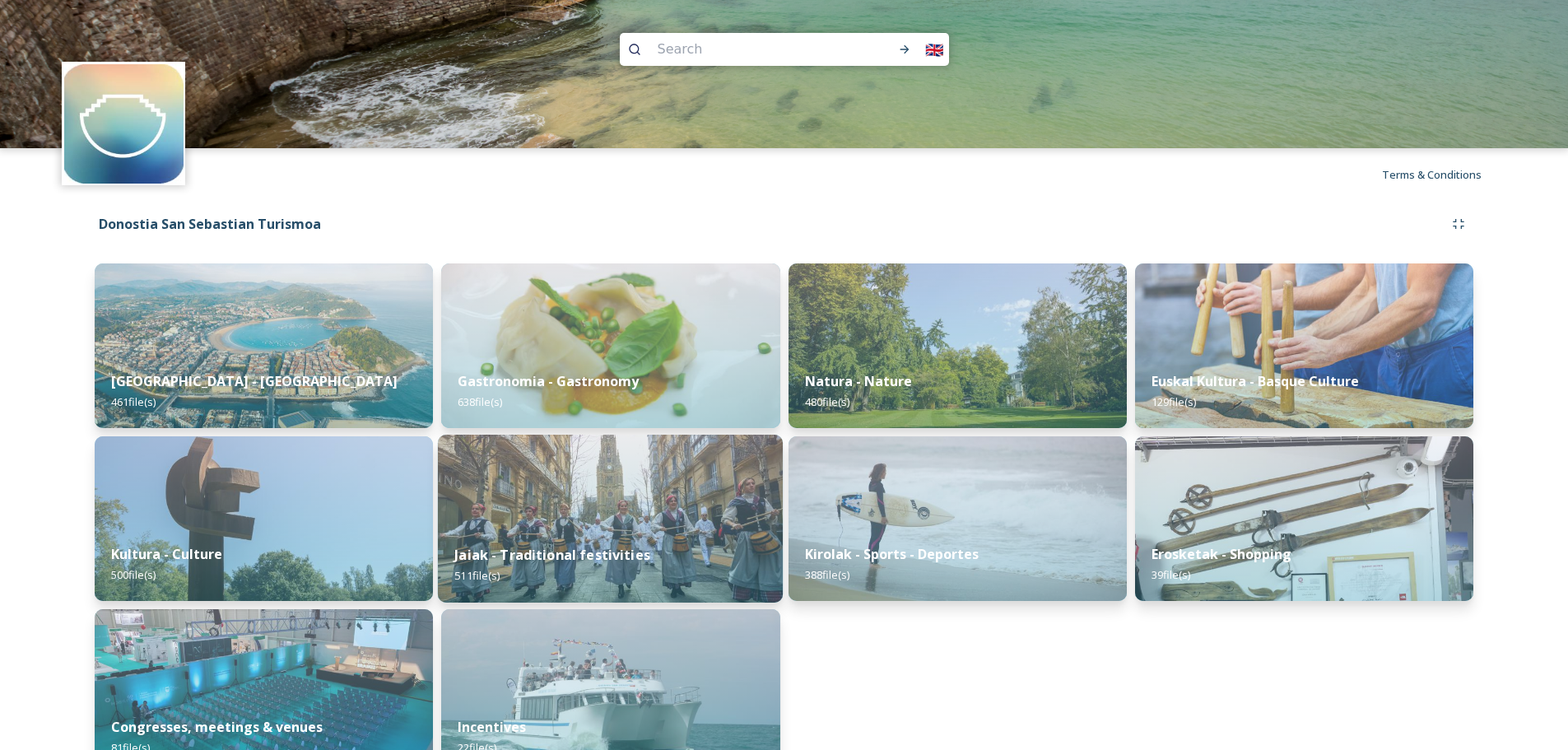
scroll to position [40, 0]
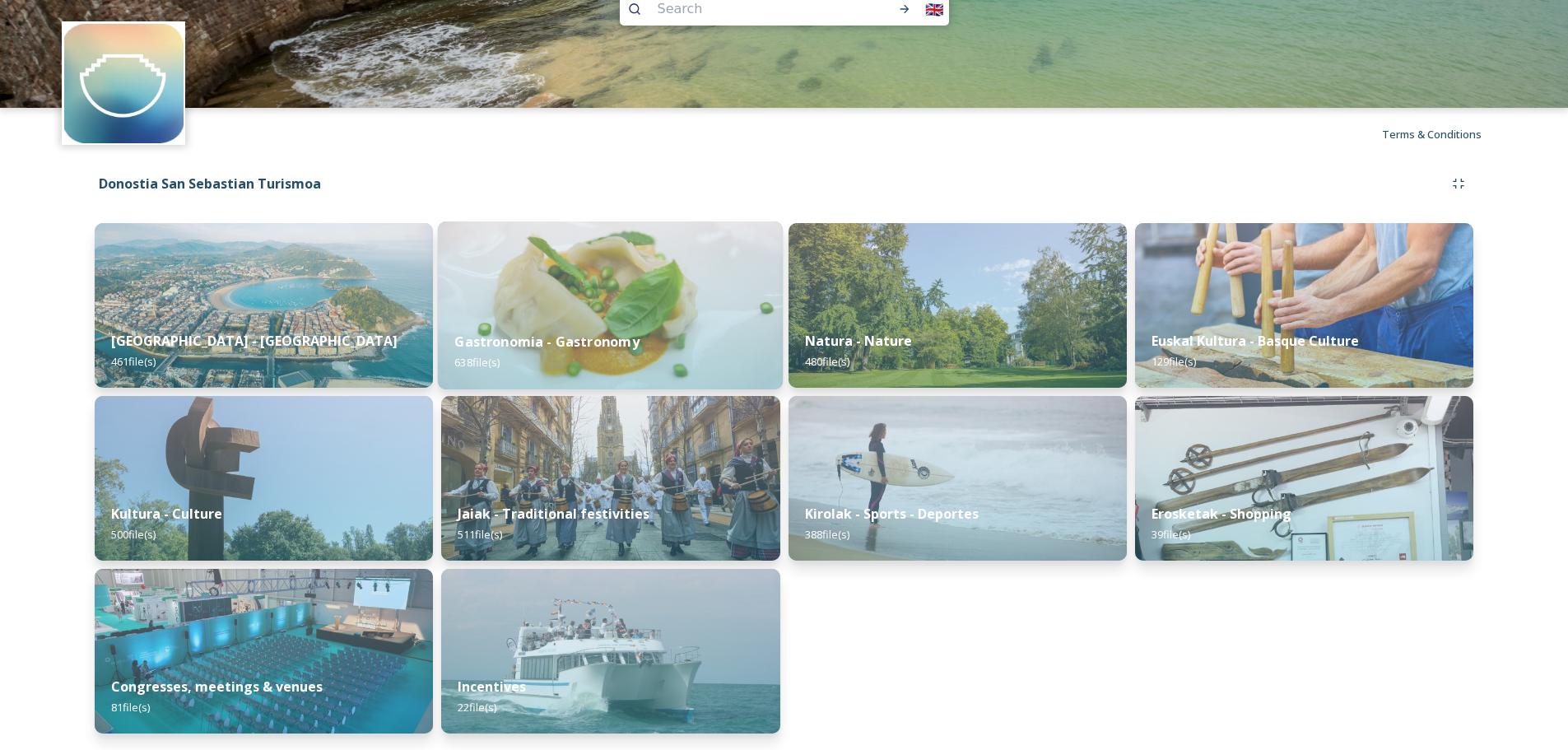
click at [609, 258] on img at bounding box center [611, 305] width 345 height 168
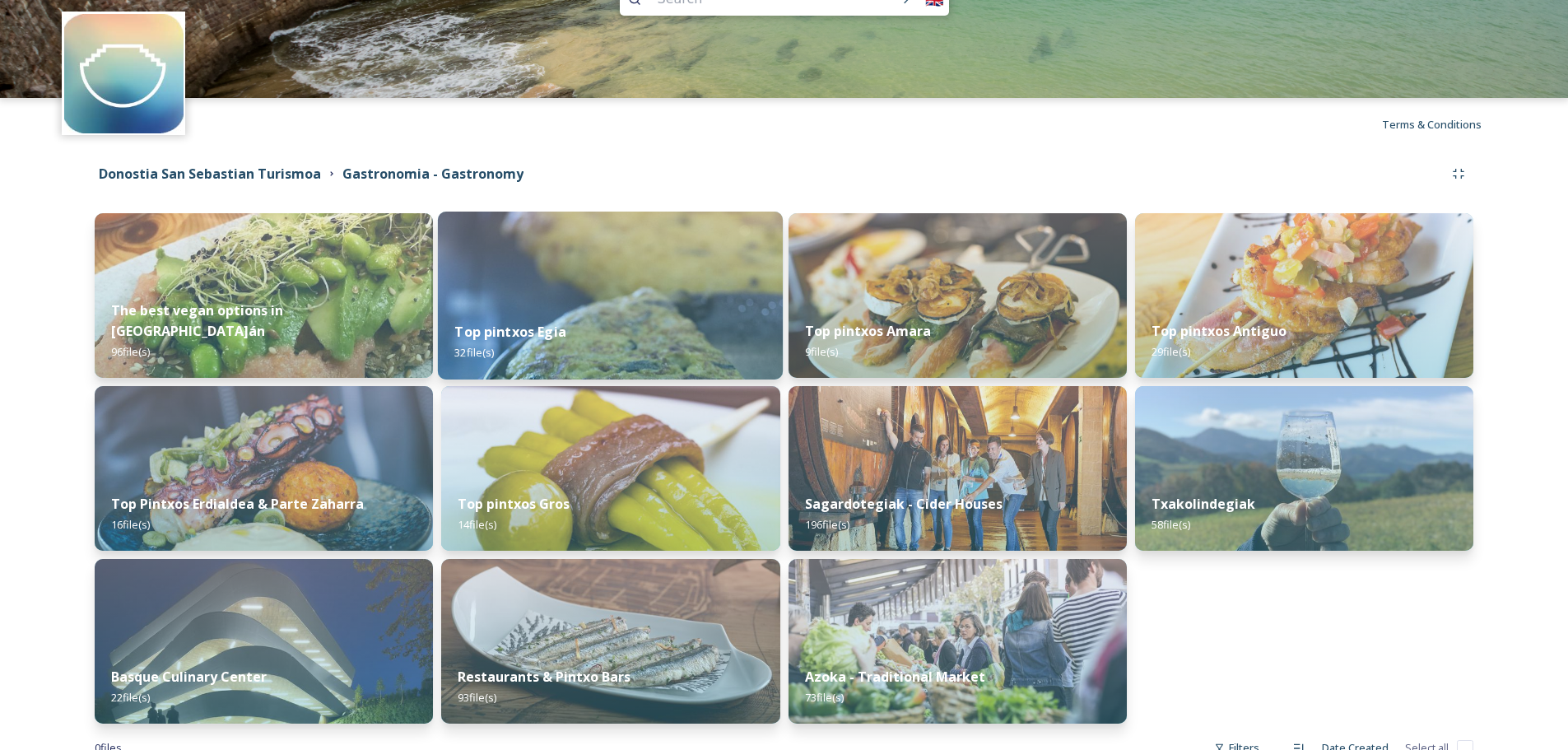
scroll to position [101, 0]
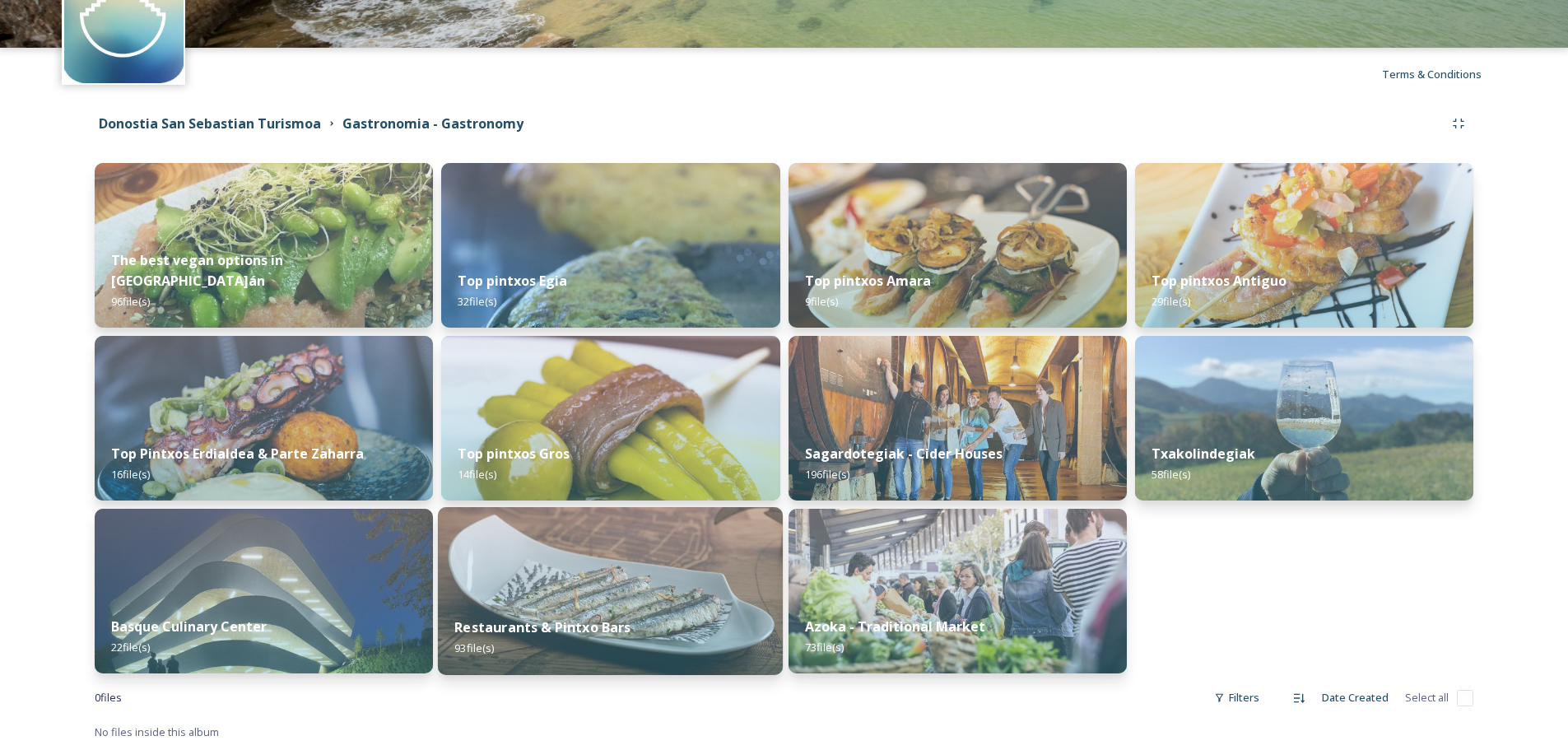
click at [688, 583] on img at bounding box center [611, 591] width 345 height 168
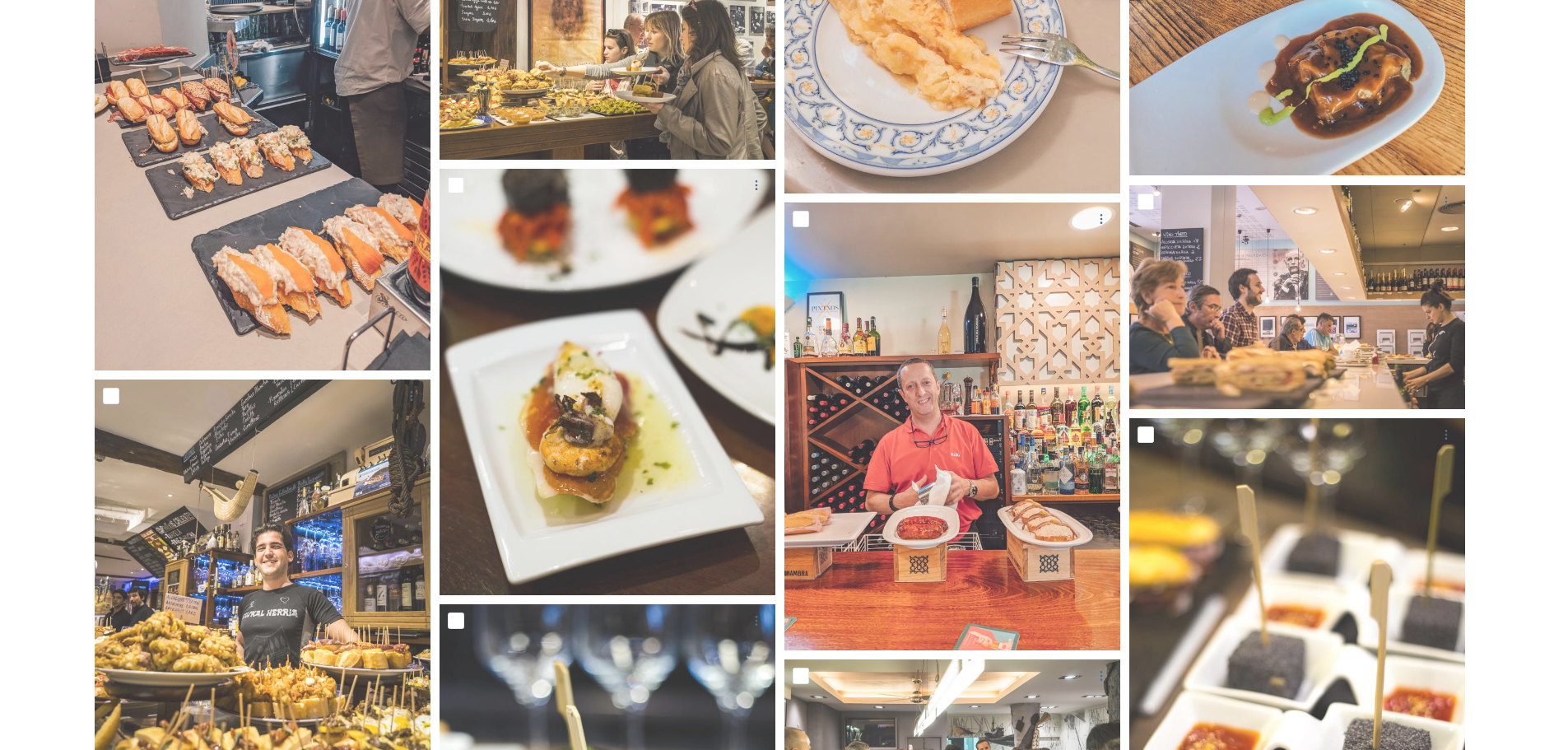
scroll to position [1855, 0]
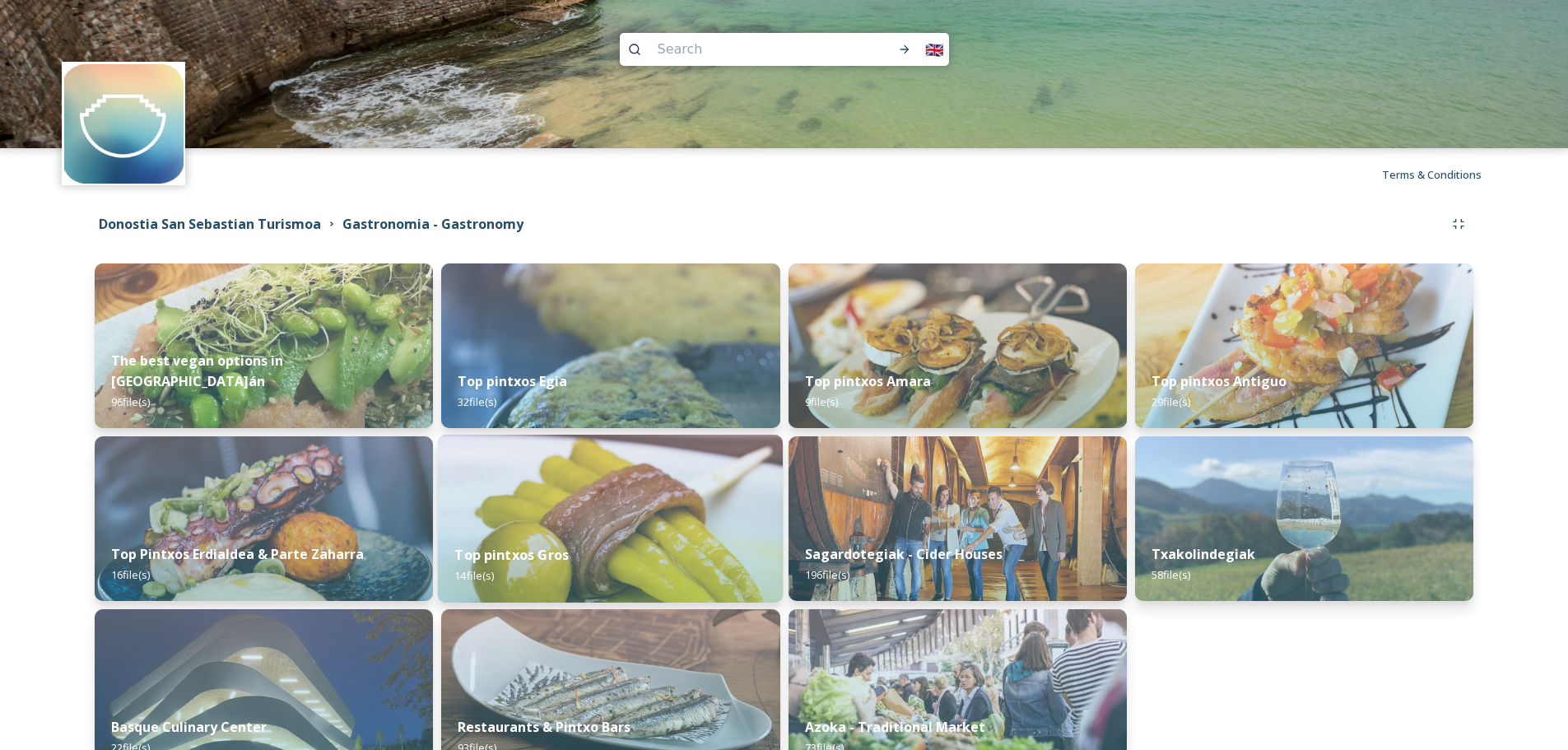
scroll to position [101, 0]
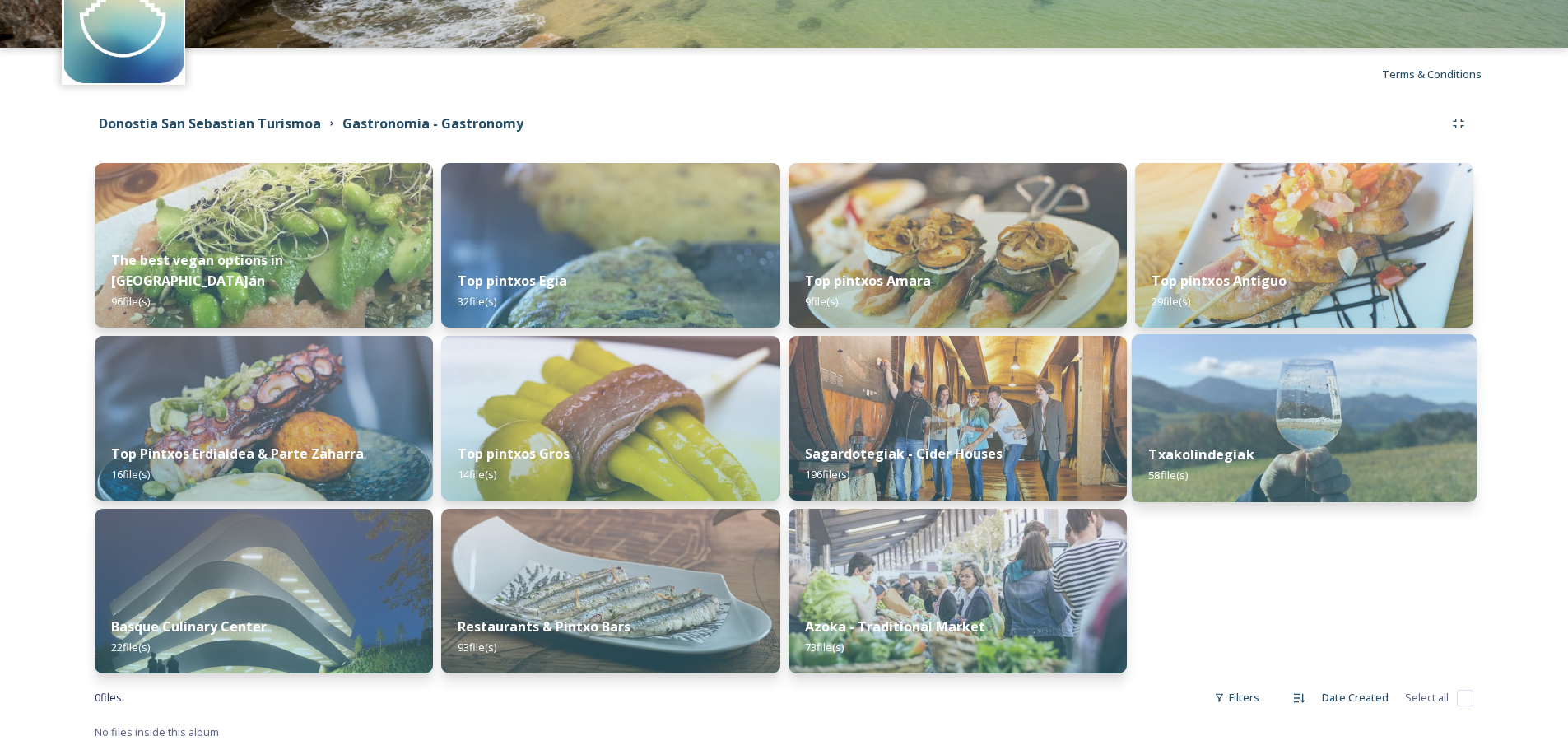
click at [1293, 461] on div "Txakolindegiak 58 file(s)" at bounding box center [1304, 464] width 345 height 75
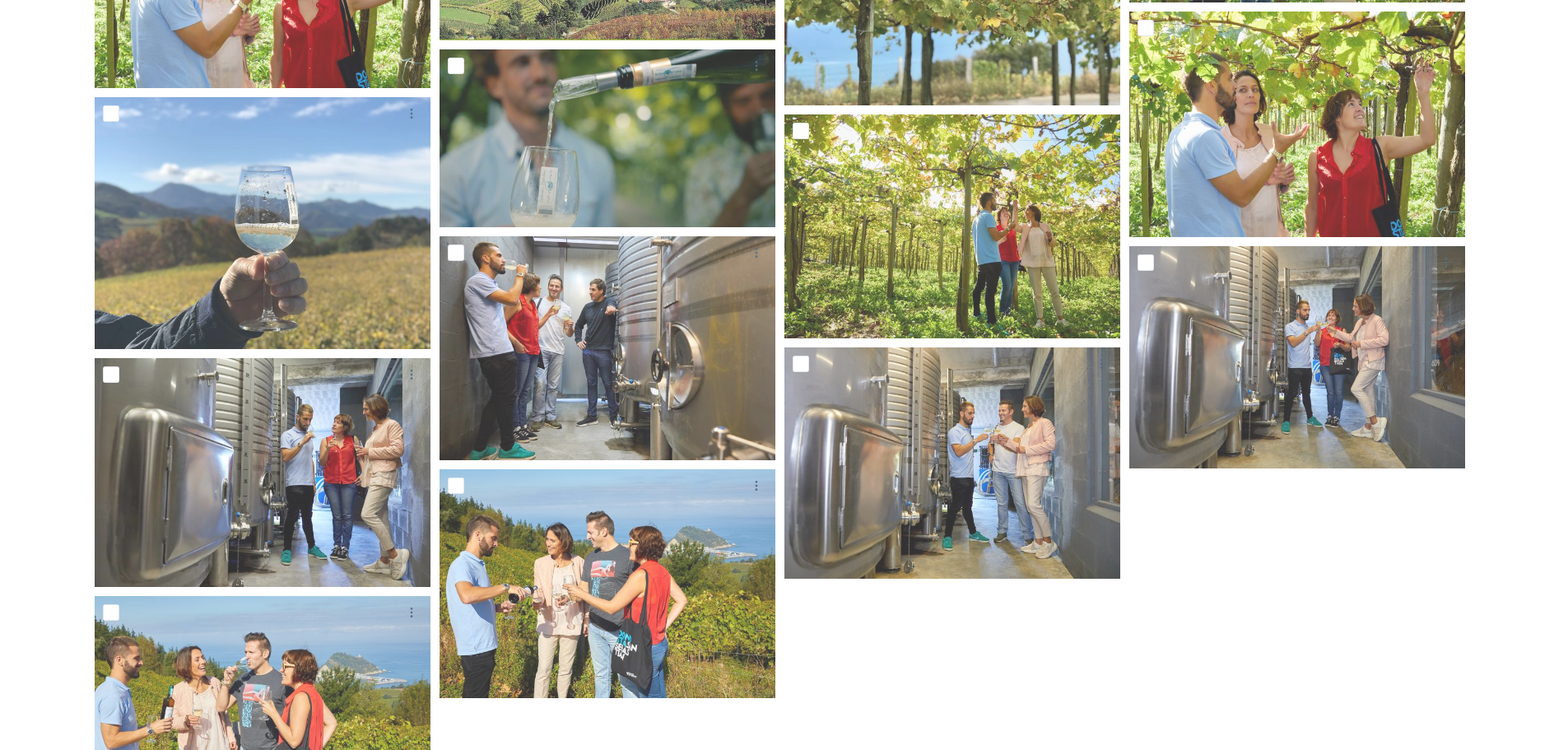
scroll to position [1033, 0]
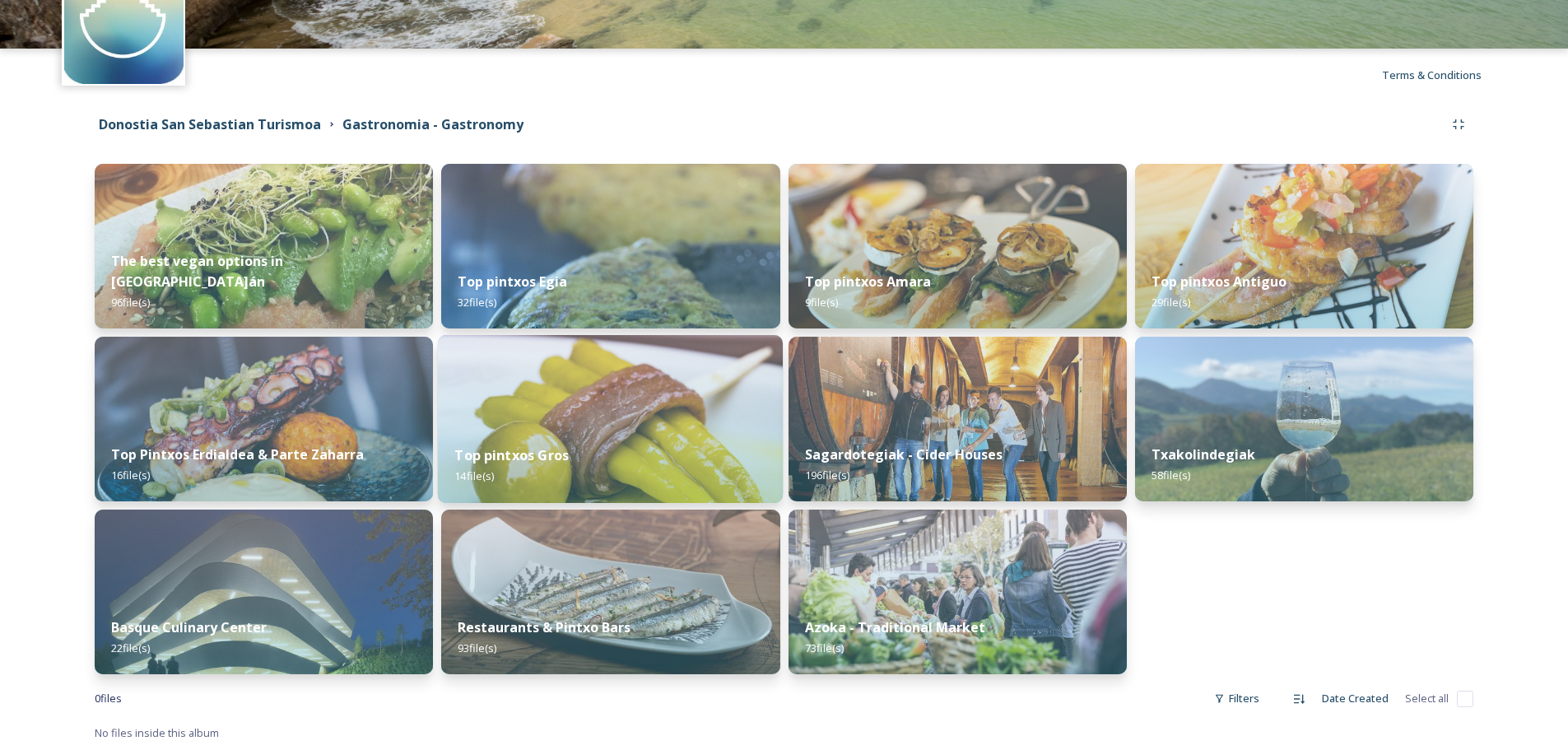
scroll to position [101, 0]
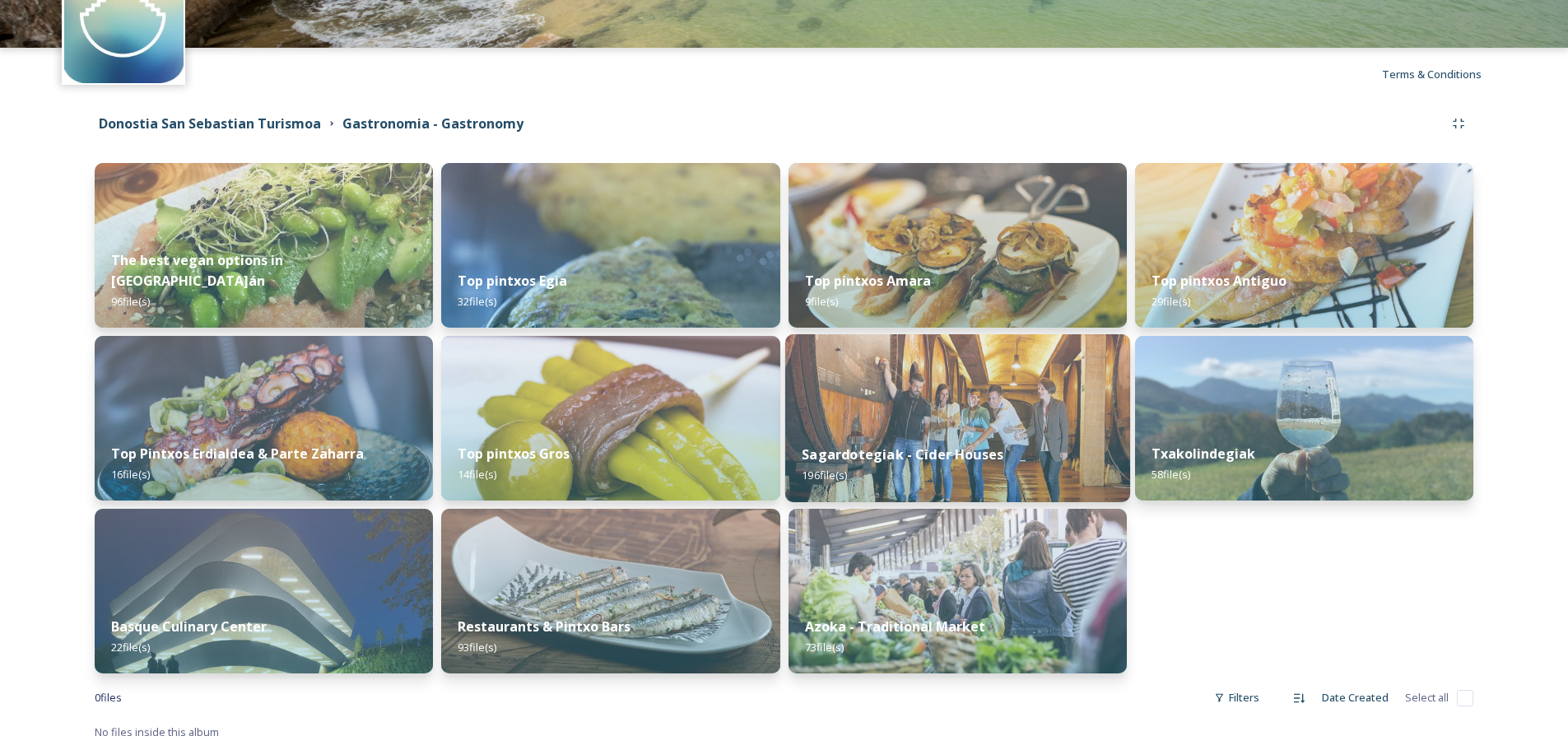
click at [1048, 423] on img at bounding box center [957, 417] width 345 height 168
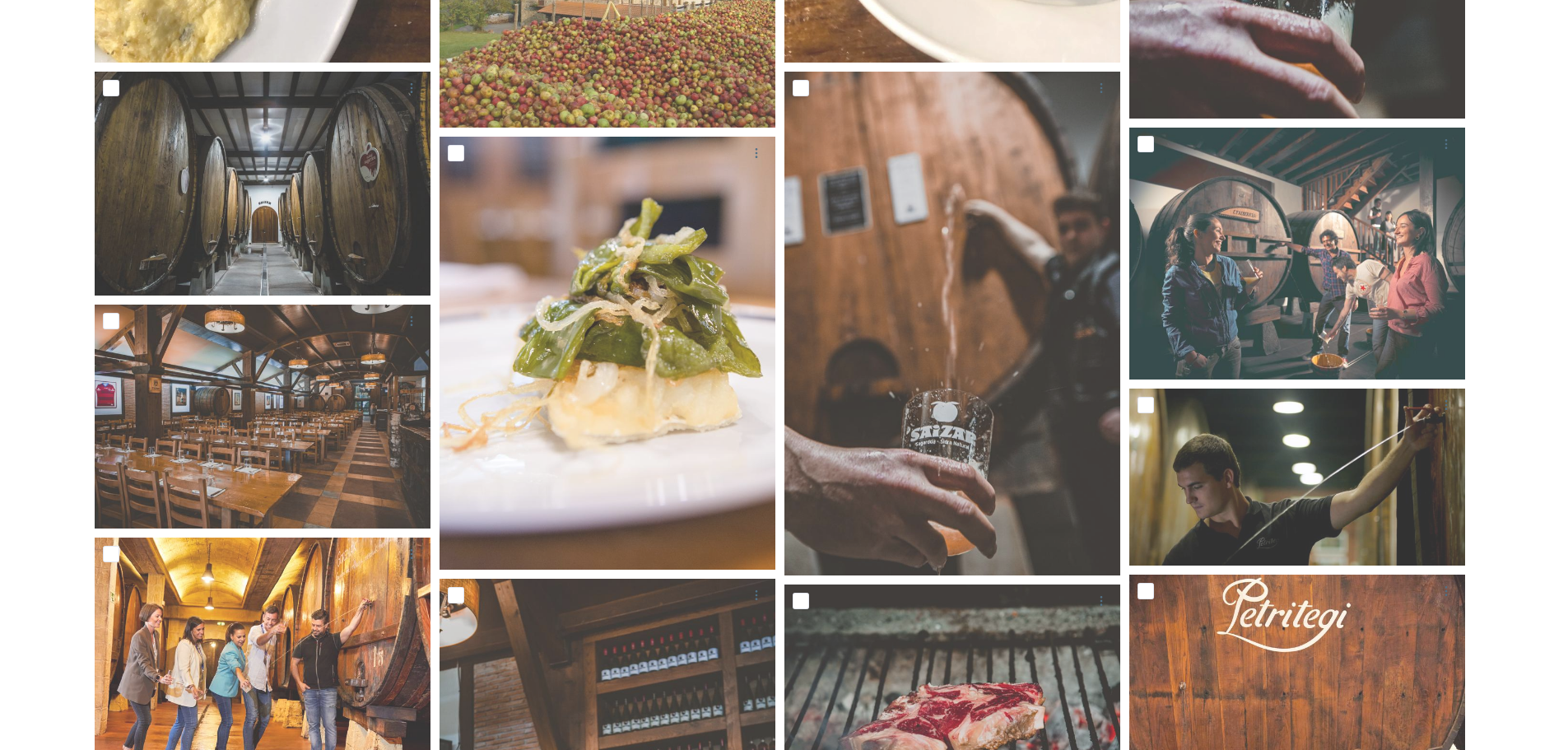
scroll to position [823, 0]
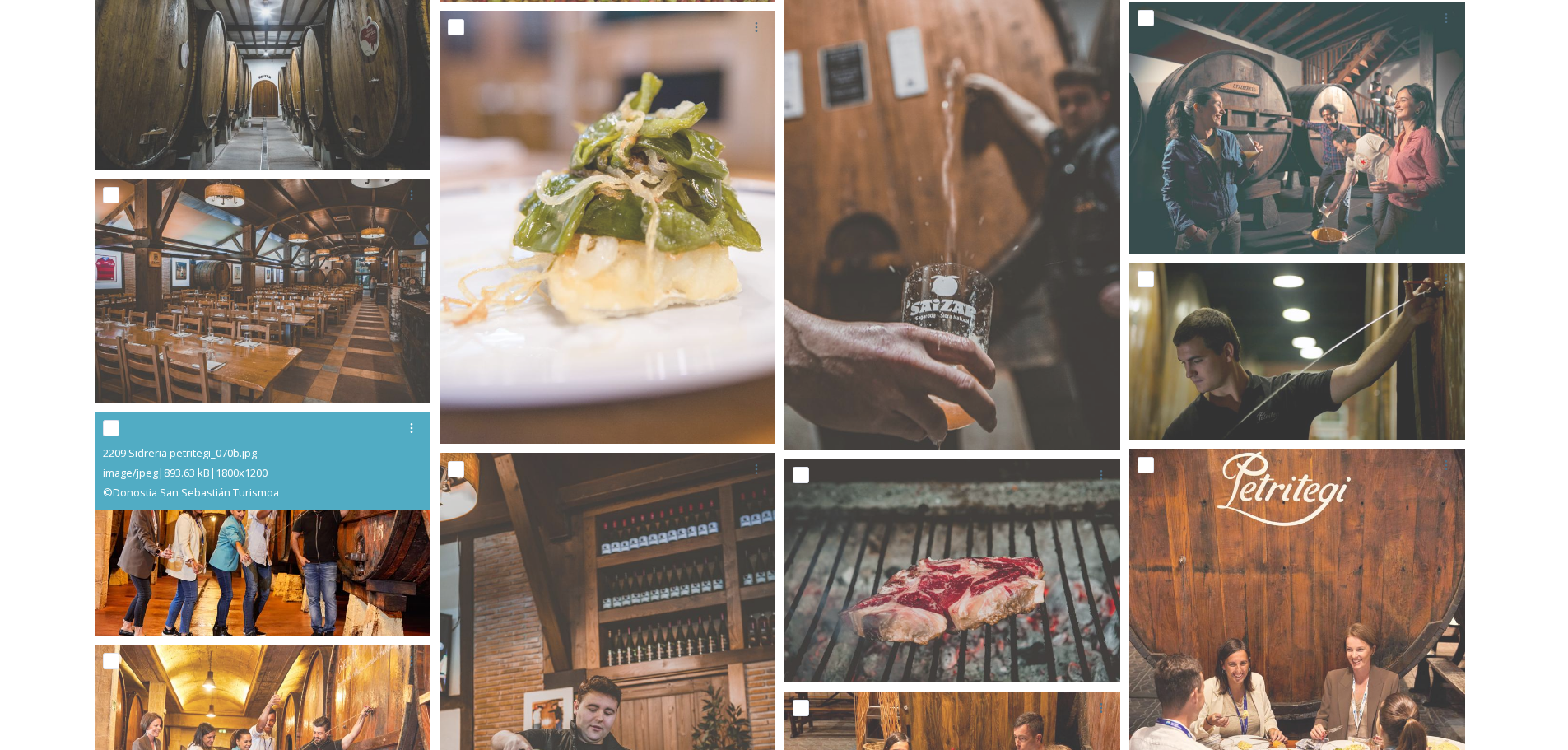
click at [372, 571] on img at bounding box center [263, 523] width 336 height 223
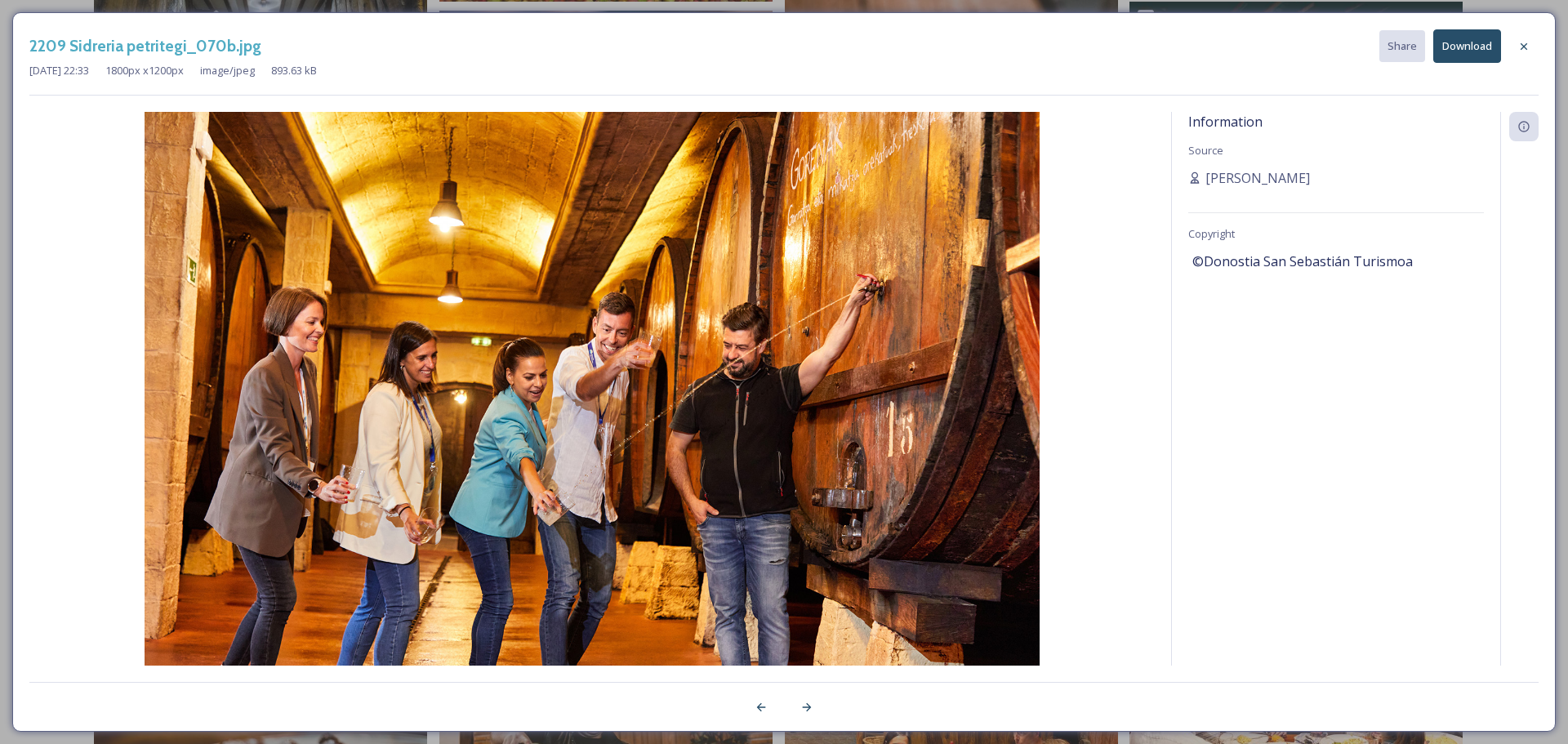
click at [1472, 52] on button "Download" at bounding box center [1466, 46] width 68 height 33
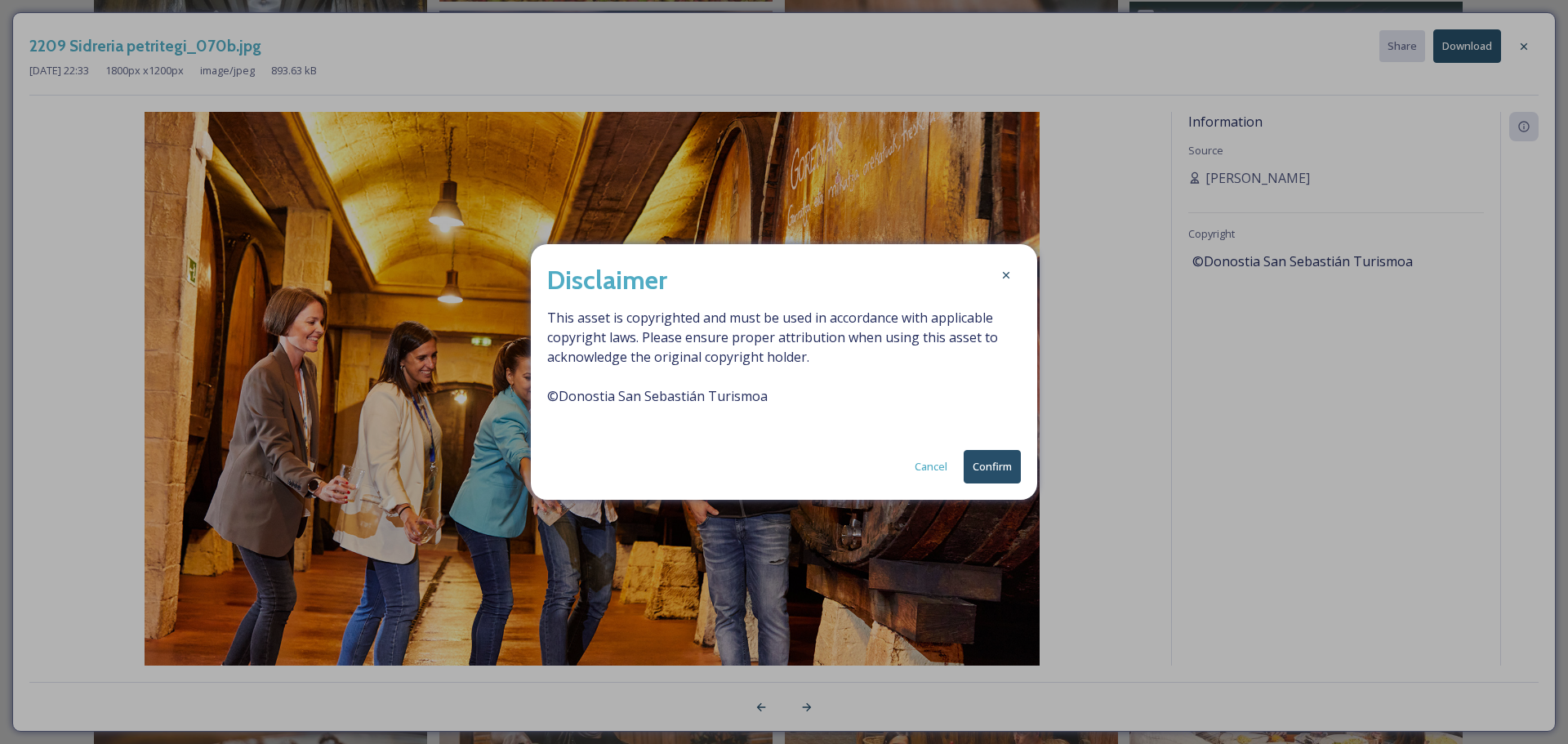
click at [1000, 473] on button "Confirm" at bounding box center [992, 466] width 57 height 33
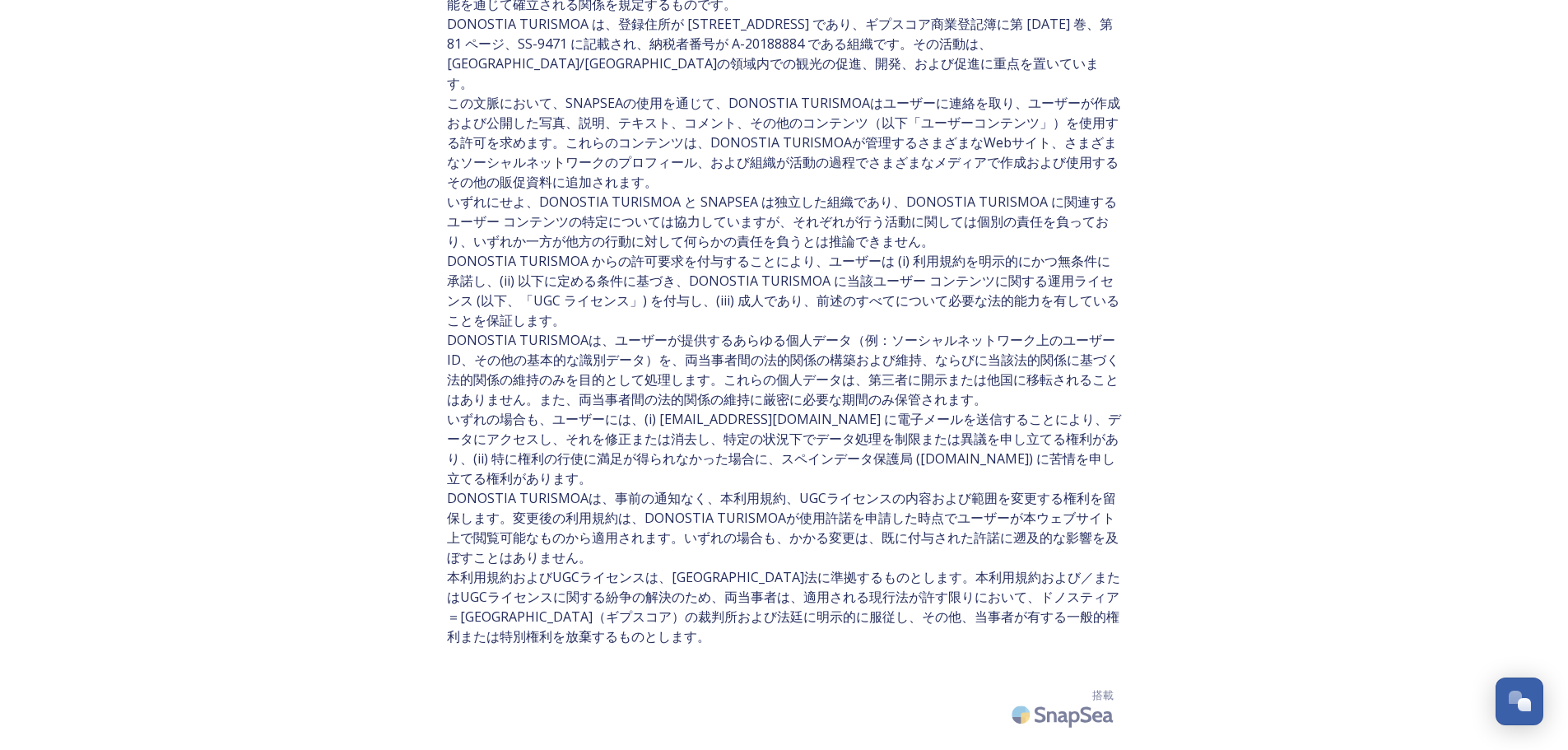
scroll to position [1368, 0]
